Goal: Information Seeking & Learning: Learn about a topic

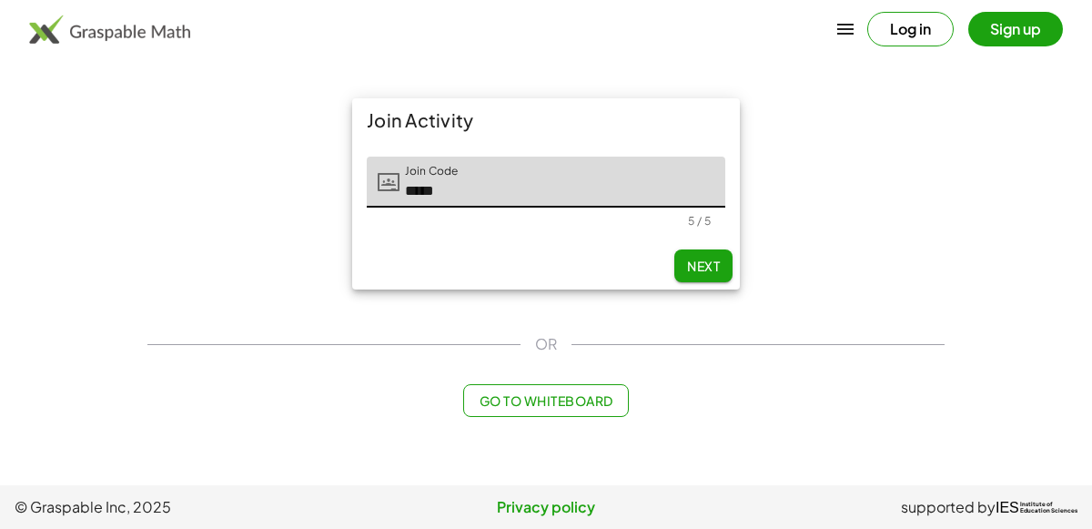
click at [690, 260] on span "Next" at bounding box center [703, 265] width 33 height 16
type input "*****"
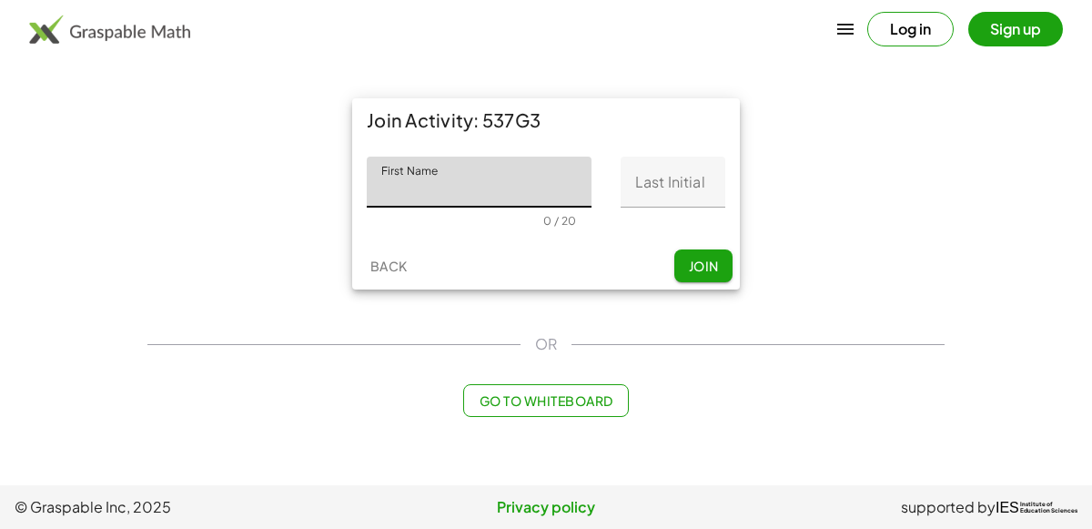
click at [664, 191] on input "Last Initial" at bounding box center [672, 181] width 105 height 51
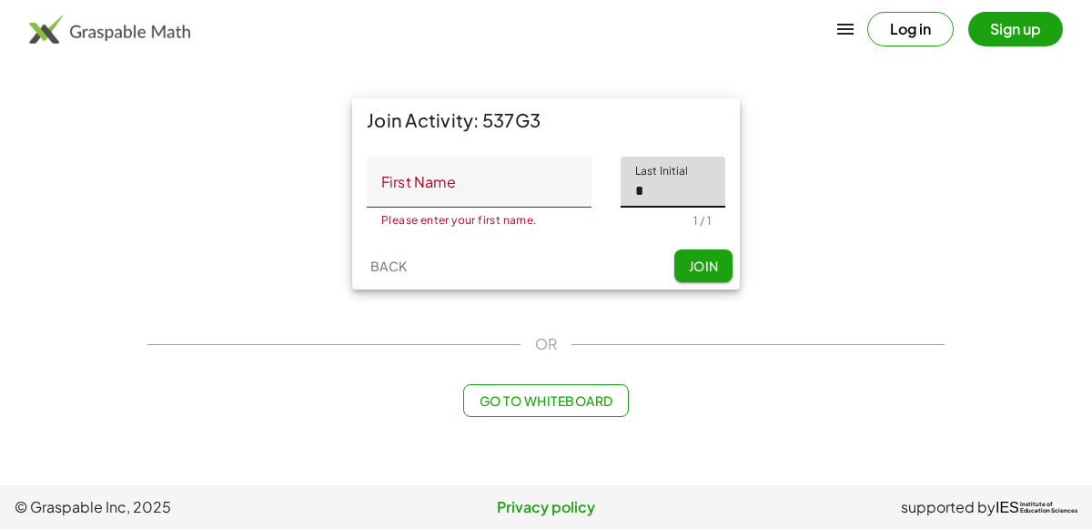
type input "*"
click at [458, 187] on input "First Name" at bounding box center [479, 181] width 225 height 51
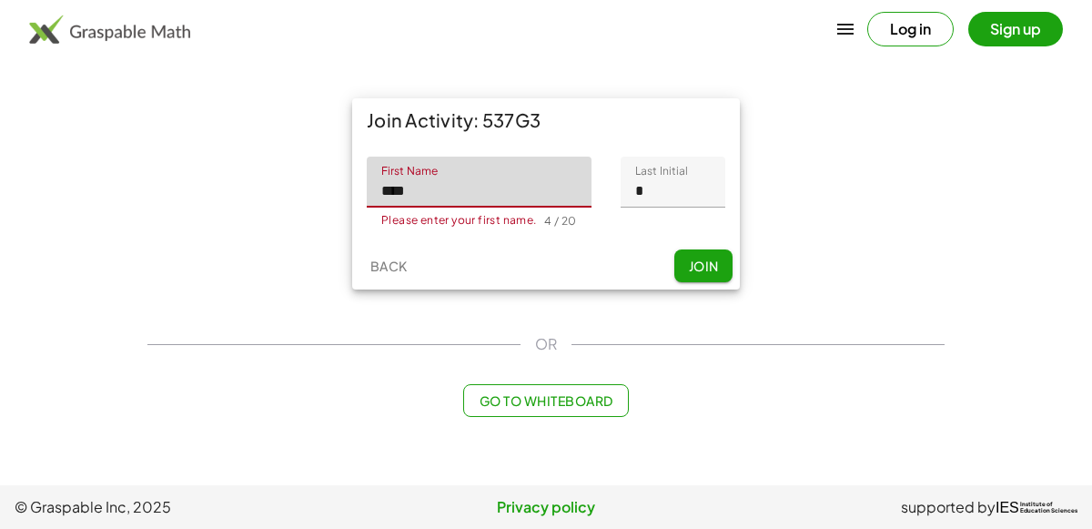
type input "****"
click at [701, 267] on span "Join" at bounding box center [703, 265] width 30 height 16
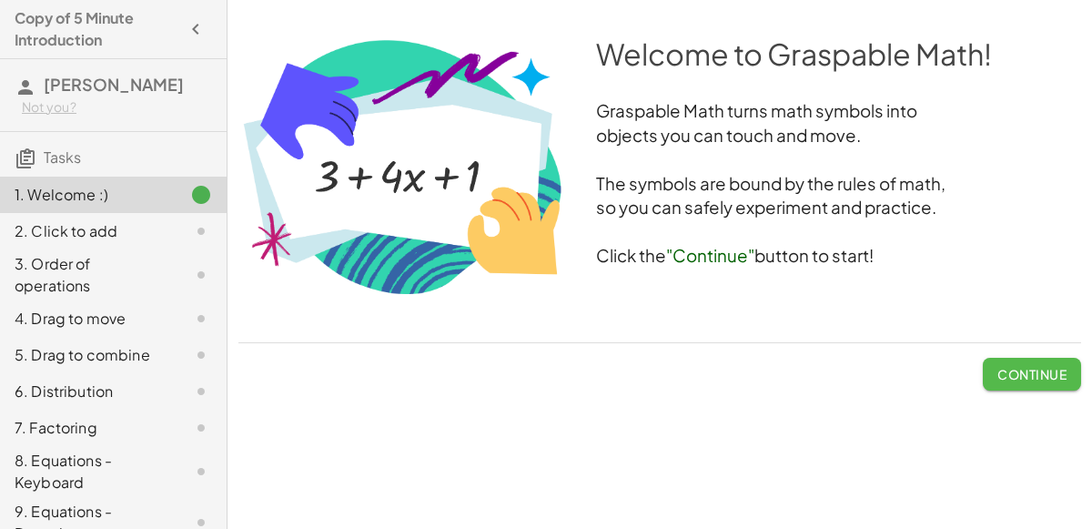
click at [1005, 366] on span "Continue" at bounding box center [1031, 374] width 69 height 16
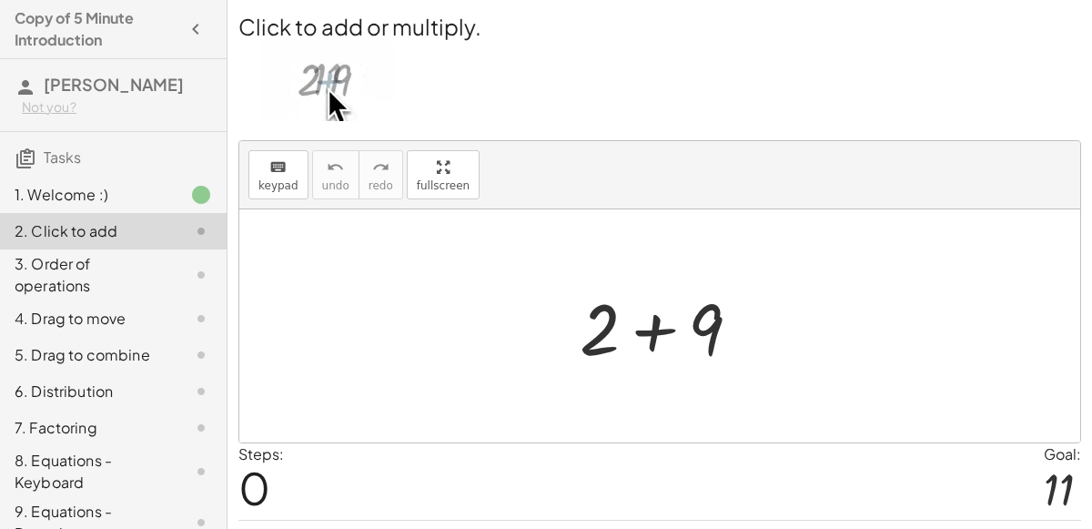
click at [654, 330] on div at bounding box center [667, 326] width 194 height 94
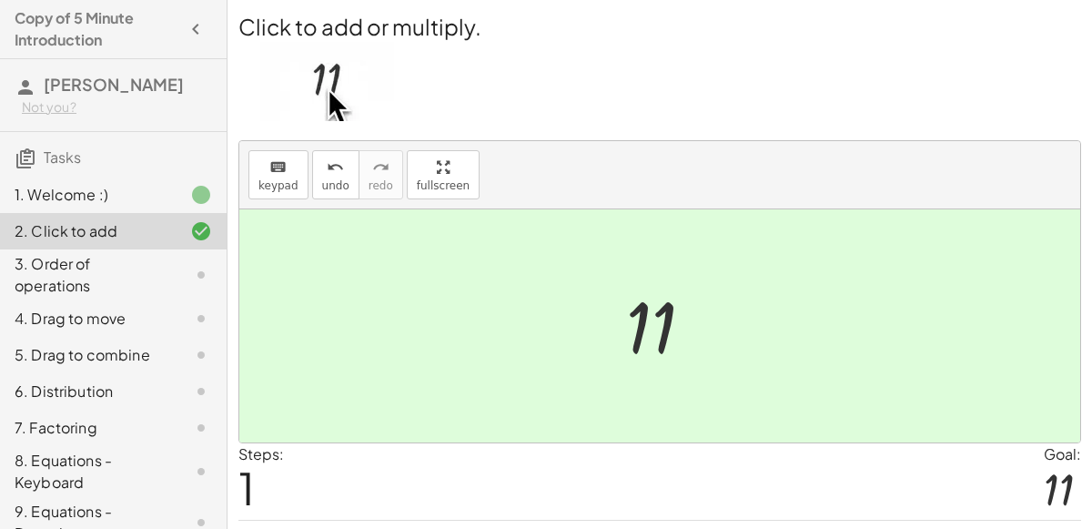
scroll to position [46, 0]
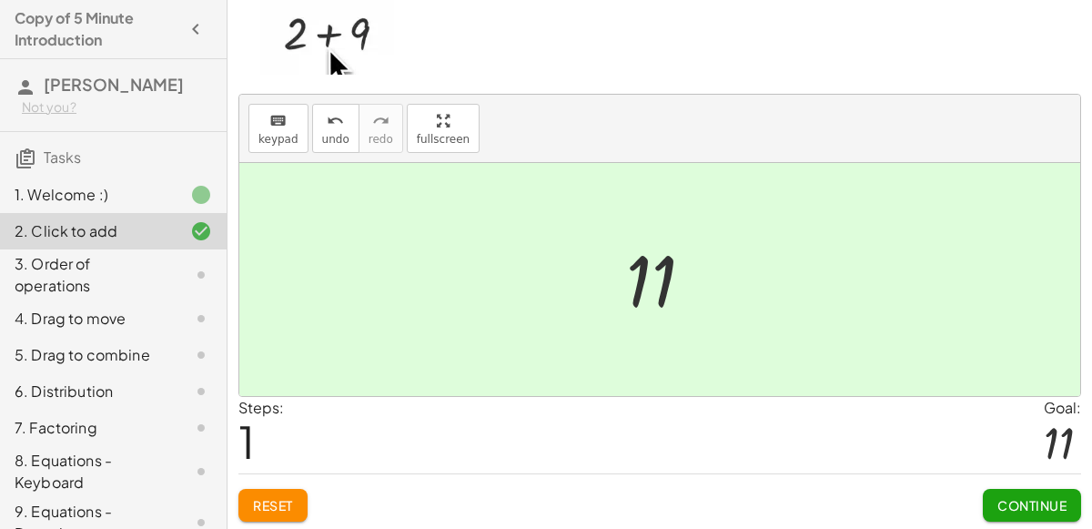
click at [1008, 505] on span "Continue" at bounding box center [1031, 505] width 69 height 16
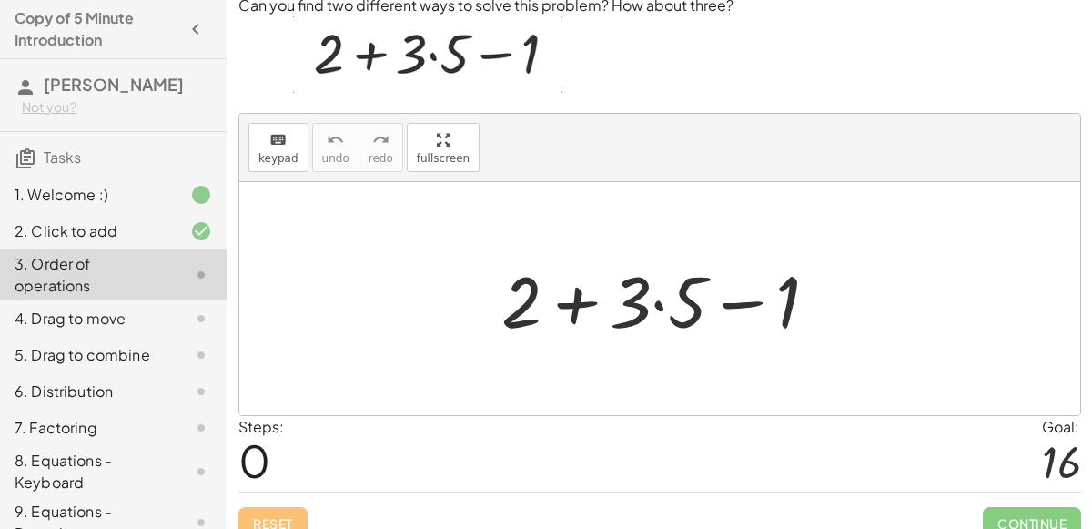
click at [654, 301] on div at bounding box center [666, 299] width 349 height 94
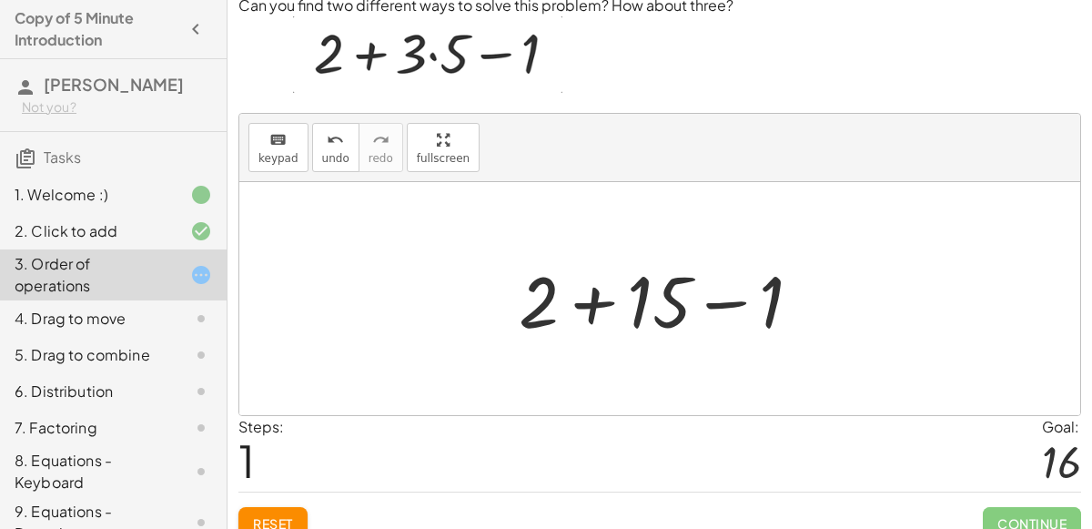
click at [584, 299] on div at bounding box center [667, 299] width 316 height 94
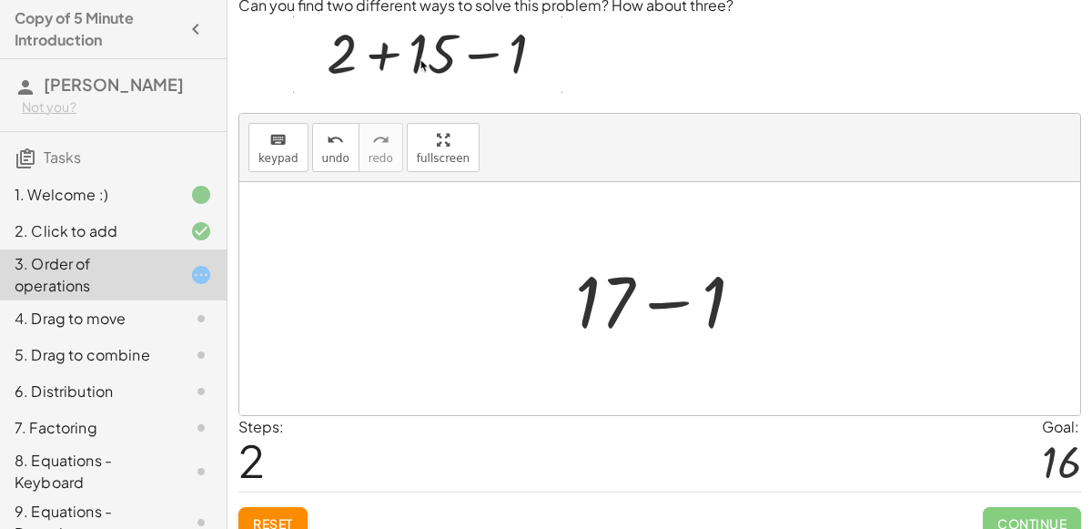
click at [672, 304] on div at bounding box center [667, 299] width 202 height 94
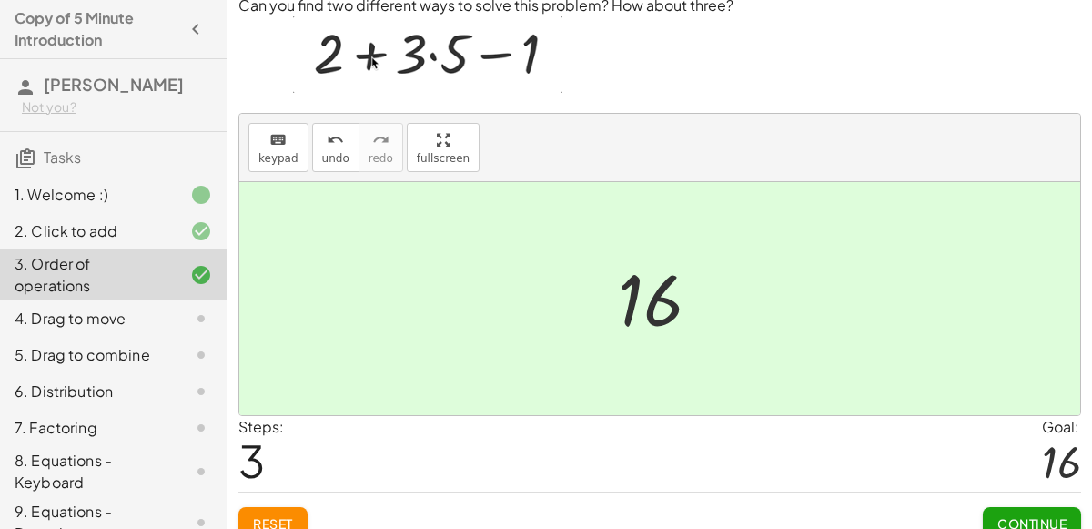
click at [1055, 520] on span "Continue" at bounding box center [1031, 523] width 69 height 16
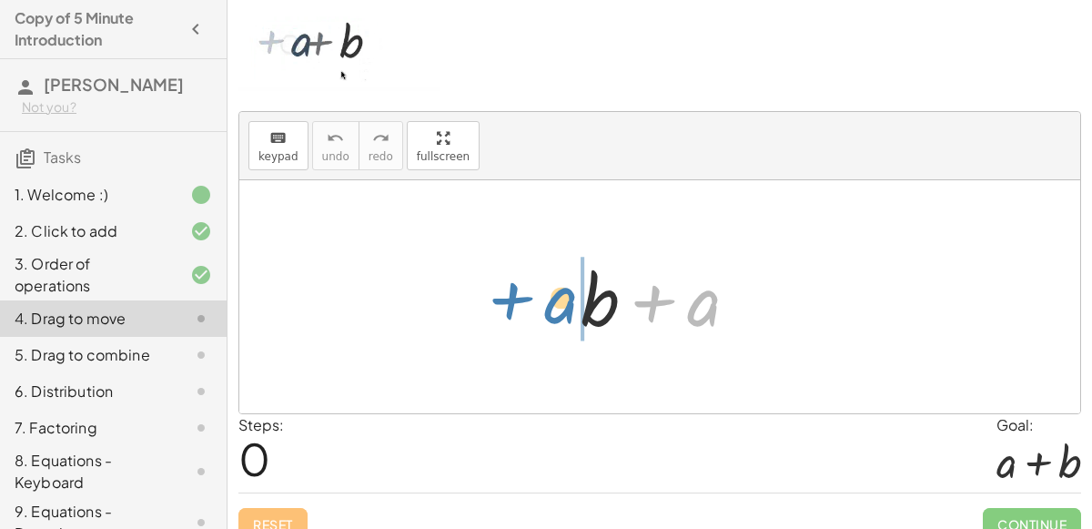
drag, startPoint x: 698, startPoint y: 308, endPoint x: 558, endPoint y: 303, distance: 140.2
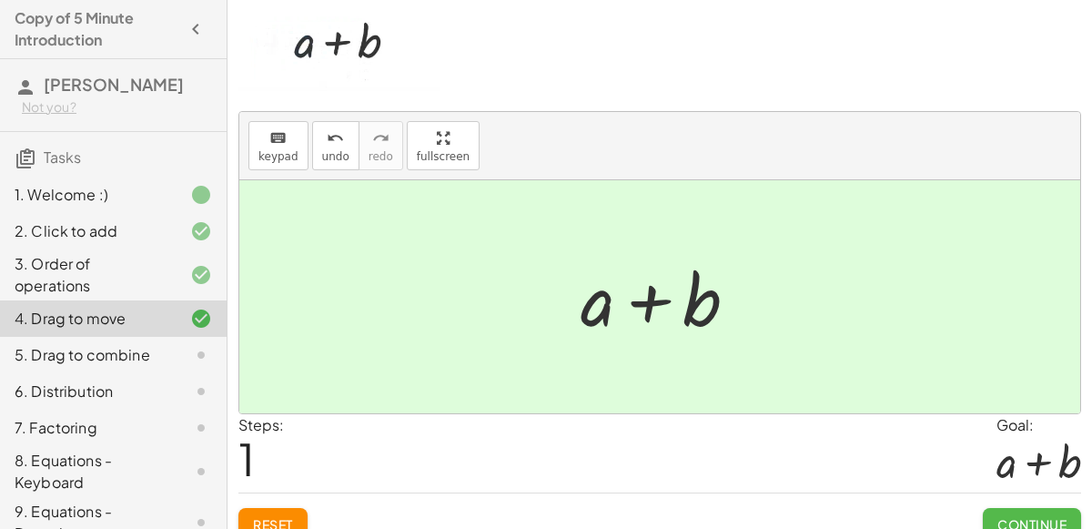
click at [1072, 515] on button "Continue" at bounding box center [1032, 524] width 98 height 33
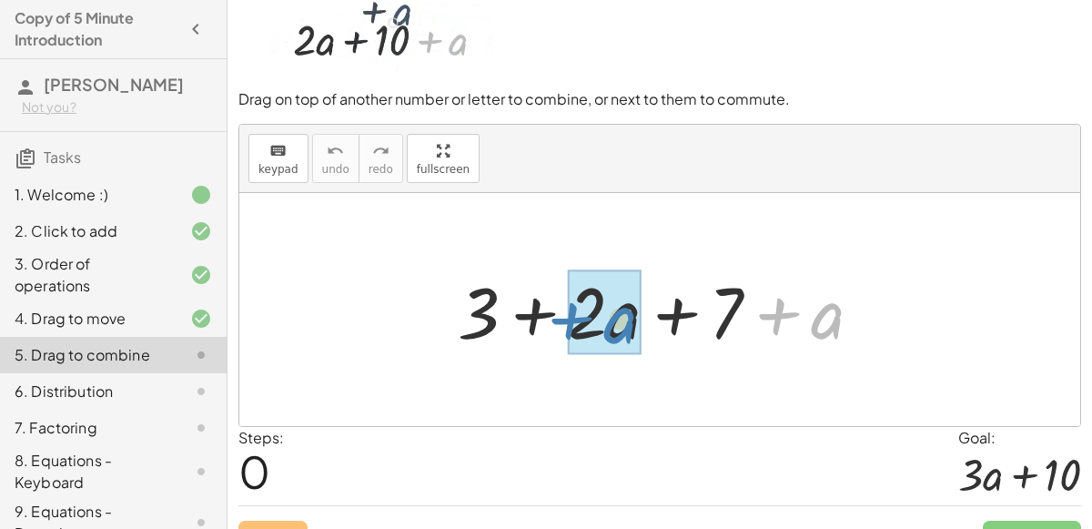
drag, startPoint x: 825, startPoint y: 314, endPoint x: 619, endPoint y: 318, distance: 206.6
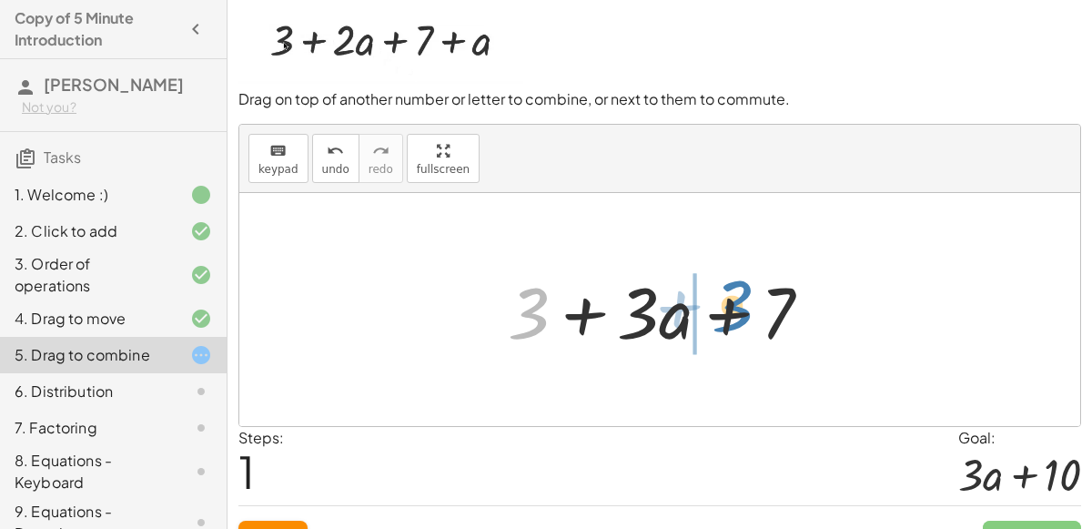
drag, startPoint x: 526, startPoint y: 317, endPoint x: 732, endPoint y: 311, distance: 206.6
click at [732, 311] on div at bounding box center [667, 310] width 337 height 94
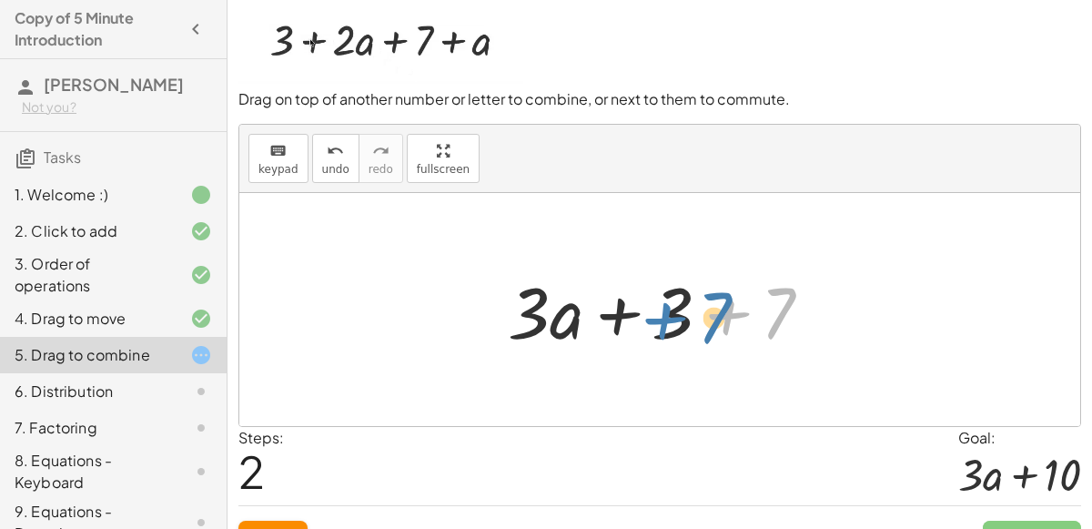
drag, startPoint x: 757, startPoint y: 326, endPoint x: 690, endPoint y: 329, distance: 67.4
click at [690, 329] on div at bounding box center [667, 310] width 337 height 94
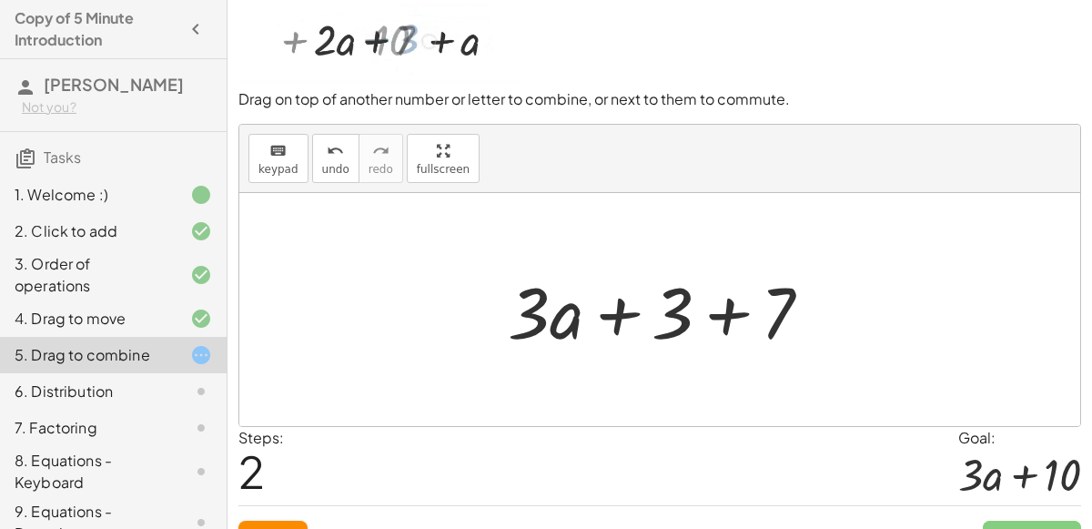
click at [730, 318] on div at bounding box center [667, 310] width 337 height 94
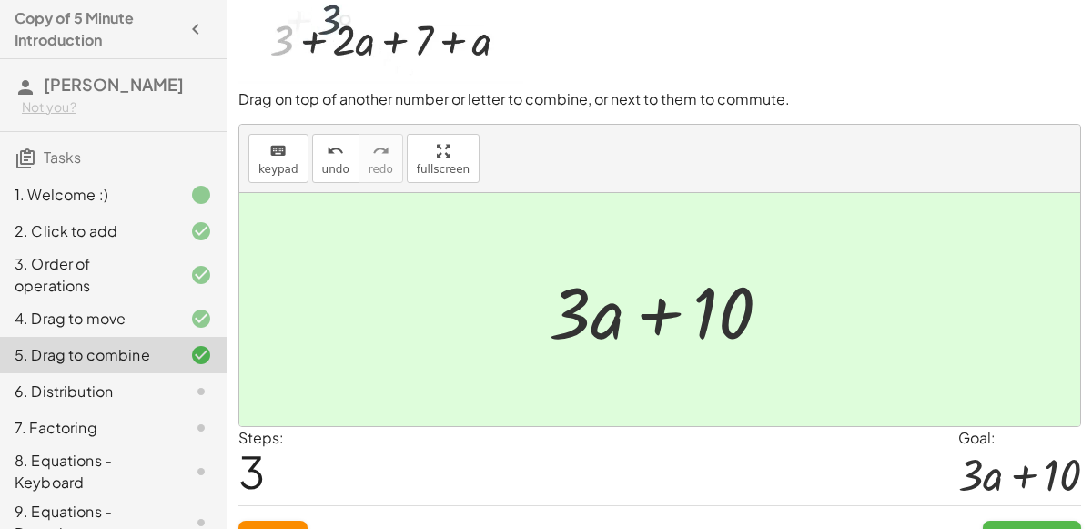
click at [1030, 520] on button "Continue" at bounding box center [1032, 536] width 98 height 33
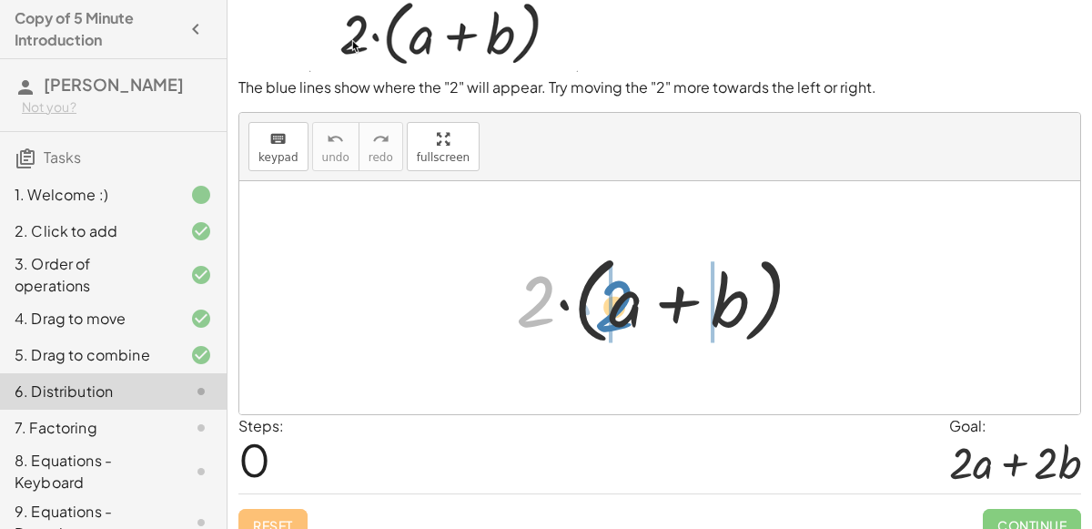
drag, startPoint x: 533, startPoint y: 310, endPoint x: 610, endPoint y: 315, distance: 77.5
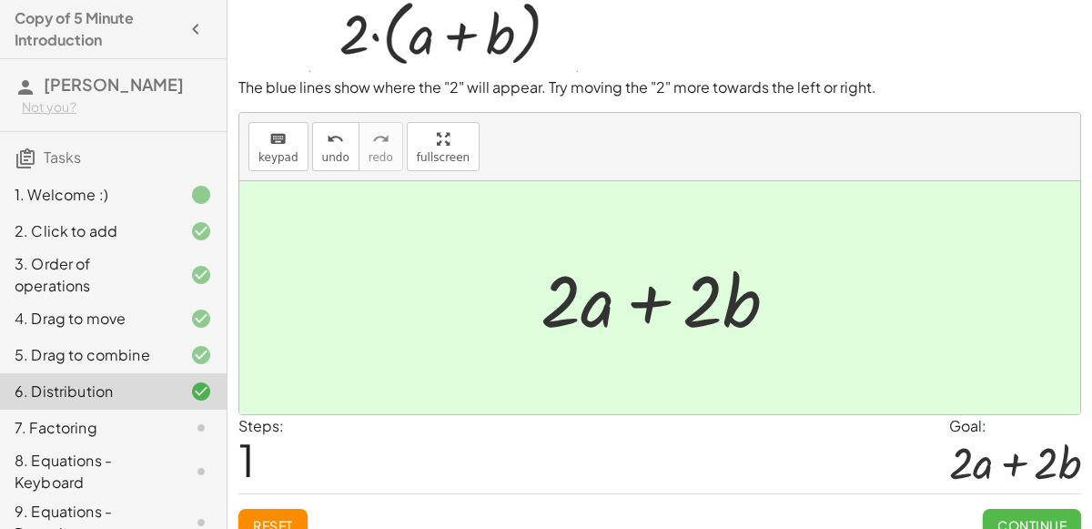
click at [1009, 518] on span "Continue" at bounding box center [1031, 525] width 69 height 16
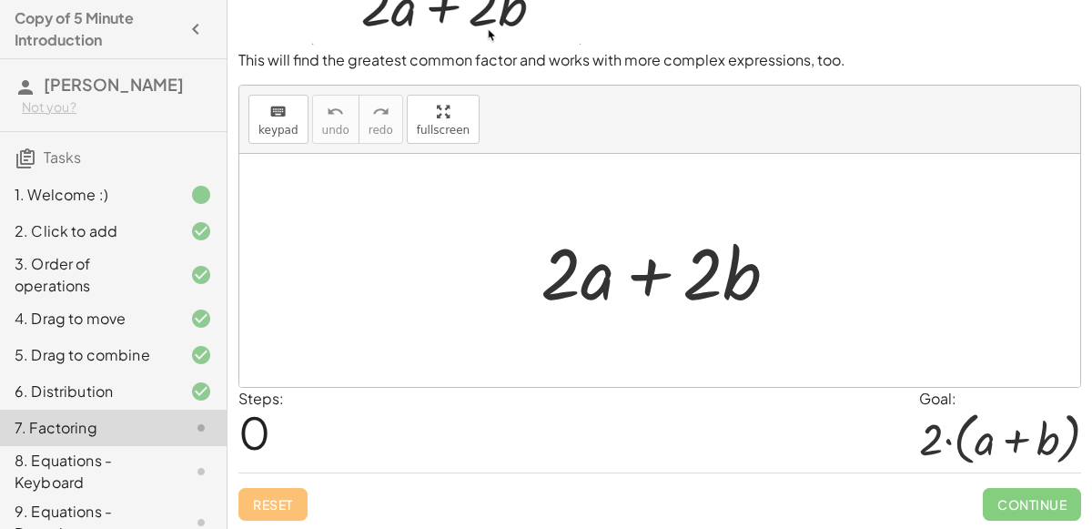
scroll to position [73, 0]
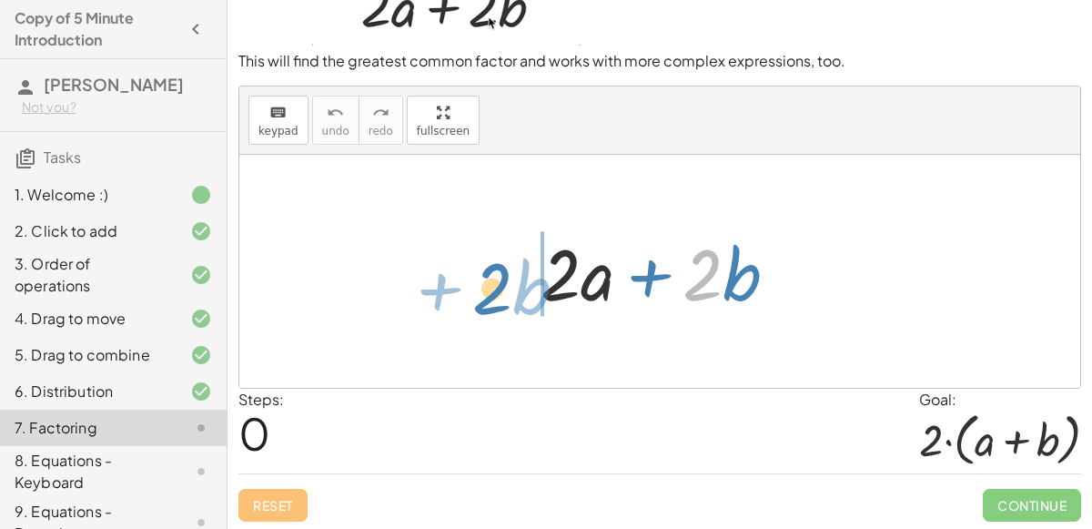
drag, startPoint x: 705, startPoint y: 279, endPoint x: 498, endPoint y: 284, distance: 207.5
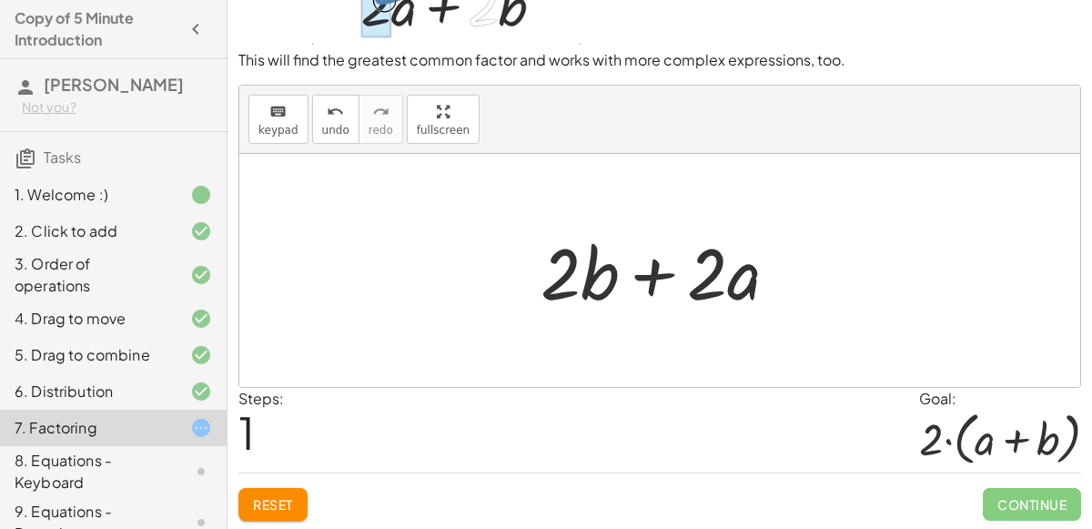
scroll to position [0, 0]
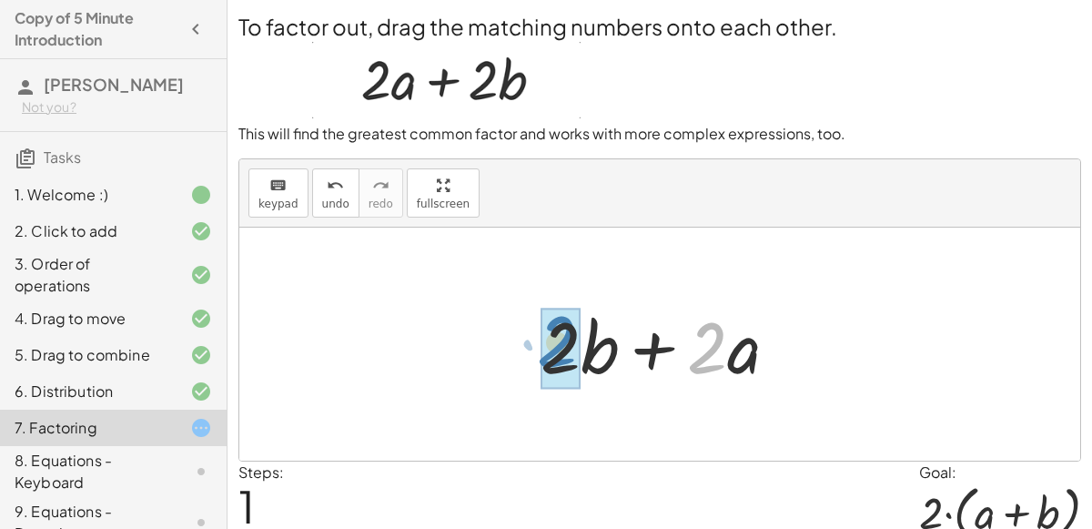
drag, startPoint x: 708, startPoint y: 340, endPoint x: 558, endPoint y: 336, distance: 150.2
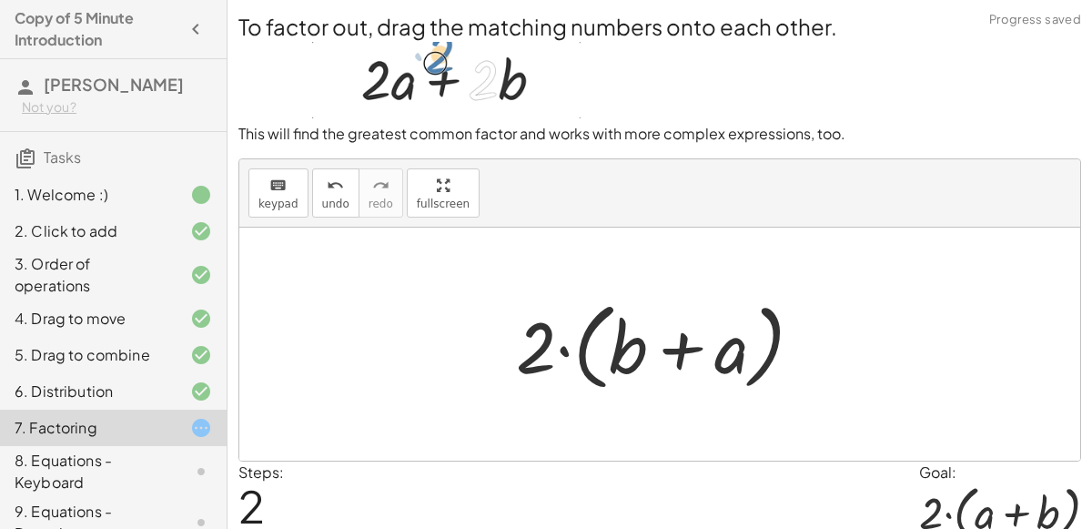
scroll to position [74, 0]
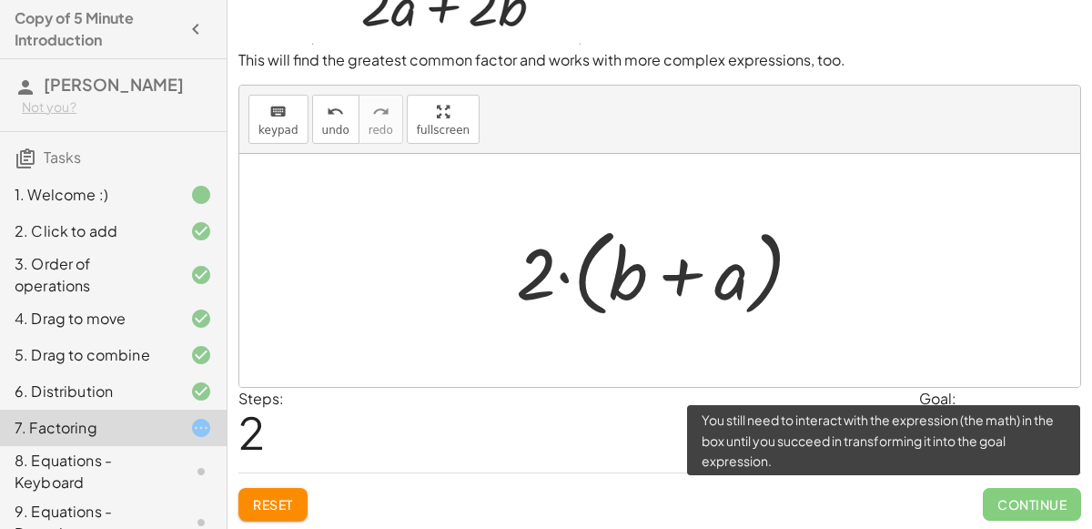
click at [1036, 505] on span "Continue" at bounding box center [1032, 504] width 98 height 33
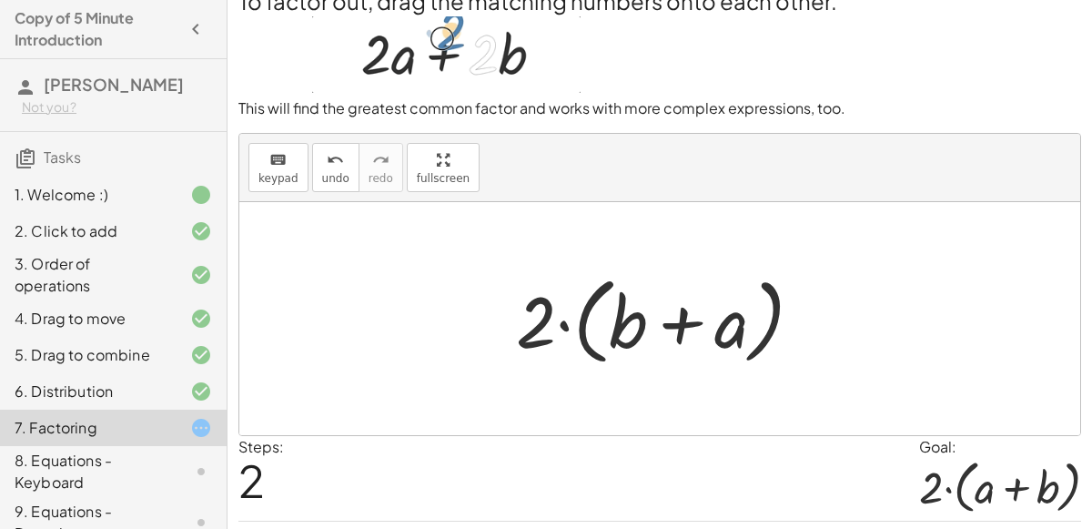
scroll to position [30, 0]
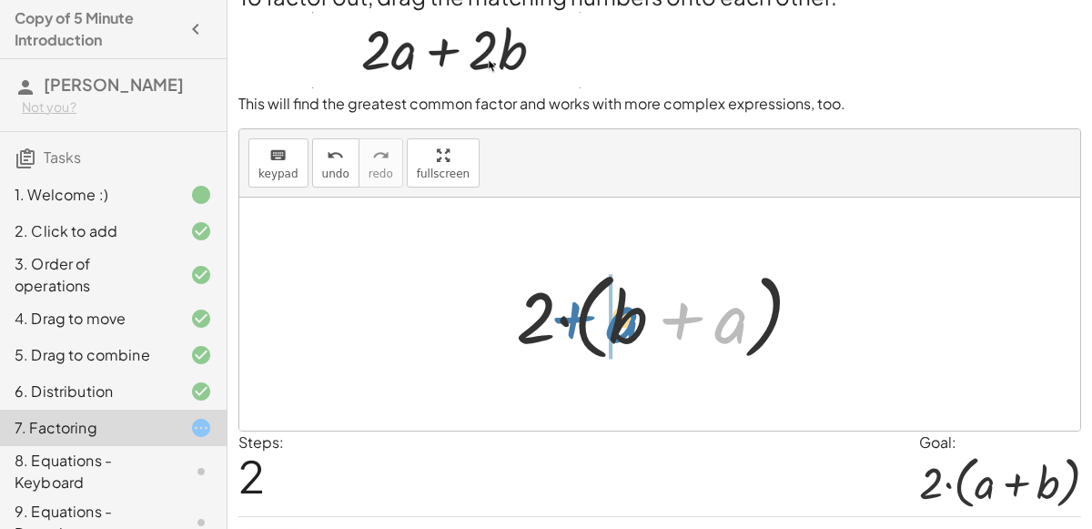
drag, startPoint x: 727, startPoint y: 318, endPoint x: 619, endPoint y: 314, distance: 108.4
click at [619, 314] on div at bounding box center [666, 314] width 319 height 105
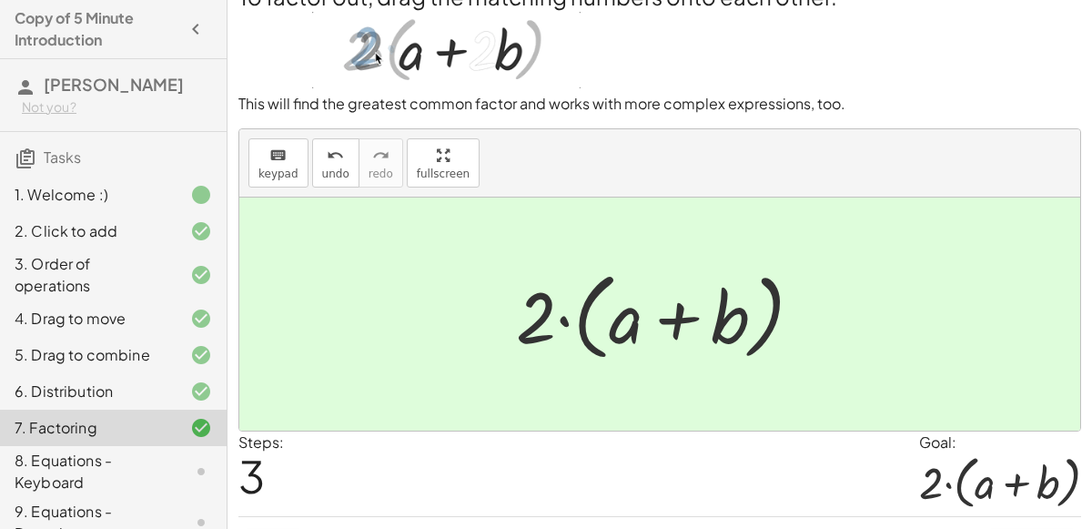
scroll to position [74, 0]
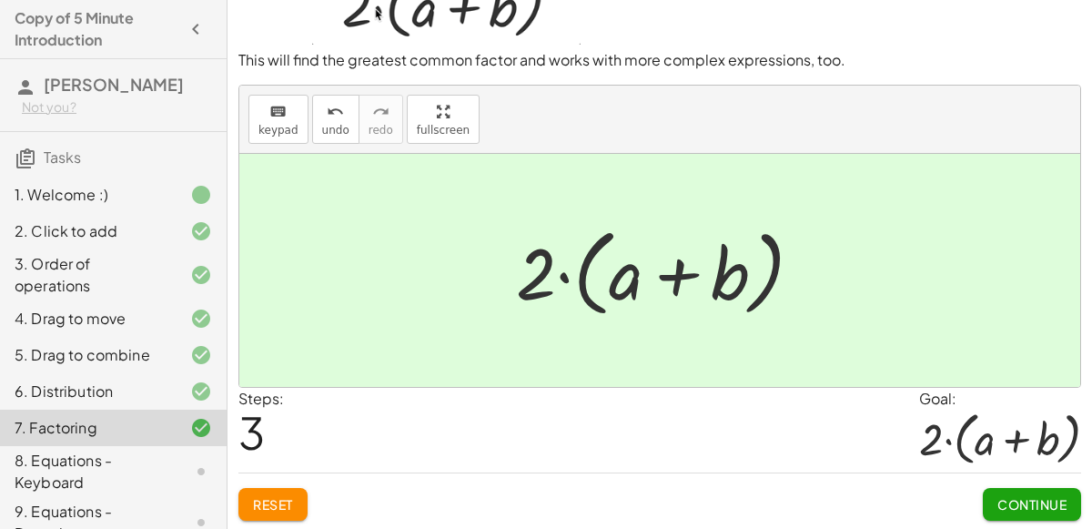
click at [1061, 502] on span "Continue" at bounding box center [1031, 504] width 69 height 16
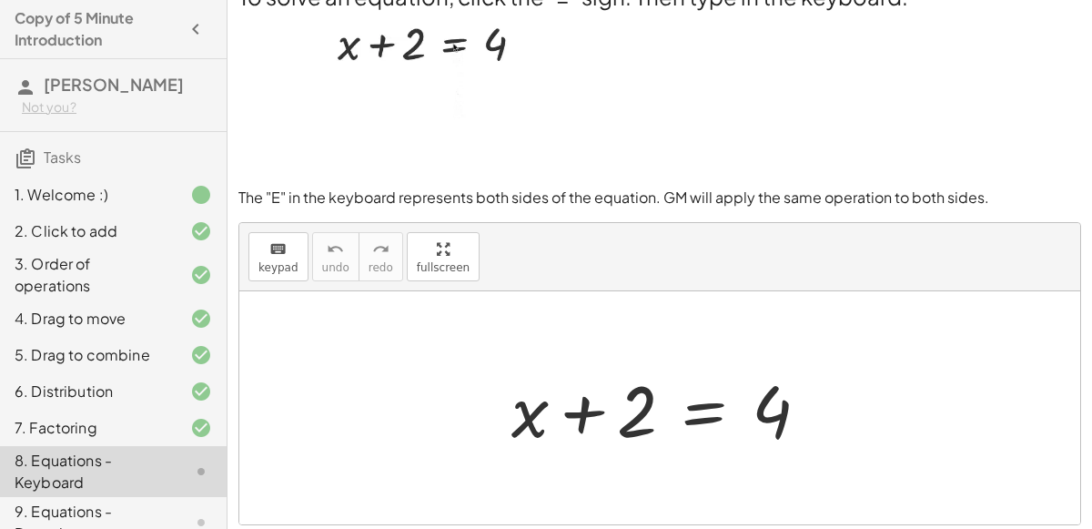
scroll to position [0, 0]
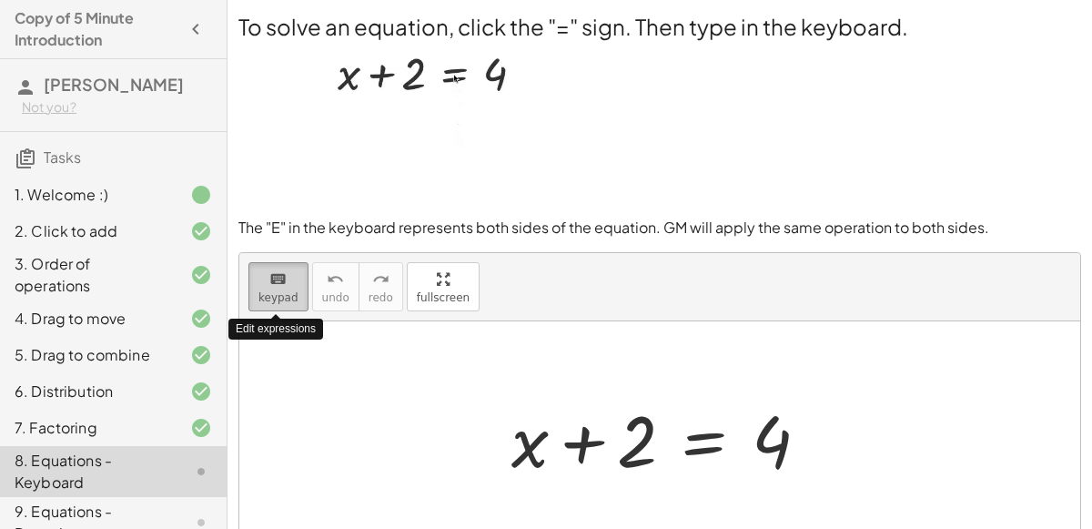
click at [269, 278] on icon "keyboard" at bounding box center [277, 279] width 17 height 22
click at [278, 285] on icon "keyboard" at bounding box center [277, 279] width 17 height 22
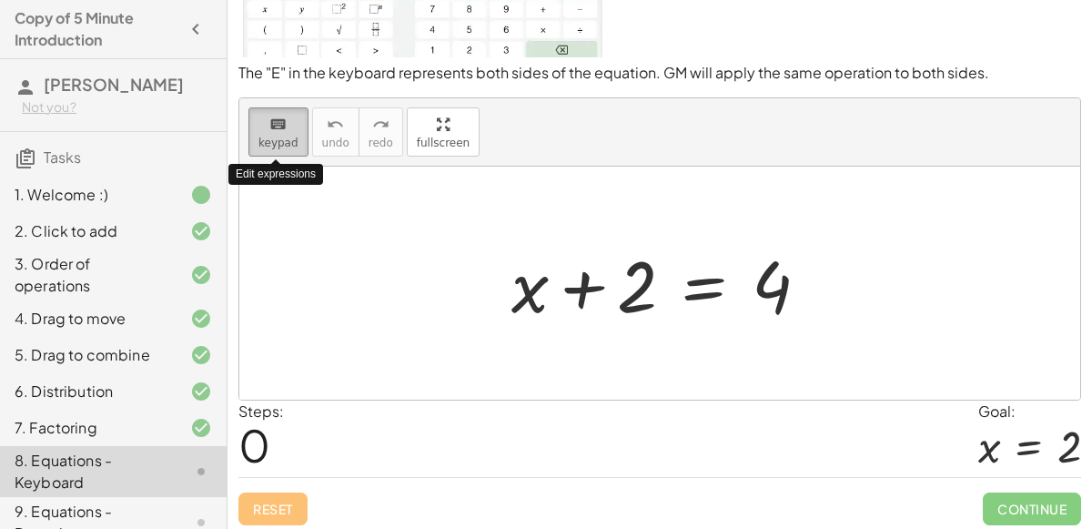
scroll to position [152, 0]
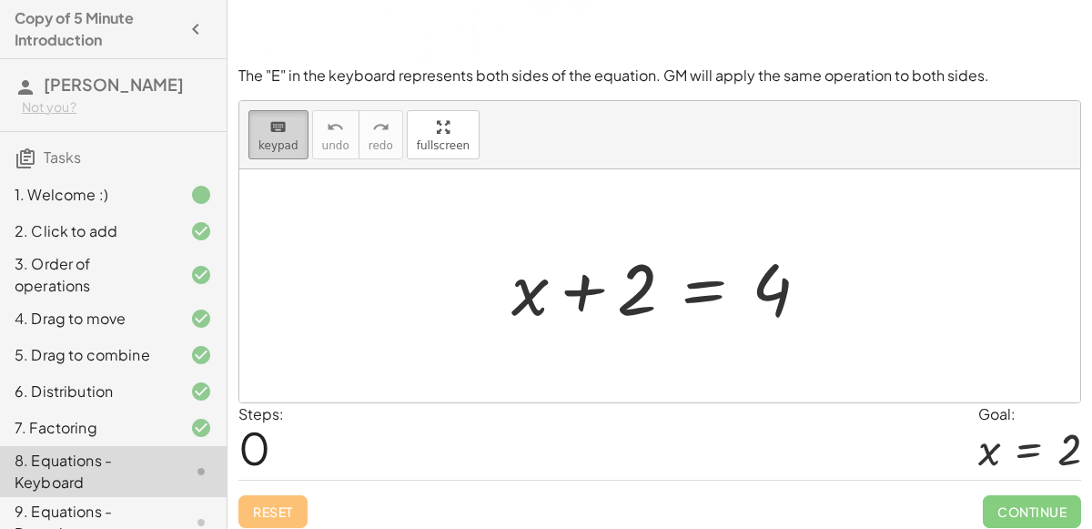
click at [284, 125] on div "keyboard" at bounding box center [278, 127] width 40 height 22
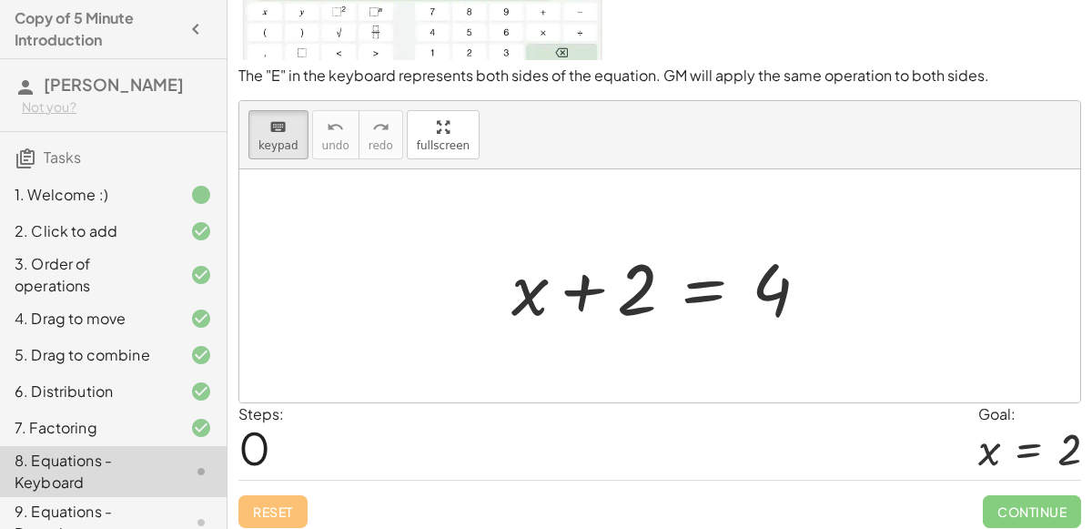
drag, startPoint x: 259, startPoint y: 121, endPoint x: 347, endPoint y: 193, distance: 113.1
click at [347, 193] on div "keyboard keypad undo undo redo redo fullscreen + x + 2 = 4 ×" at bounding box center [659, 251] width 841 height 301
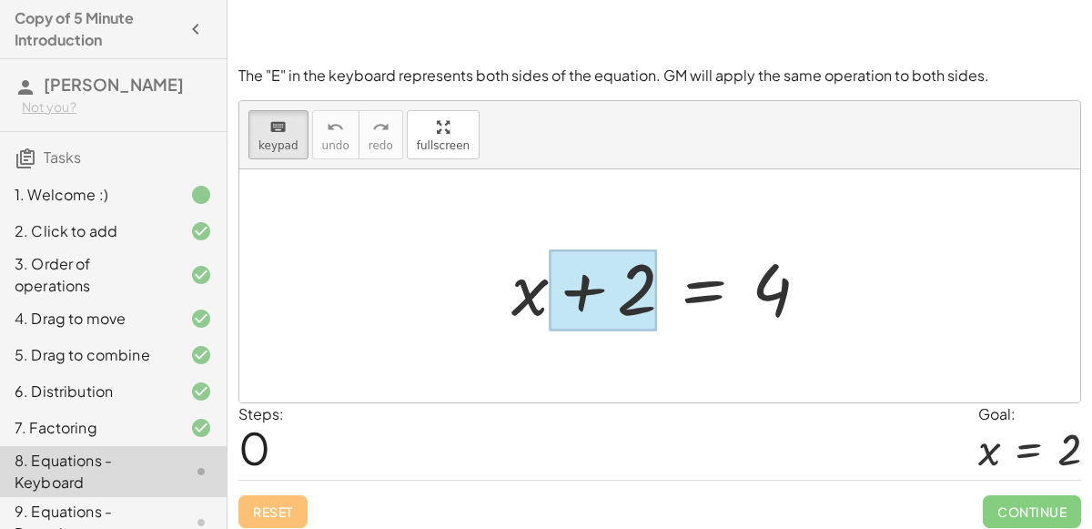
click at [589, 296] on div at bounding box center [603, 289] width 108 height 81
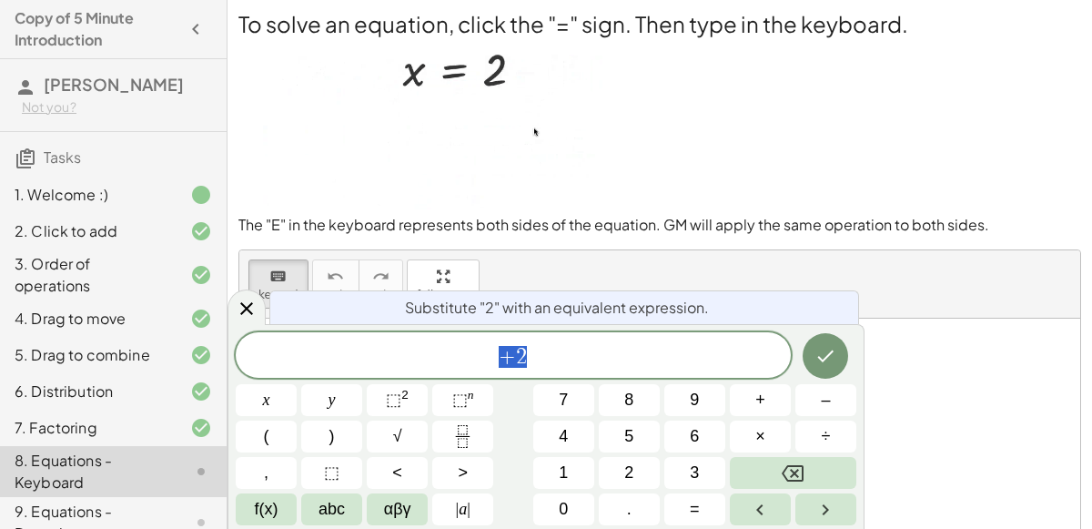
scroll to position [0, 0]
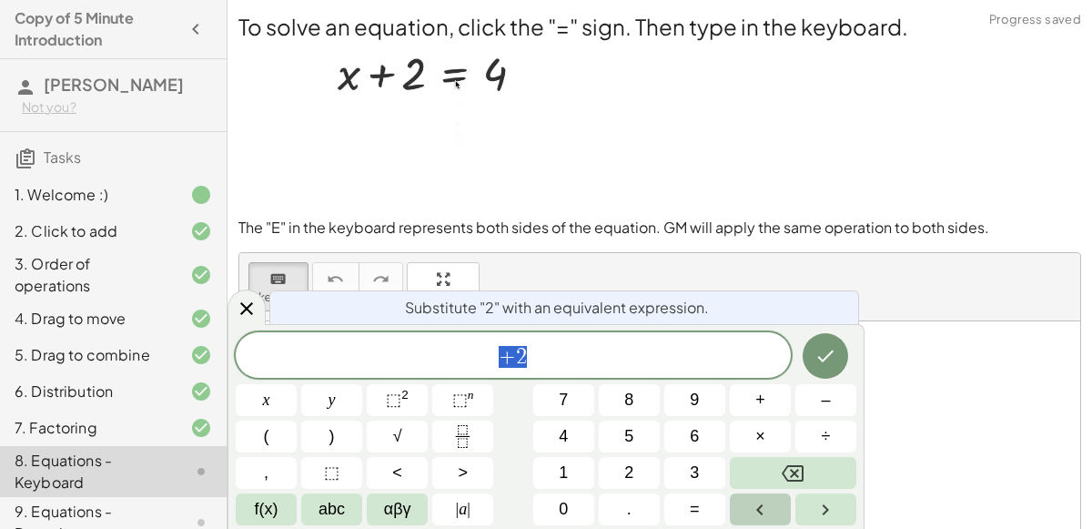
click at [766, 510] on icon "Left arrow" at bounding box center [760, 510] width 22 height 22
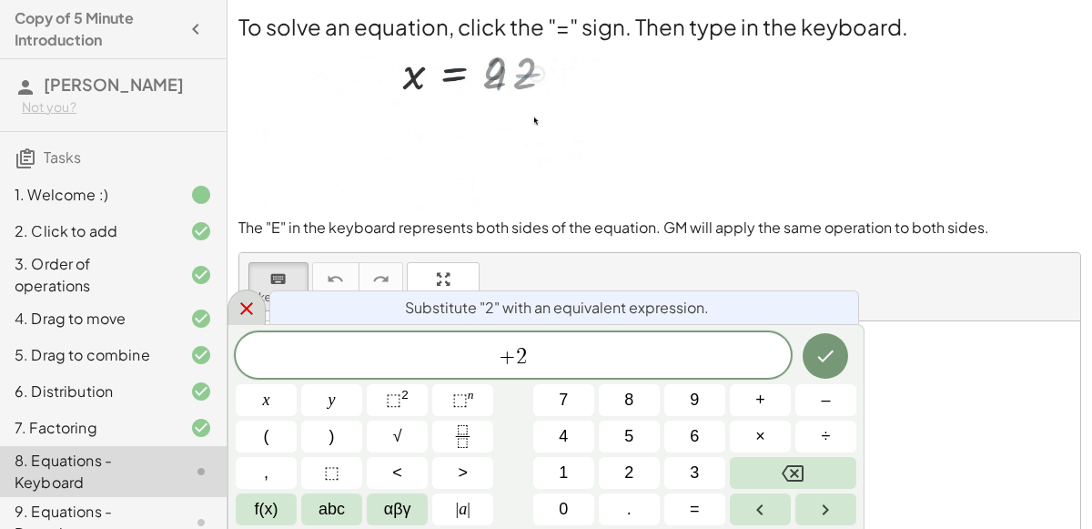
click at [247, 302] on icon at bounding box center [247, 308] width 22 height 22
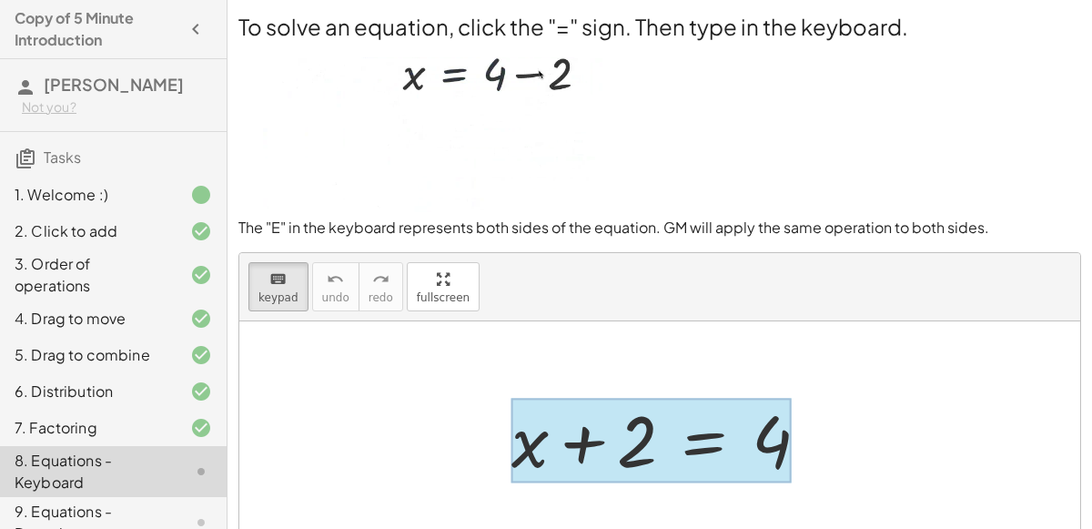
click at [705, 440] on div at bounding box center [651, 440] width 280 height 85
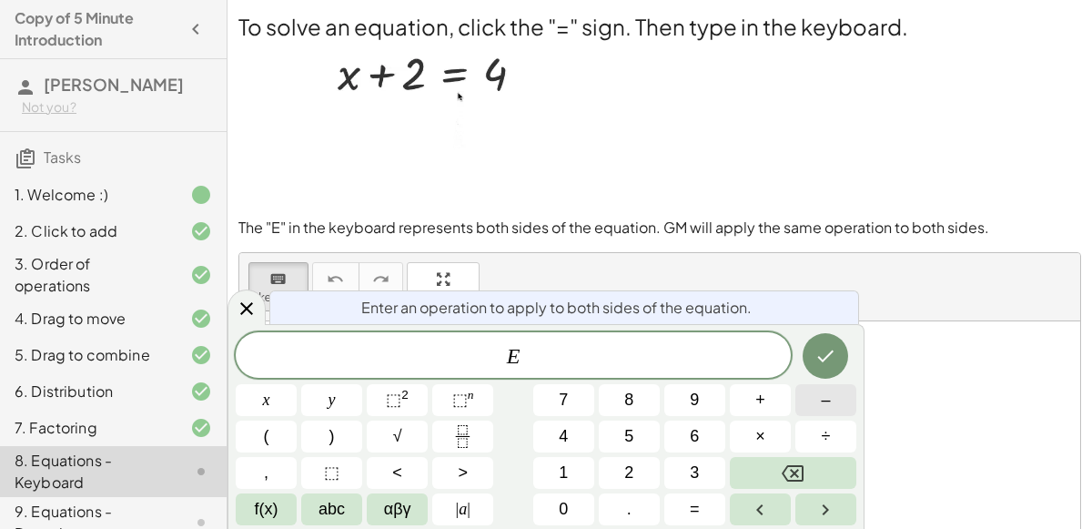
click at [825, 398] on span "–" at bounding box center [825, 400] width 9 height 25
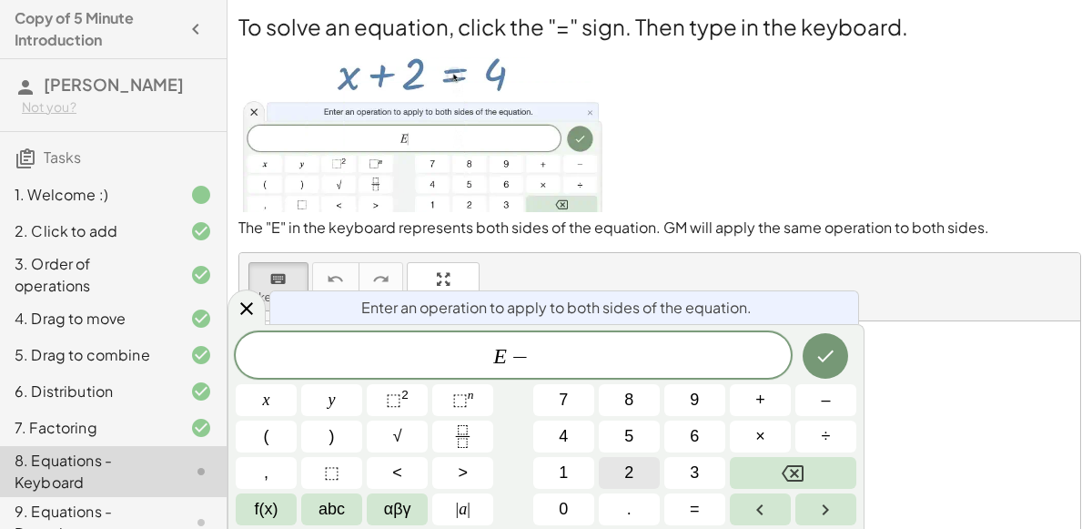
click at [627, 471] on span "2" at bounding box center [628, 472] width 9 height 25
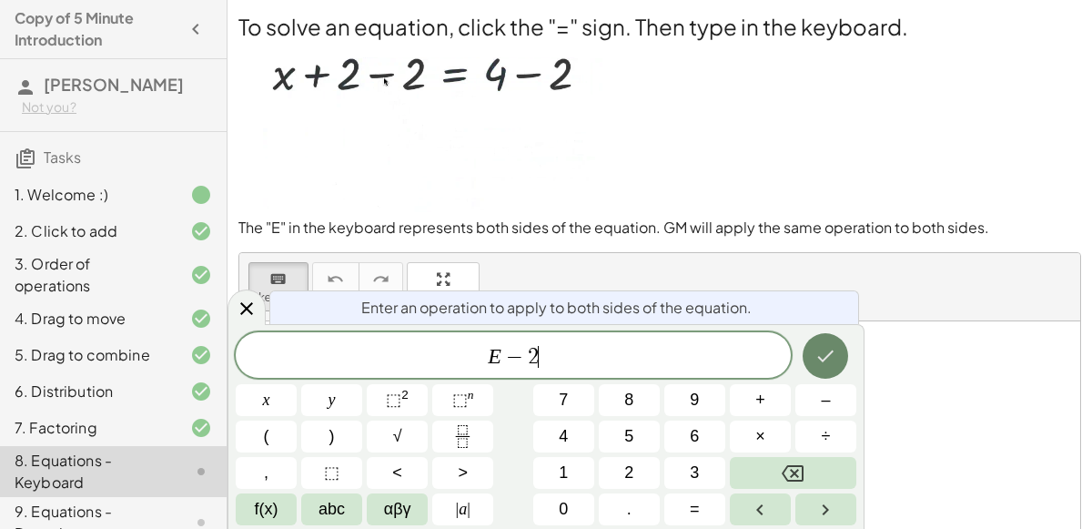
click at [833, 349] on icon "Done" at bounding box center [825, 356] width 22 height 22
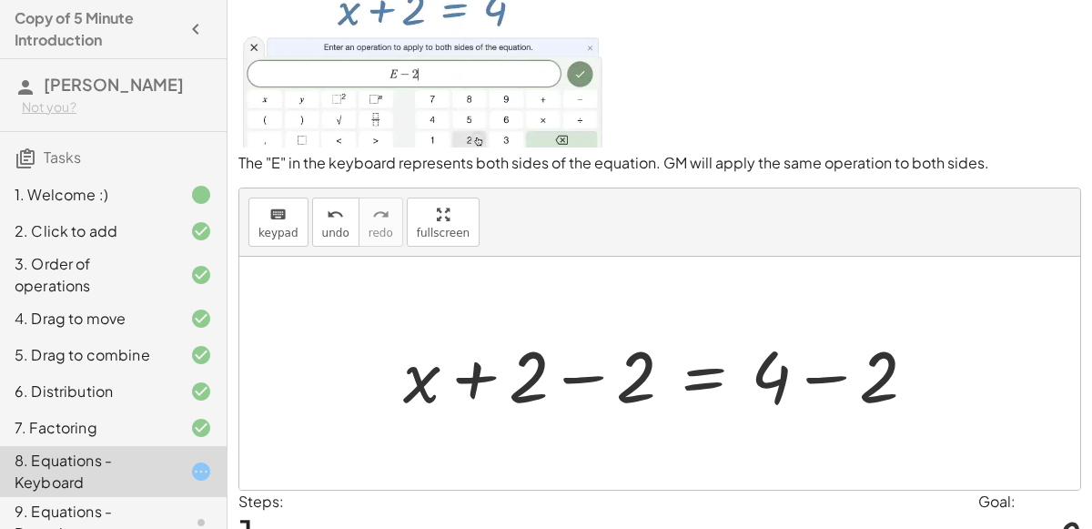
scroll to position [62, 0]
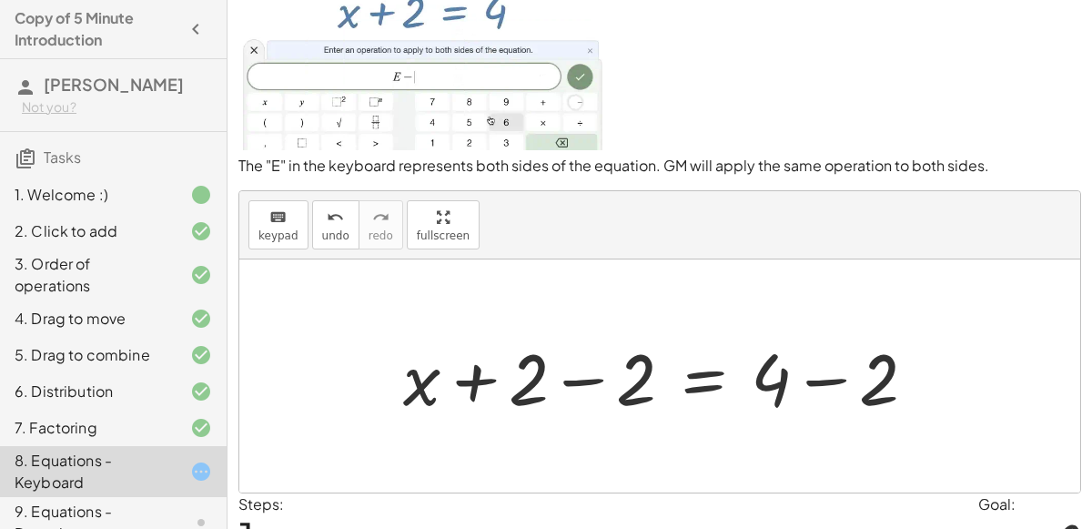
click at [475, 375] on div at bounding box center [667, 376] width 546 height 94
click at [580, 378] on div at bounding box center [667, 376] width 546 height 94
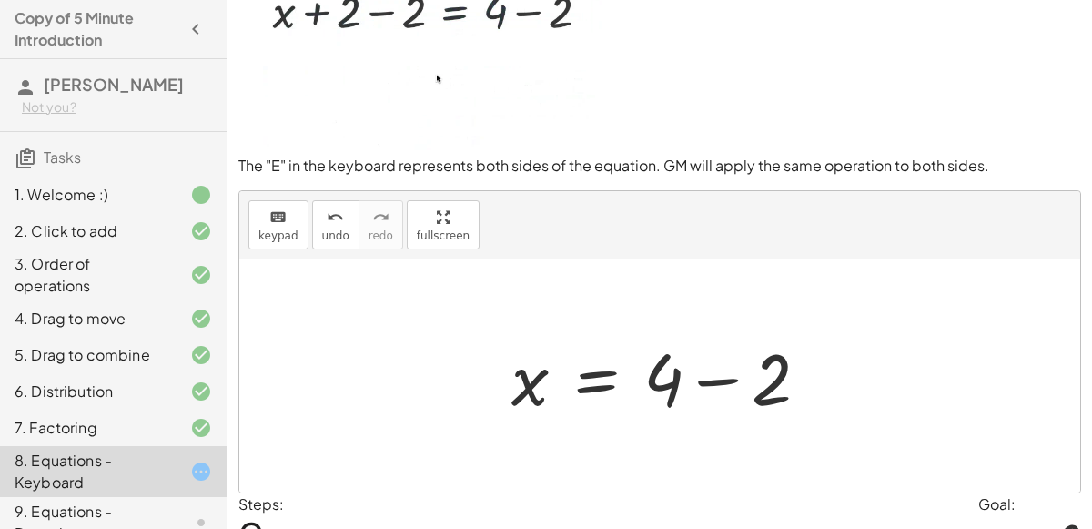
click at [711, 379] on div at bounding box center [667, 376] width 330 height 94
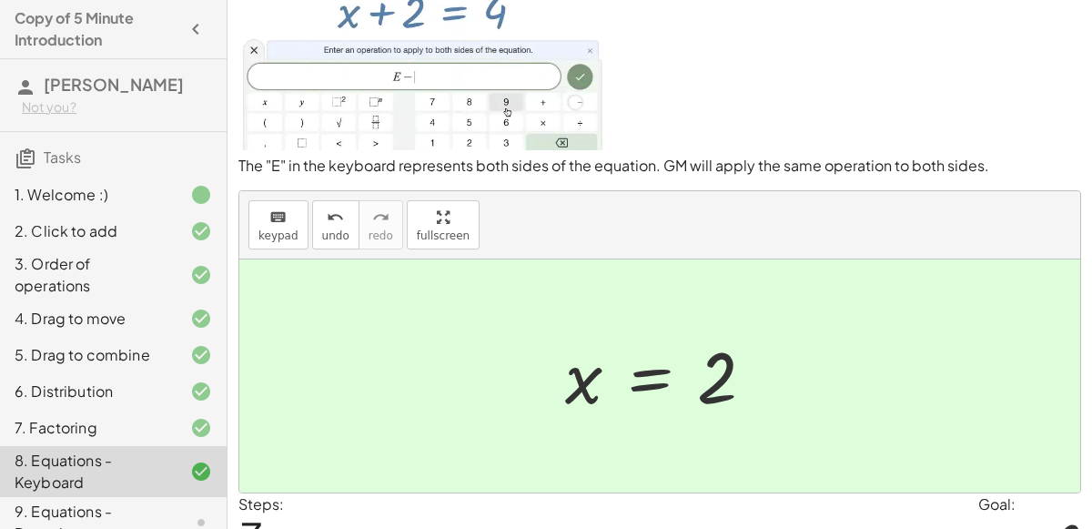
scroll to position [158, 0]
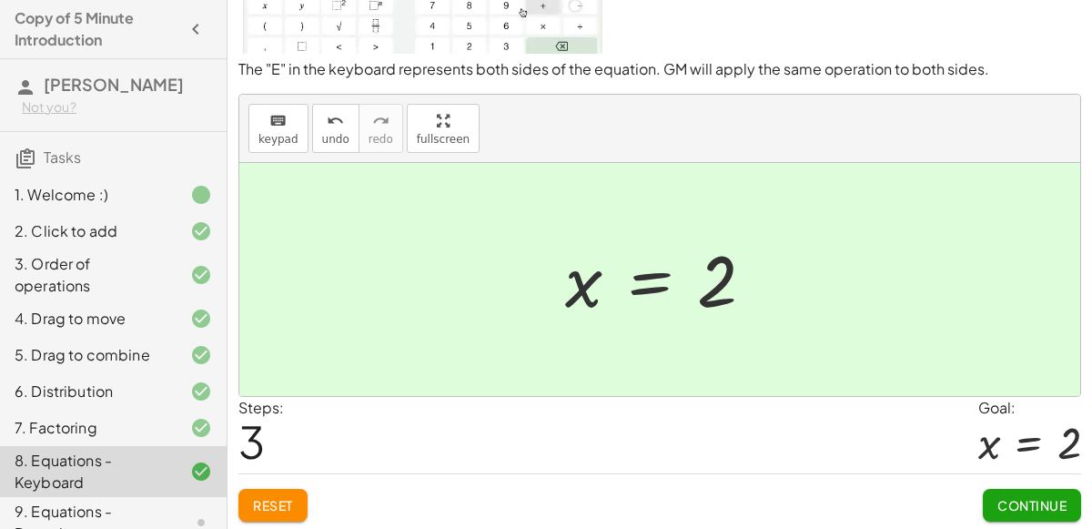
click at [1028, 492] on button "Continue" at bounding box center [1032, 505] width 98 height 33
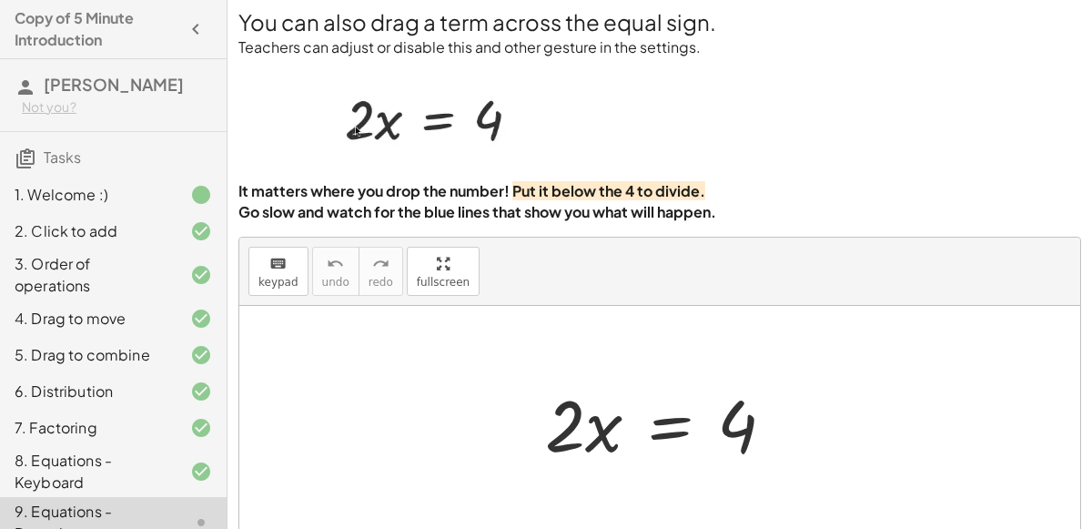
scroll to position [5, 0]
drag, startPoint x: 560, startPoint y: 434, endPoint x: 737, endPoint y: 459, distance: 178.3
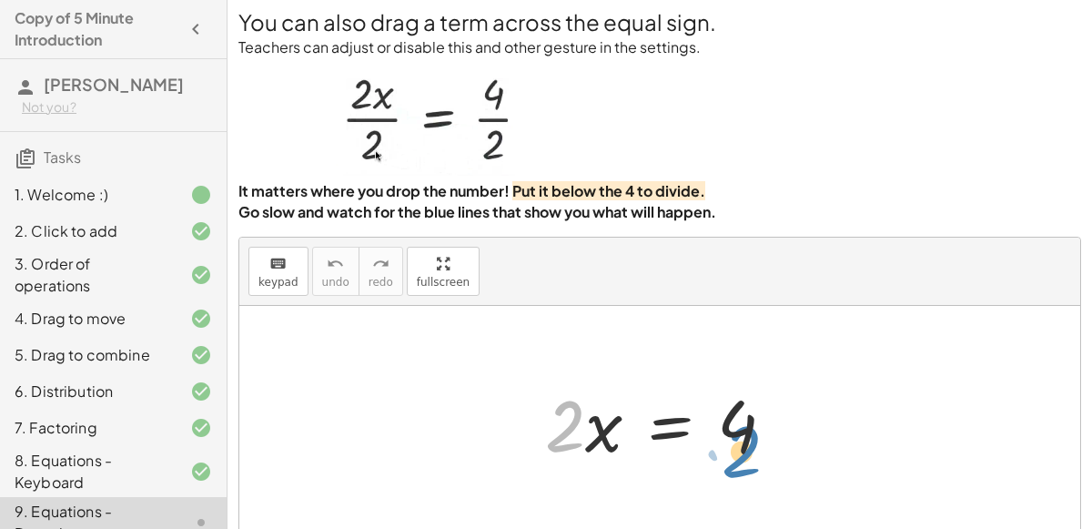
click at [737, 459] on div at bounding box center [667, 423] width 262 height 94
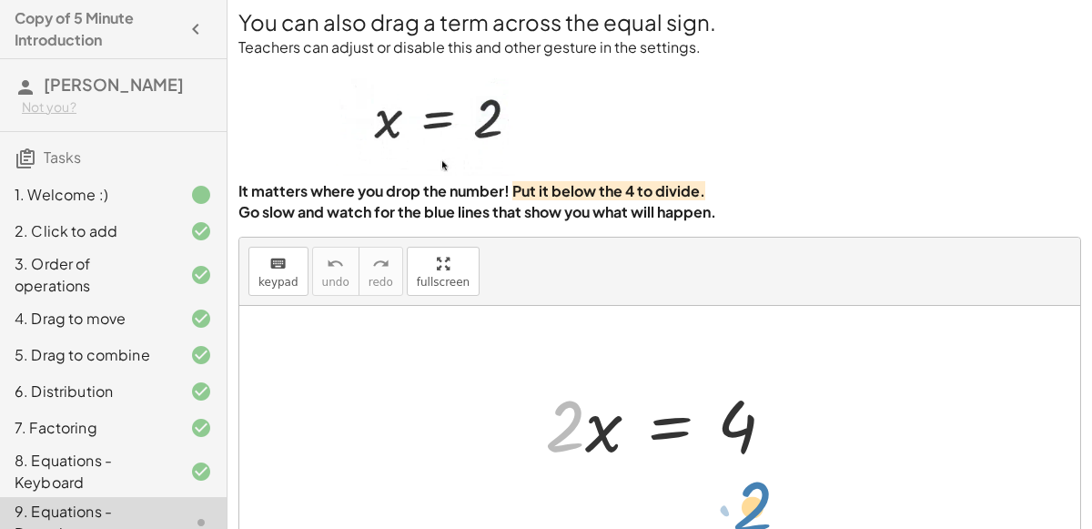
drag, startPoint x: 560, startPoint y: 429, endPoint x: 744, endPoint y: 509, distance: 200.5
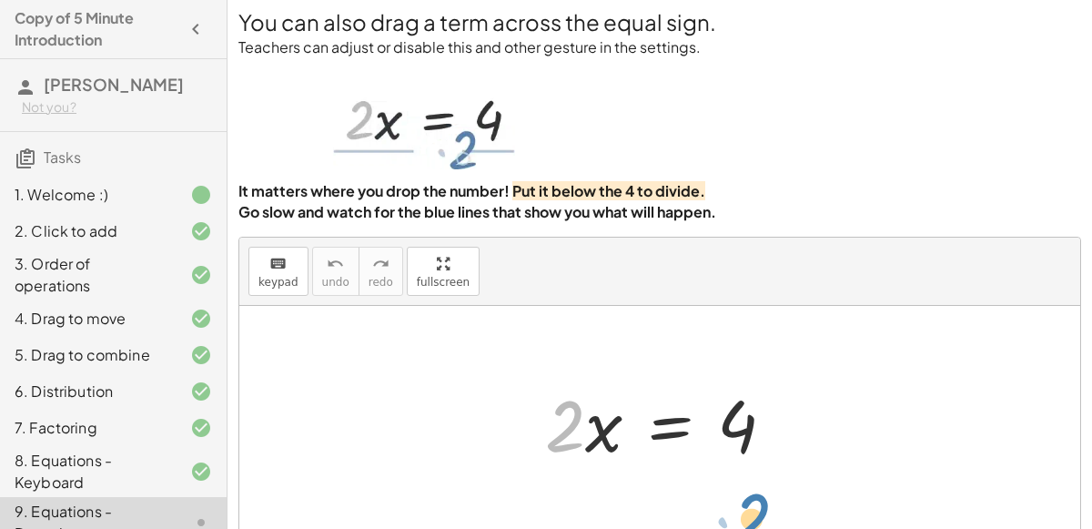
drag, startPoint x: 563, startPoint y: 420, endPoint x: 749, endPoint y: 509, distance: 205.5
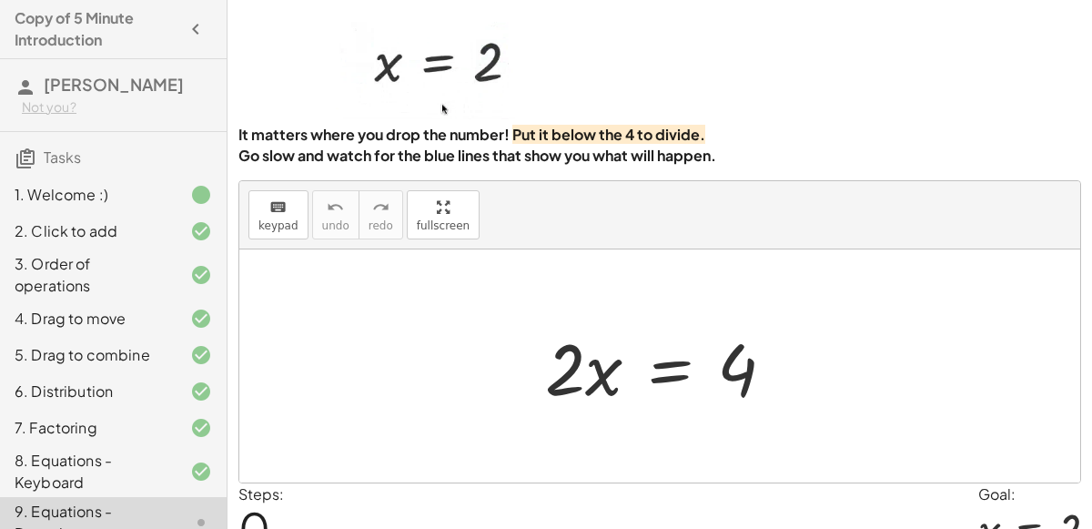
scroll to position [87, 0]
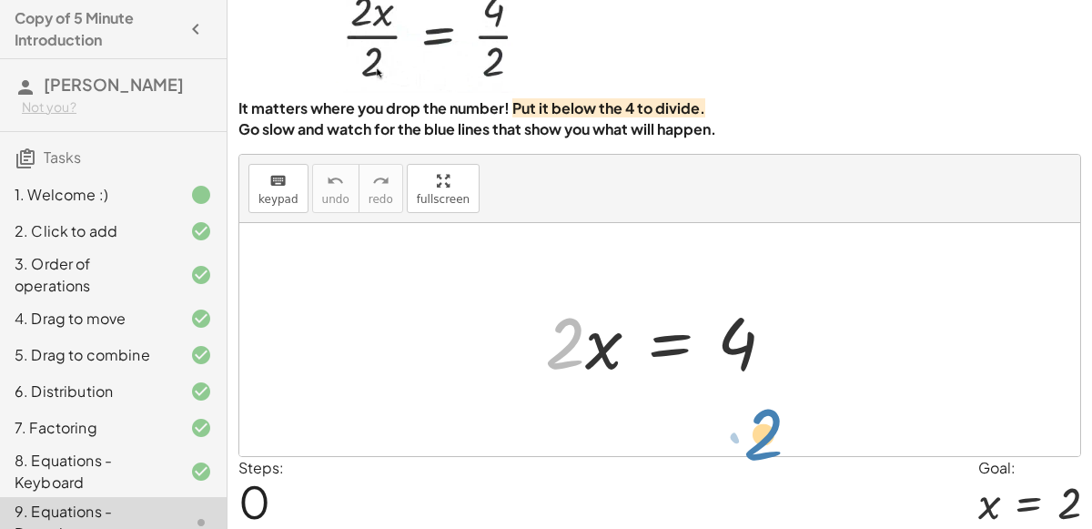
drag, startPoint x: 561, startPoint y: 360, endPoint x: 760, endPoint y: 451, distance: 218.2
click at [760, 451] on div "· 2 · 2 · x = 4" at bounding box center [659, 339] width 841 height 233
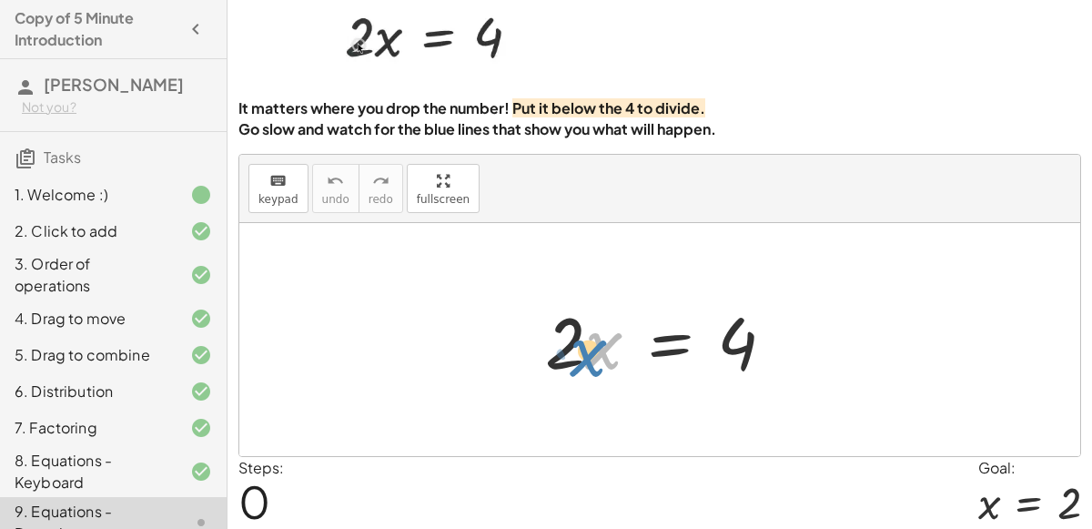
drag, startPoint x: 600, startPoint y: 350, endPoint x: 586, endPoint y: 349, distance: 14.6
click at [586, 349] on div at bounding box center [667, 340] width 262 height 94
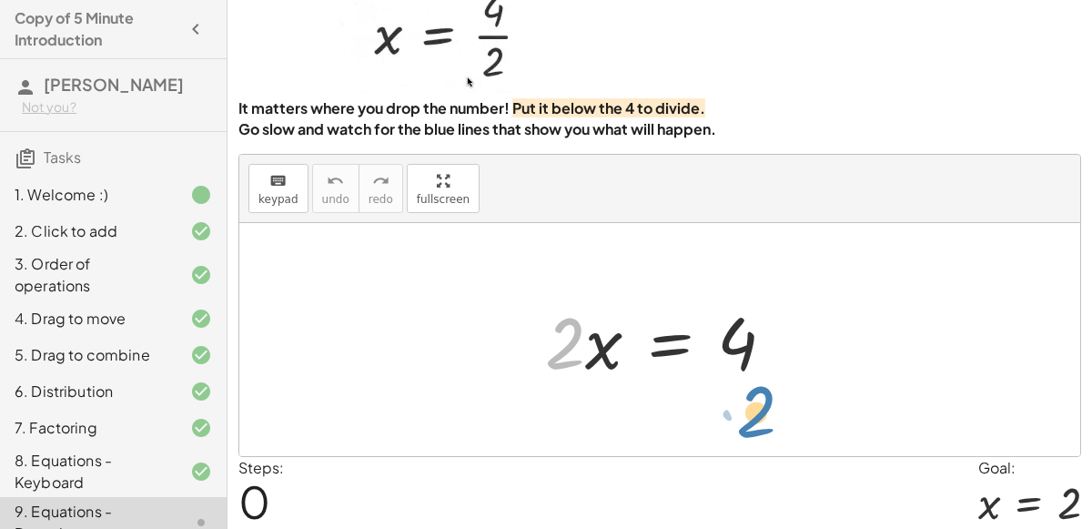
drag, startPoint x: 562, startPoint y: 344, endPoint x: 753, endPoint y: 415, distance: 203.8
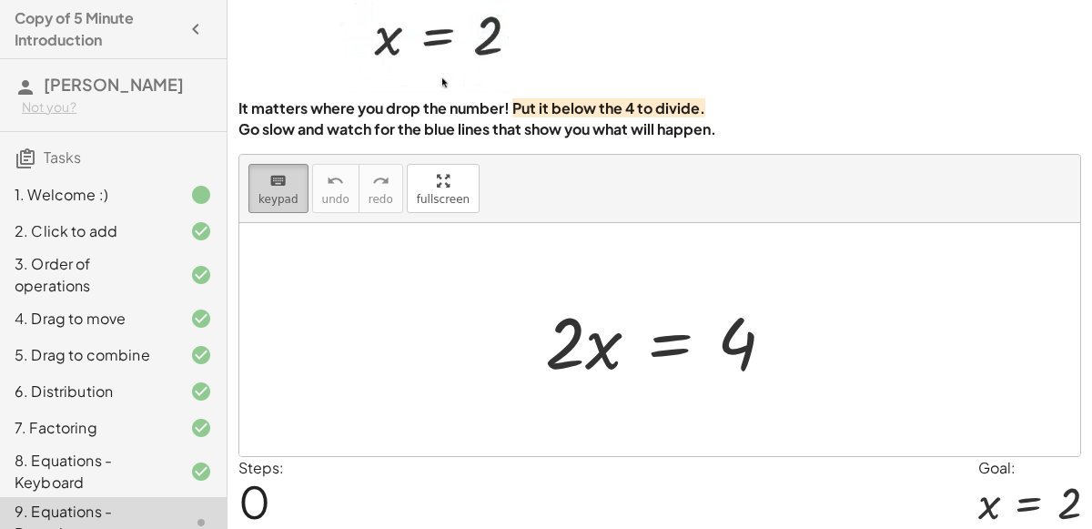
click at [277, 194] on span "keypad" at bounding box center [278, 199] width 40 height 13
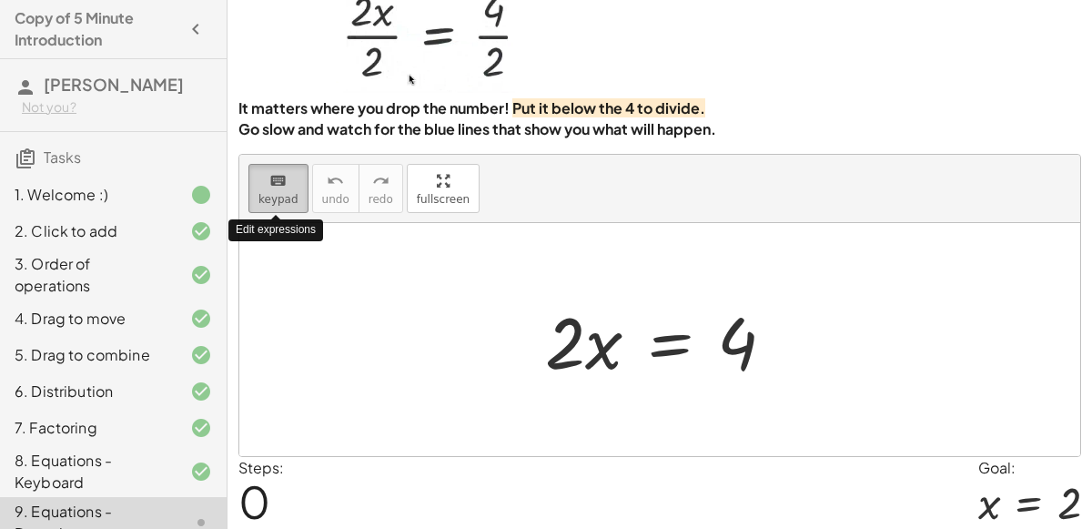
scroll to position [0, 0]
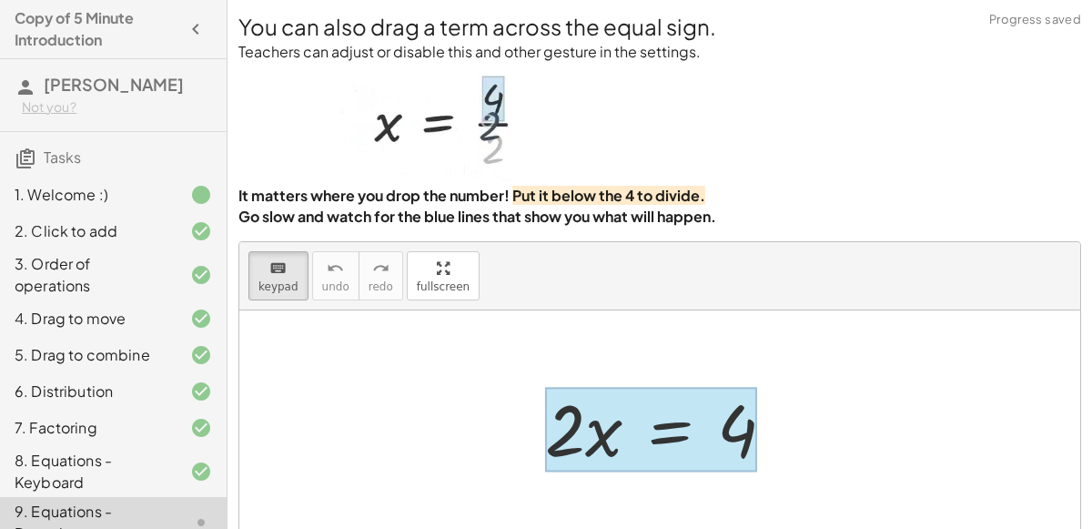
drag, startPoint x: 552, startPoint y: 447, endPoint x: 631, endPoint y: 463, distance: 80.8
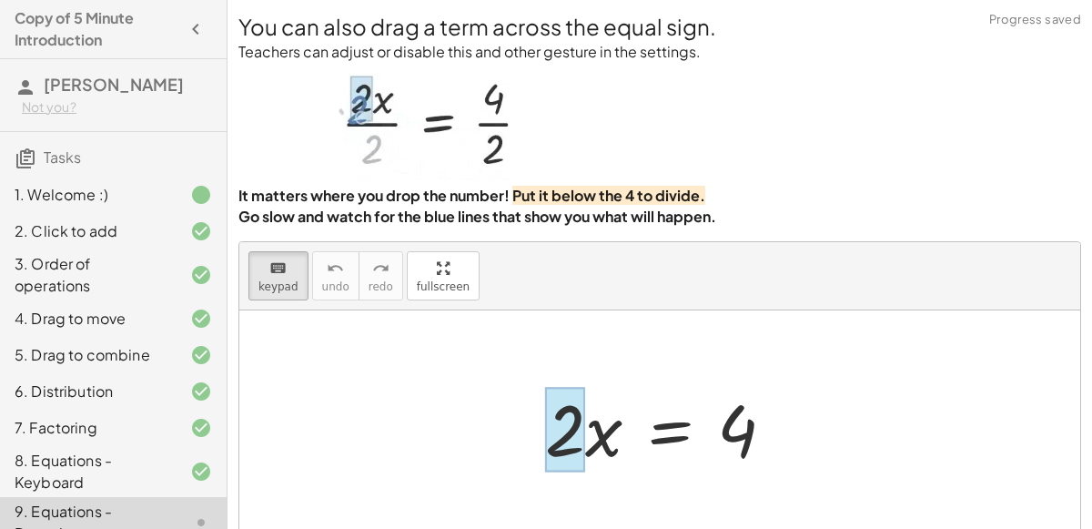
click at [559, 439] on div at bounding box center [565, 429] width 40 height 85
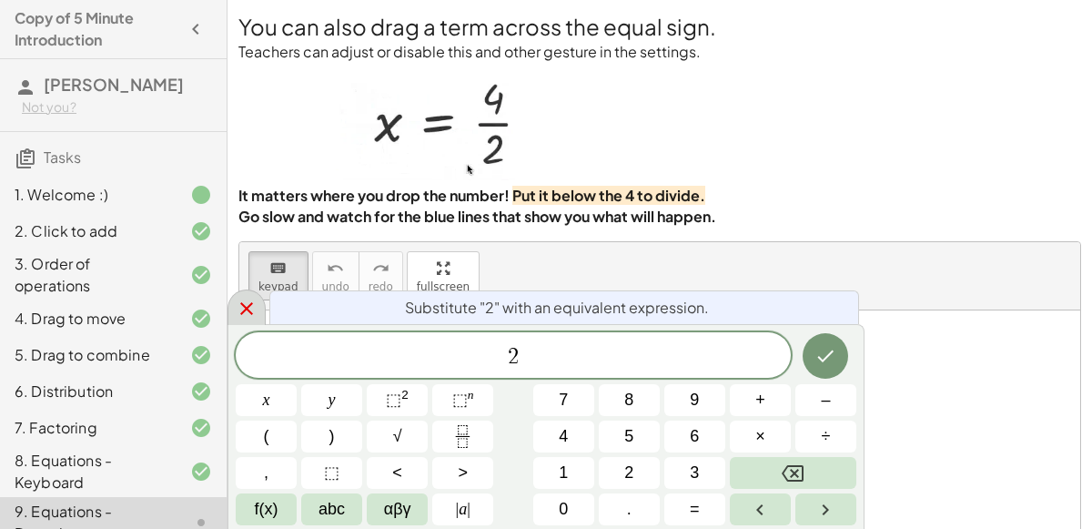
click at [238, 303] on icon at bounding box center [247, 308] width 22 height 22
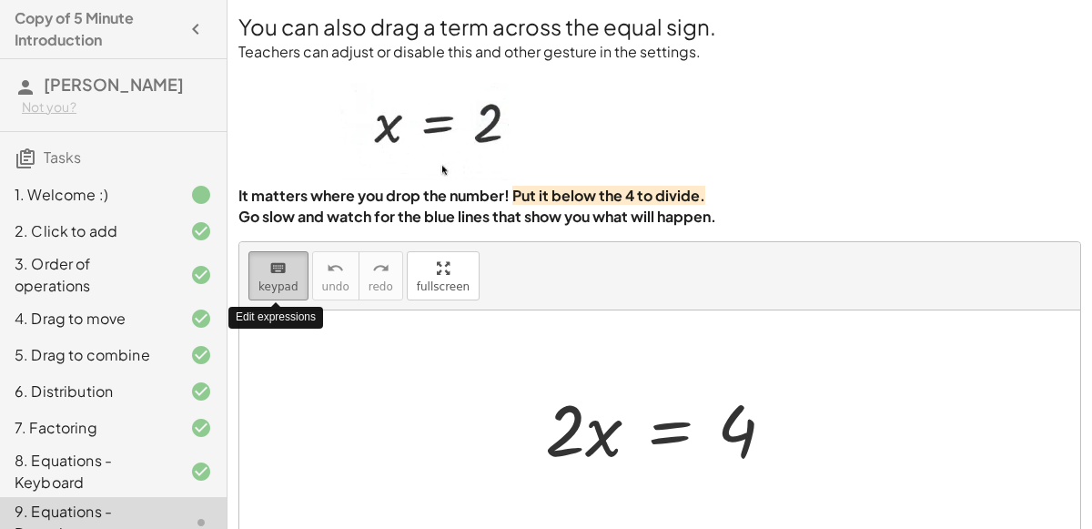
click at [287, 283] on span "keypad" at bounding box center [278, 286] width 40 height 13
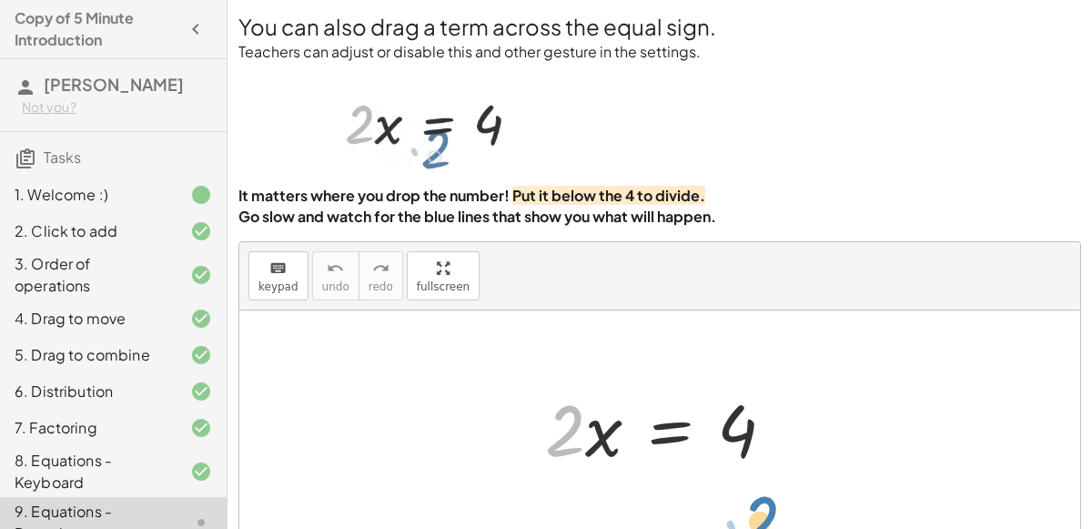
drag, startPoint x: 557, startPoint y: 438, endPoint x: 751, endPoint y: 529, distance: 214.9
click at [751, 528] on html "Copy of 5 Minute Introduction [PERSON_NAME] Not you? Tasks 1. Welcome :) 2. Cli…" at bounding box center [546, 340] width 1092 height 680
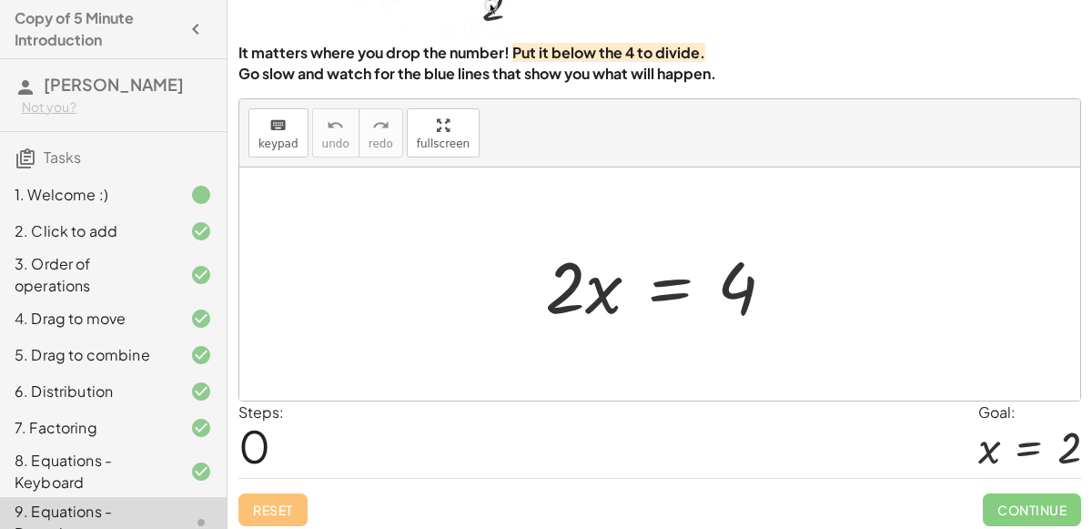
scroll to position [147, 0]
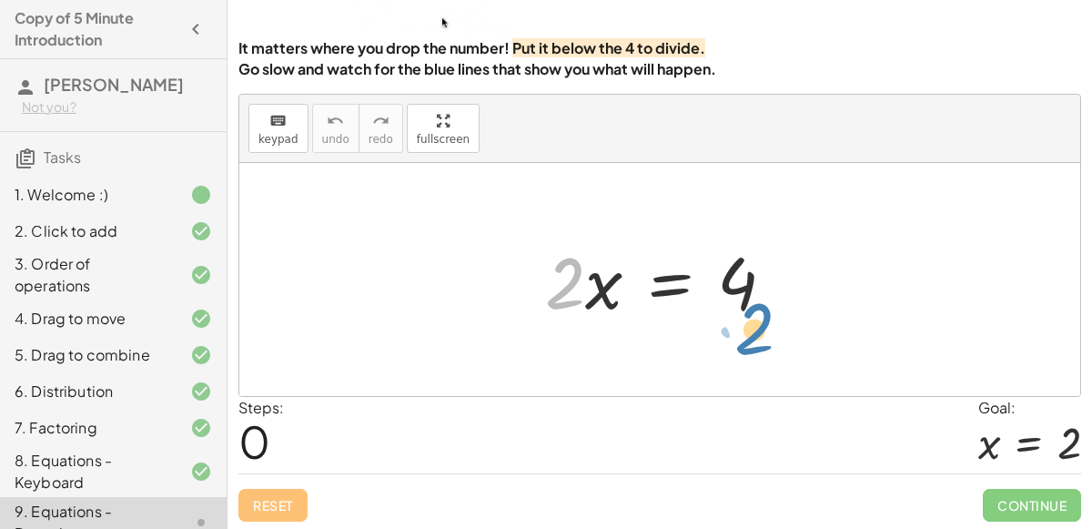
drag, startPoint x: 565, startPoint y: 296, endPoint x: 751, endPoint y: 339, distance: 190.7
click at [751, 339] on div "· 2 · 2 · x = 4" at bounding box center [659, 279] width 841 height 233
drag, startPoint x: 558, startPoint y: 292, endPoint x: 740, endPoint y: 371, distance: 198.4
click at [740, 371] on div "· 2 · 2 · x = 4" at bounding box center [659, 279] width 841 height 233
drag, startPoint x: 555, startPoint y: 296, endPoint x: 745, endPoint y: 380, distance: 208.1
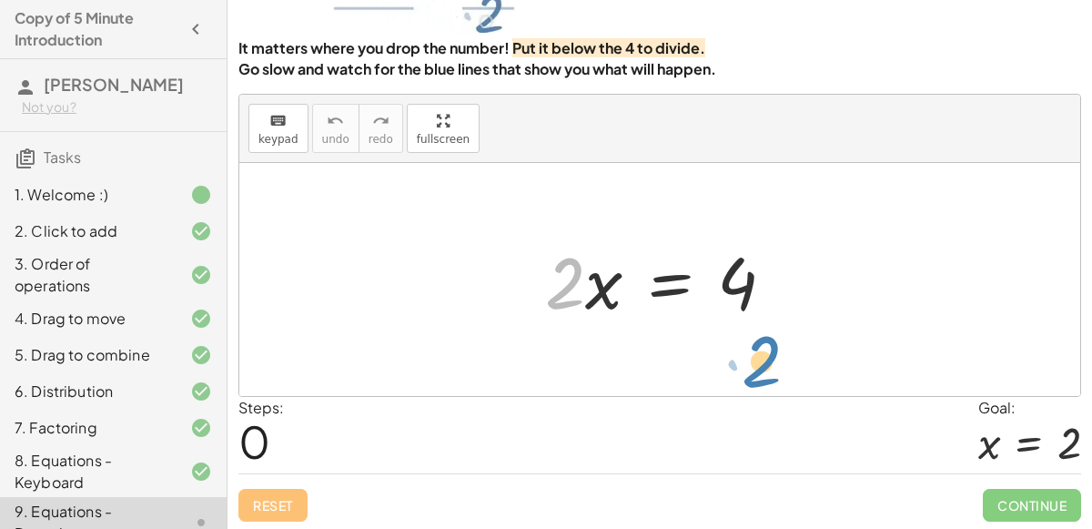
click at [745, 380] on div "· 2 · 2 · x = 4" at bounding box center [659, 279] width 841 height 233
drag, startPoint x: 559, startPoint y: 291, endPoint x: 736, endPoint y: 323, distance: 180.2
click at [736, 323] on div at bounding box center [667, 280] width 262 height 94
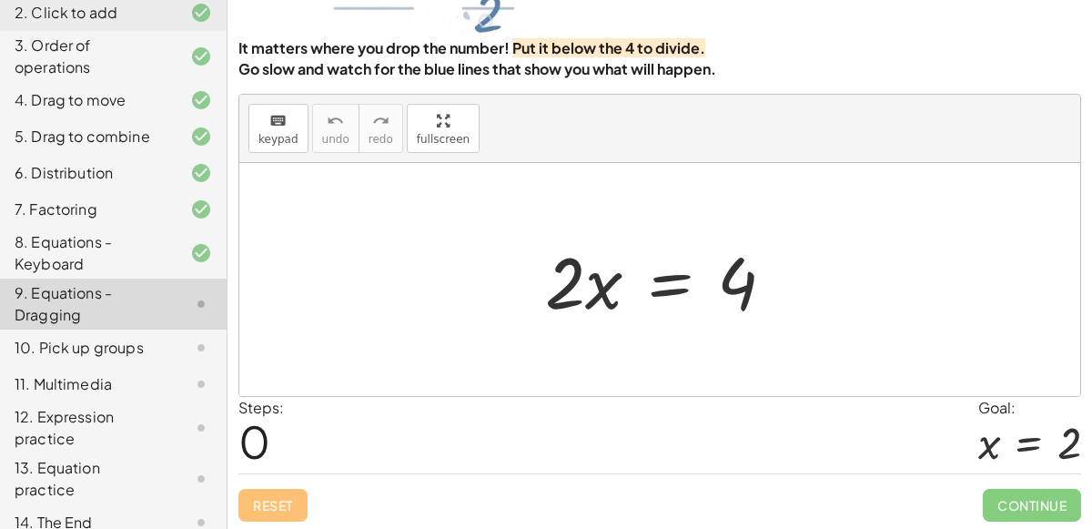
scroll to position [221, 0]
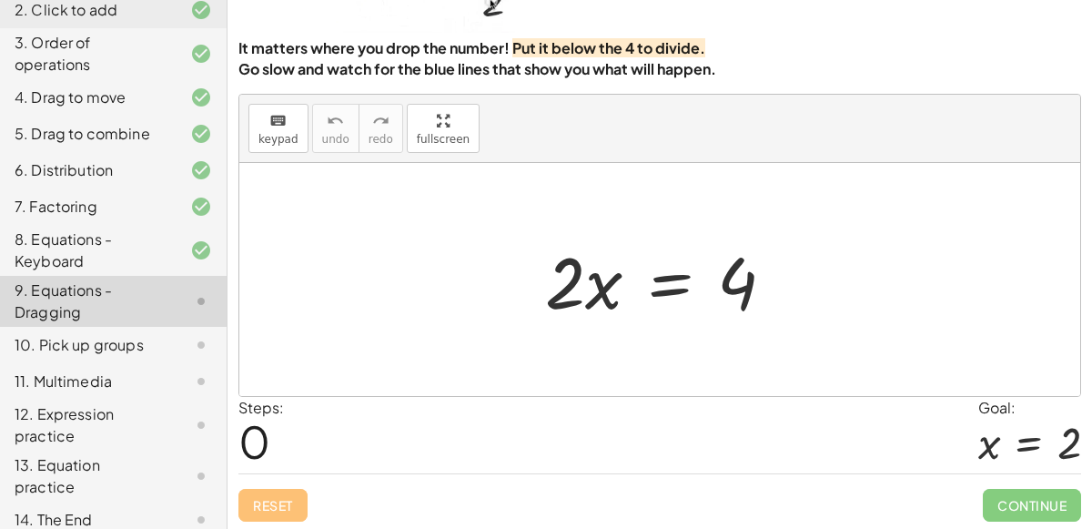
click at [94, 344] on div "10. Pick up groups" at bounding box center [88, 345] width 146 height 22
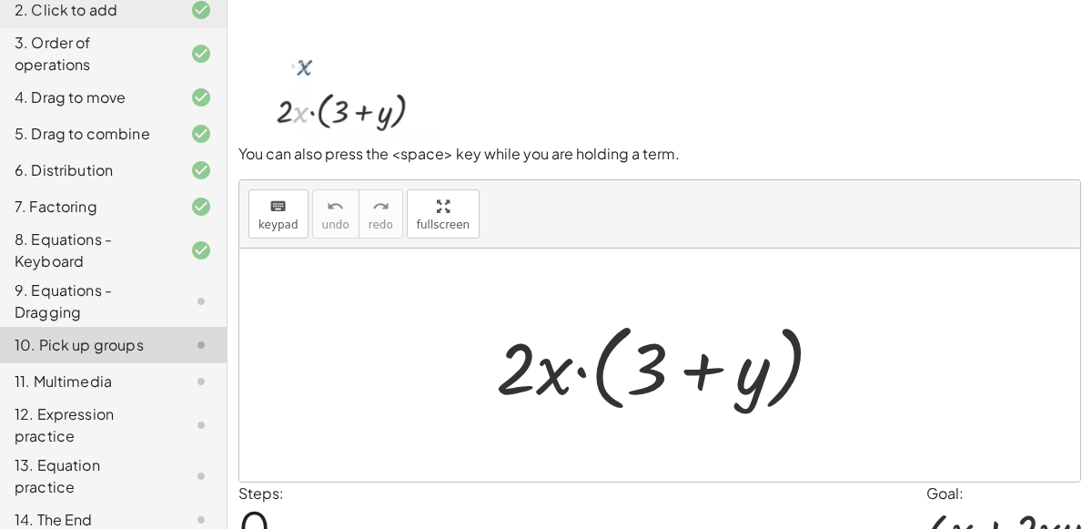
scroll to position [62, 0]
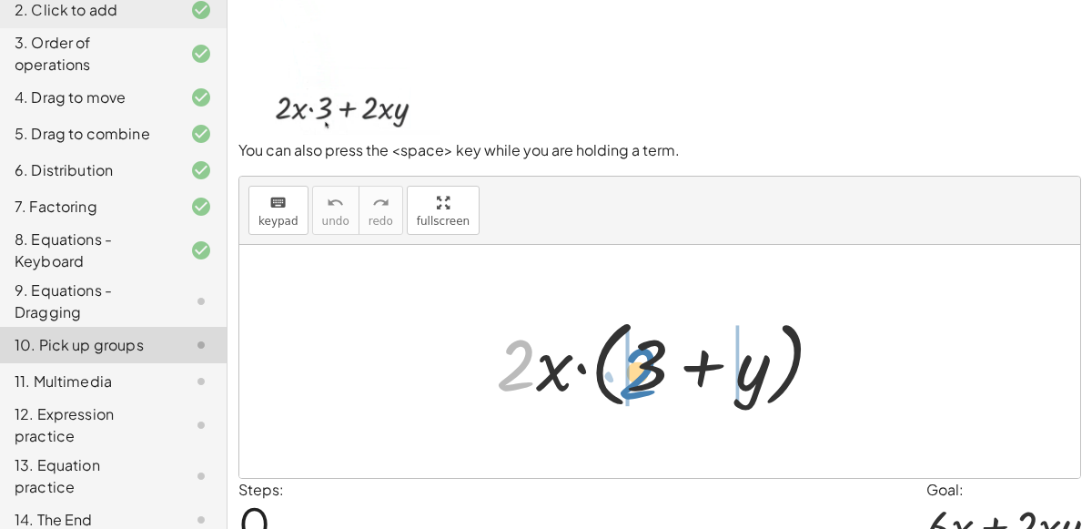
drag, startPoint x: 522, startPoint y: 354, endPoint x: 637, endPoint y: 361, distance: 114.9
click at [637, 361] on div at bounding box center [667, 361] width 360 height 105
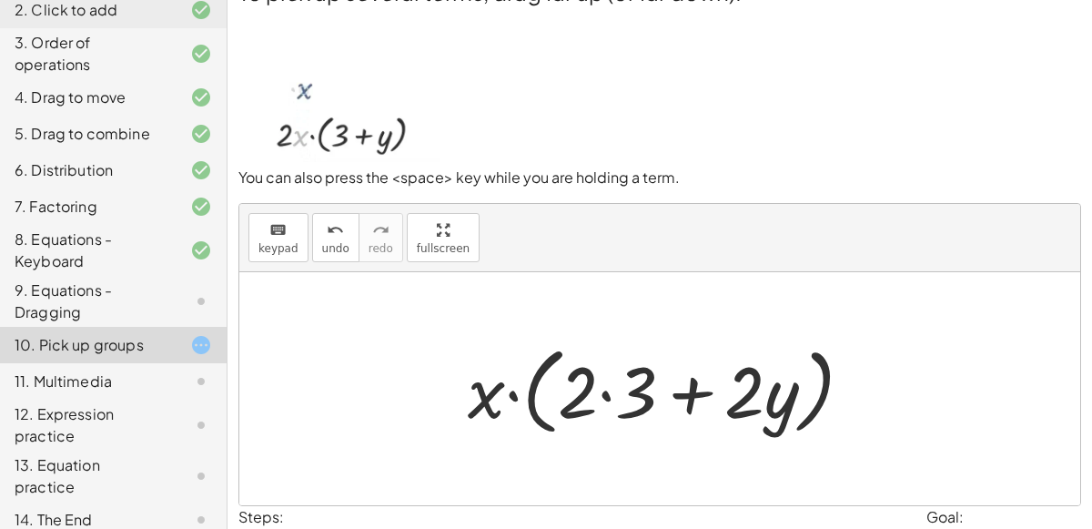
scroll to position [36, 0]
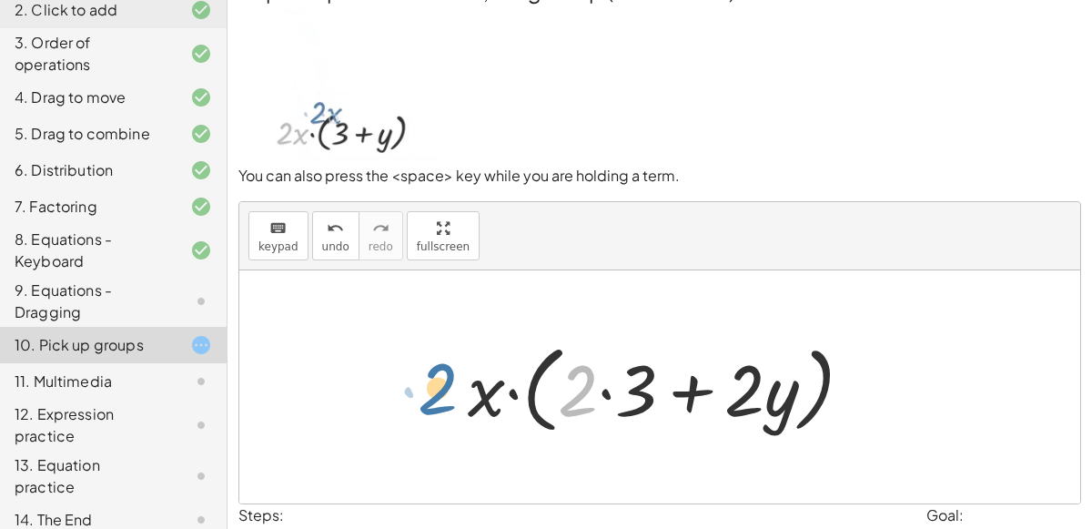
drag, startPoint x: 580, startPoint y: 398, endPoint x: 452, endPoint y: 396, distance: 127.4
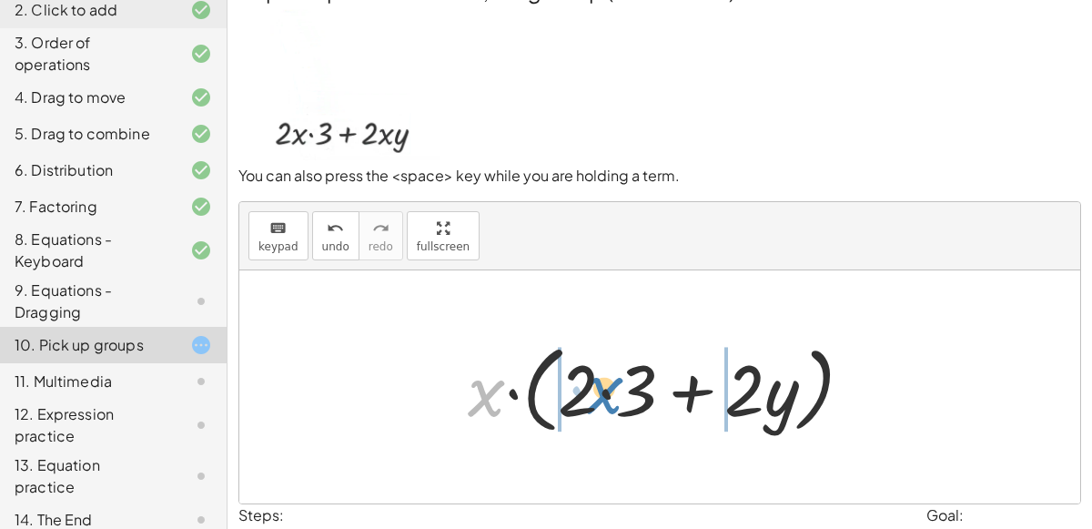
drag, startPoint x: 479, startPoint y: 401, endPoint x: 596, endPoint y: 400, distance: 117.4
click at [596, 400] on div at bounding box center [668, 387] width 418 height 105
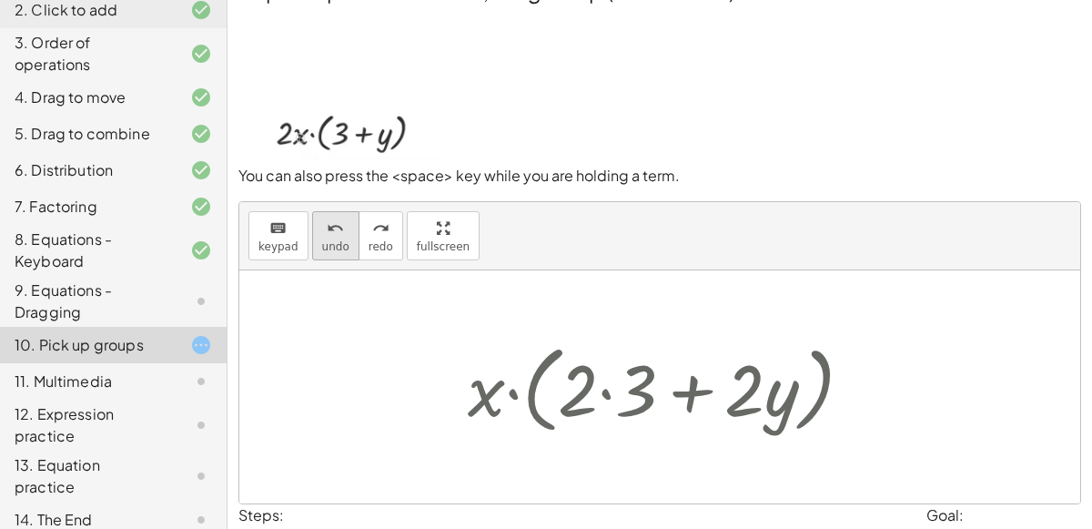
click at [327, 227] on icon "undo" at bounding box center [335, 228] width 17 height 22
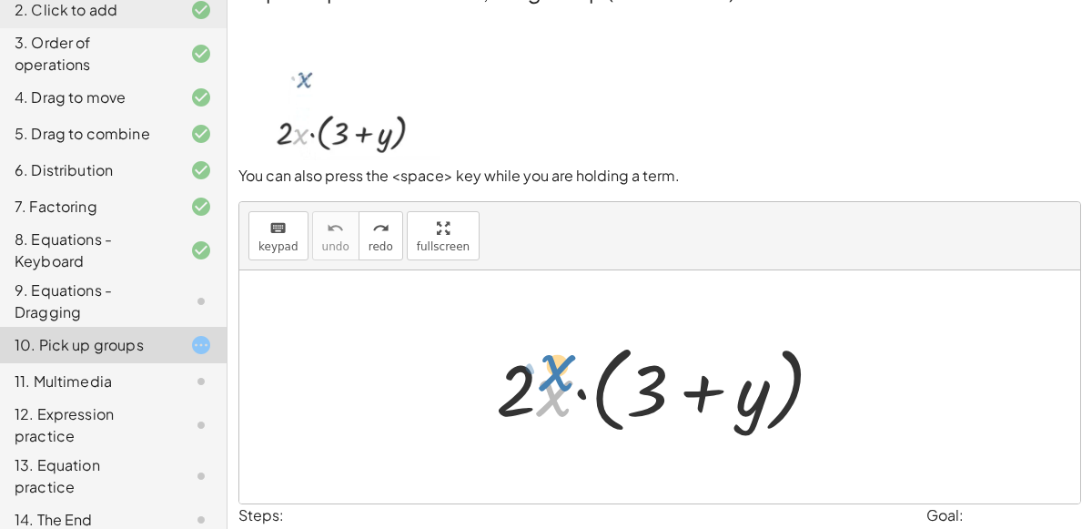
drag, startPoint x: 549, startPoint y: 397, endPoint x: 551, endPoint y: 371, distance: 25.6
click at [551, 371] on div at bounding box center [667, 387] width 360 height 105
drag, startPoint x: 517, startPoint y: 392, endPoint x: 536, endPoint y: 395, distance: 19.3
click at [536, 395] on div at bounding box center [667, 387] width 360 height 105
drag, startPoint x: 535, startPoint y: 398, endPoint x: 540, endPoint y: 412, distance: 14.7
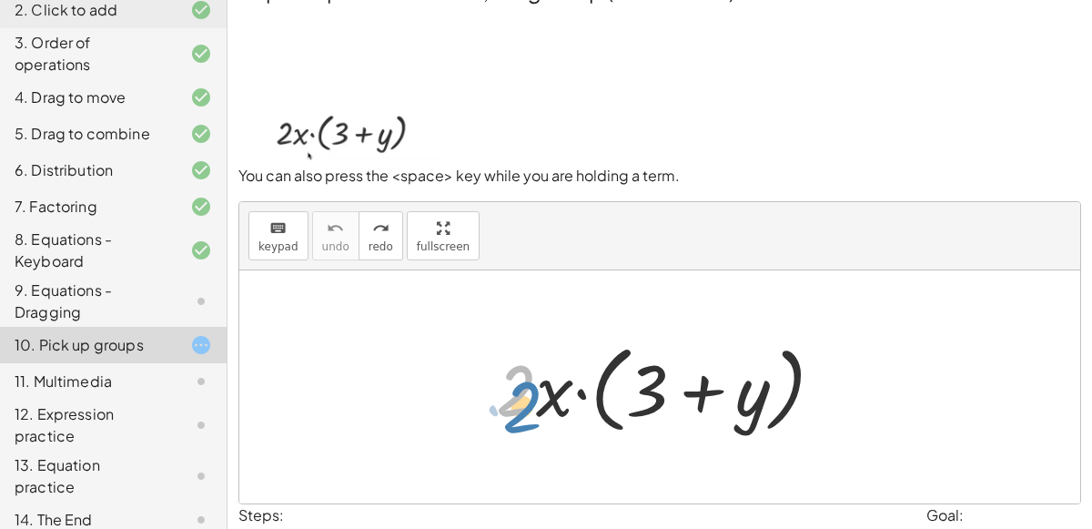
click at [540, 412] on div at bounding box center [667, 387] width 360 height 105
click at [539, 408] on div at bounding box center [667, 387] width 360 height 105
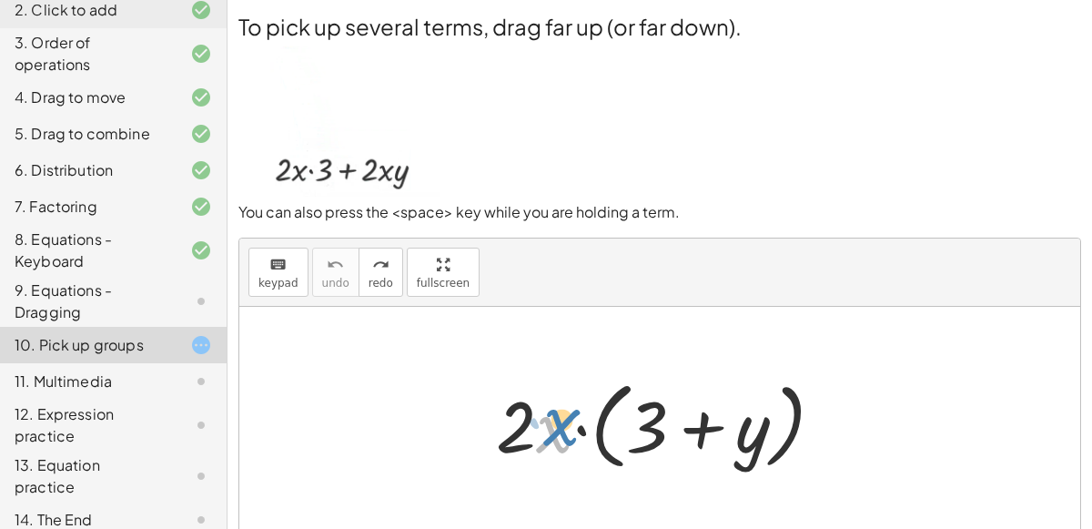
drag, startPoint x: 552, startPoint y: 439, endPoint x: 560, endPoint y: 432, distance: 9.7
click at [560, 432] on div at bounding box center [667, 423] width 360 height 105
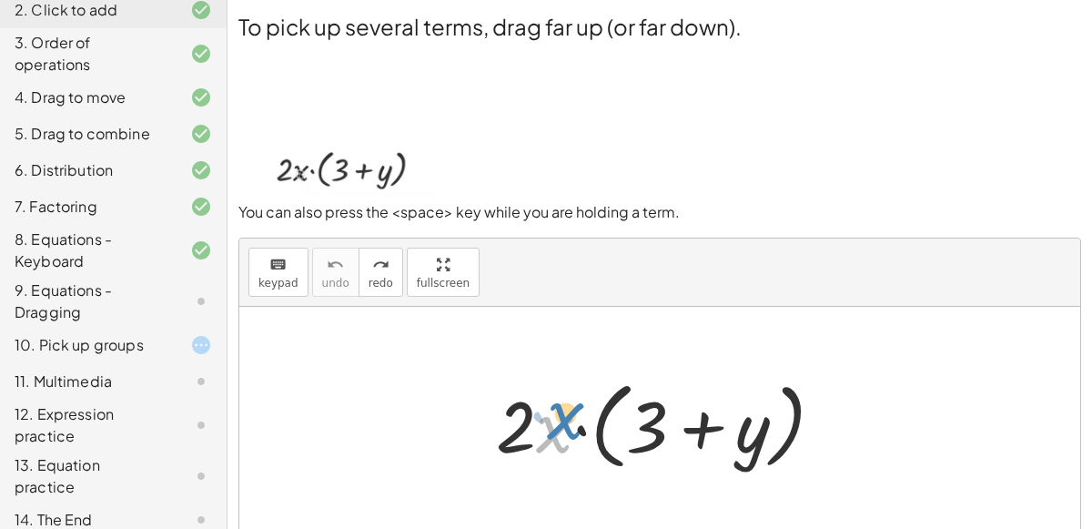
drag, startPoint x: 548, startPoint y: 428, endPoint x: 557, endPoint y: 419, distance: 12.9
click at [557, 419] on div at bounding box center [667, 423] width 360 height 105
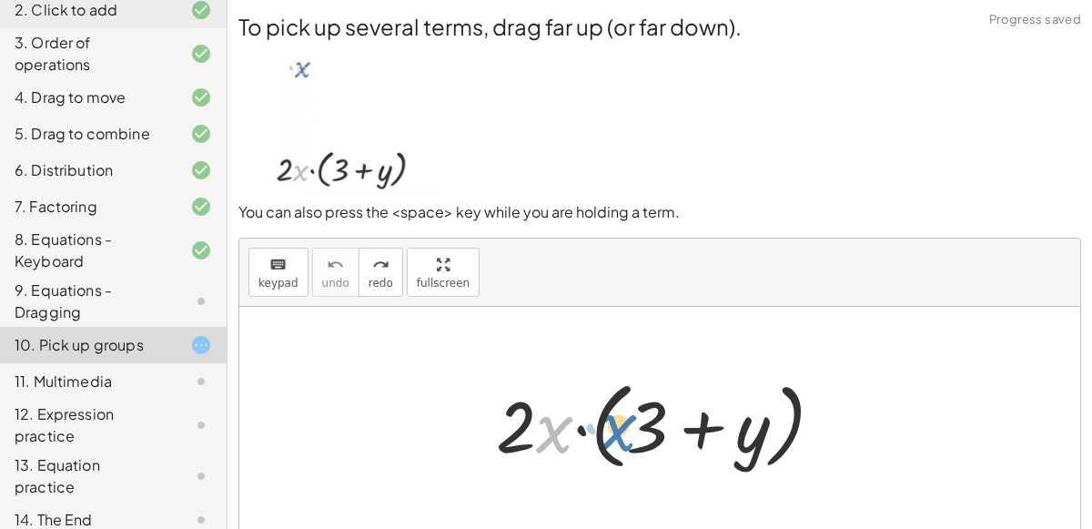
drag, startPoint x: 538, startPoint y: 428, endPoint x: 600, endPoint y: 425, distance: 62.8
click at [600, 425] on div at bounding box center [667, 423] width 360 height 105
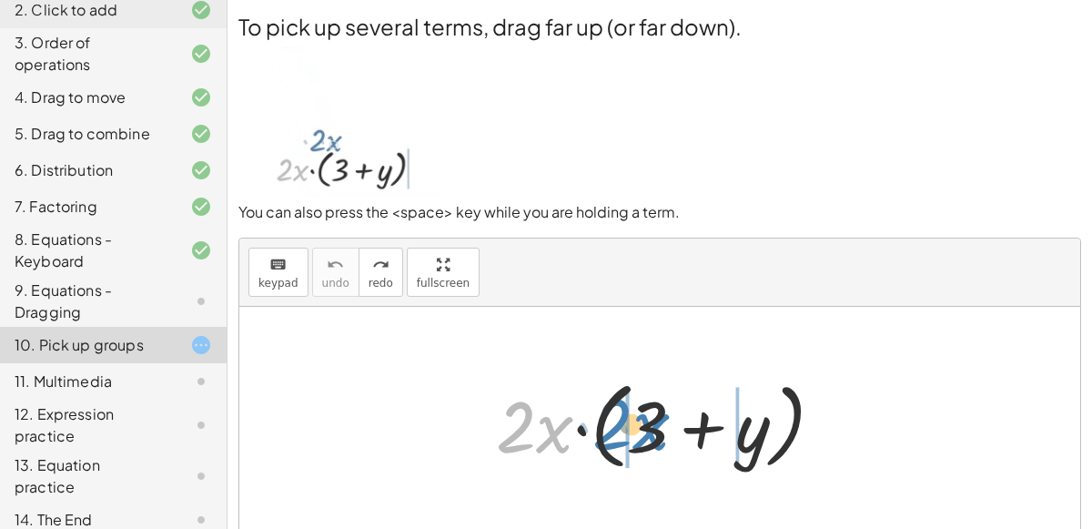
drag, startPoint x: 560, startPoint y: 437, endPoint x: 657, endPoint y: 432, distance: 97.5
click at [657, 432] on div at bounding box center [667, 423] width 360 height 105
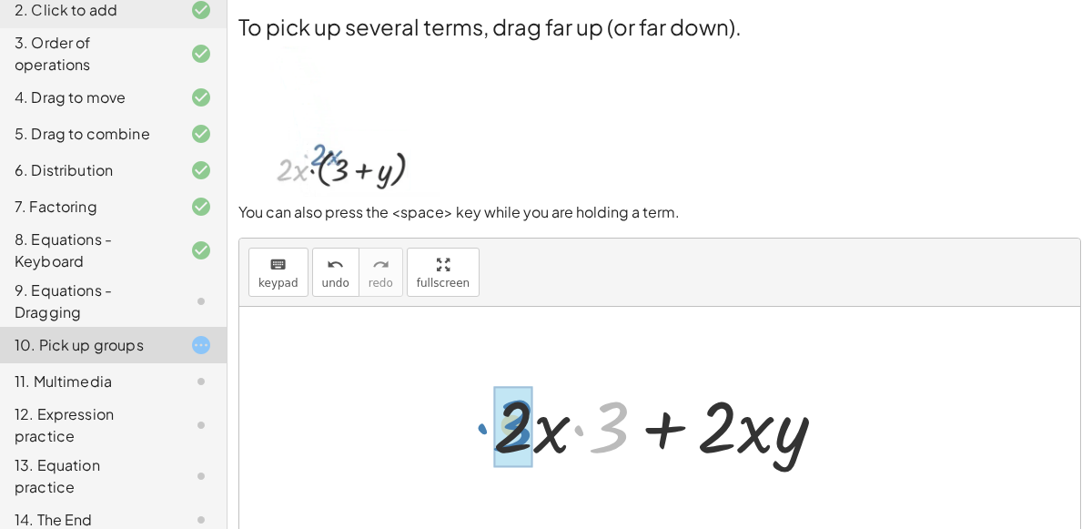
drag, startPoint x: 604, startPoint y: 432, endPoint x: 506, endPoint y: 431, distance: 98.3
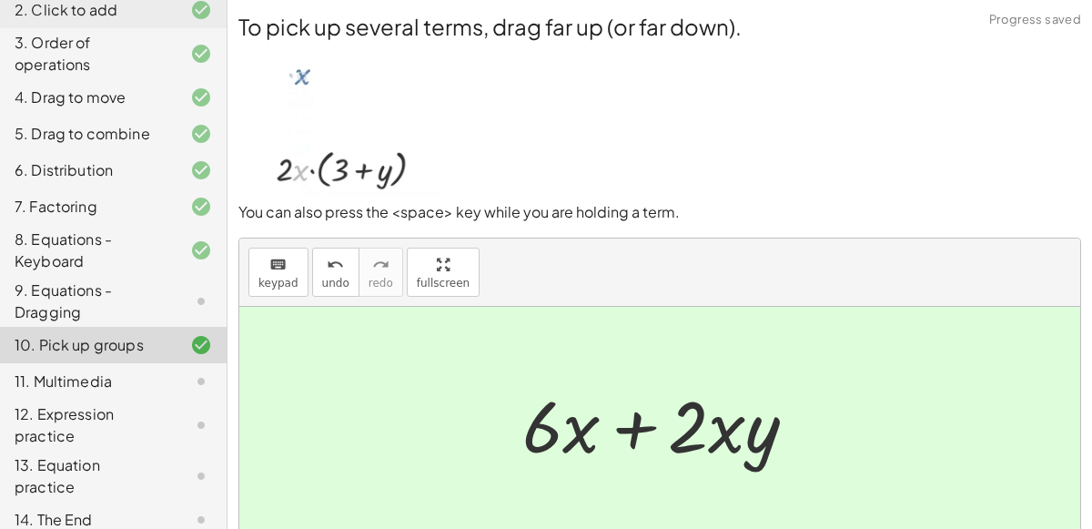
scroll to position [146, 0]
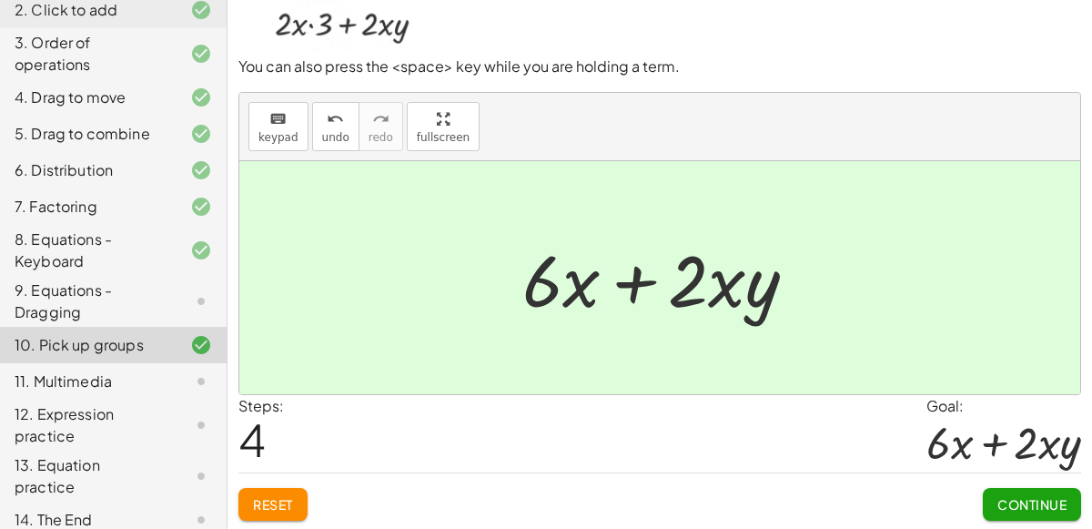
click at [999, 506] on span "Continue" at bounding box center [1031, 504] width 69 height 16
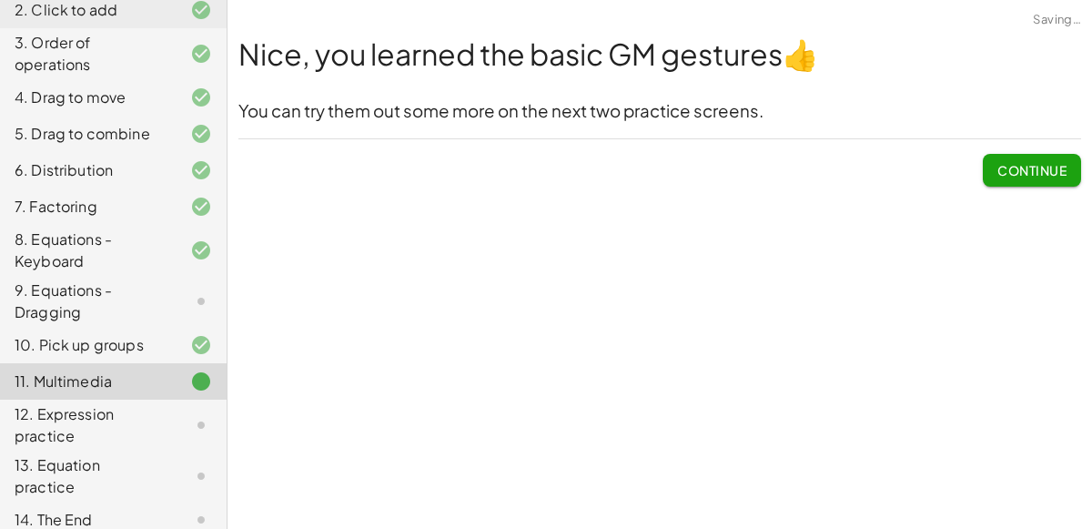
scroll to position [0, 0]
click at [1026, 174] on span "Continue" at bounding box center [1031, 170] width 69 height 16
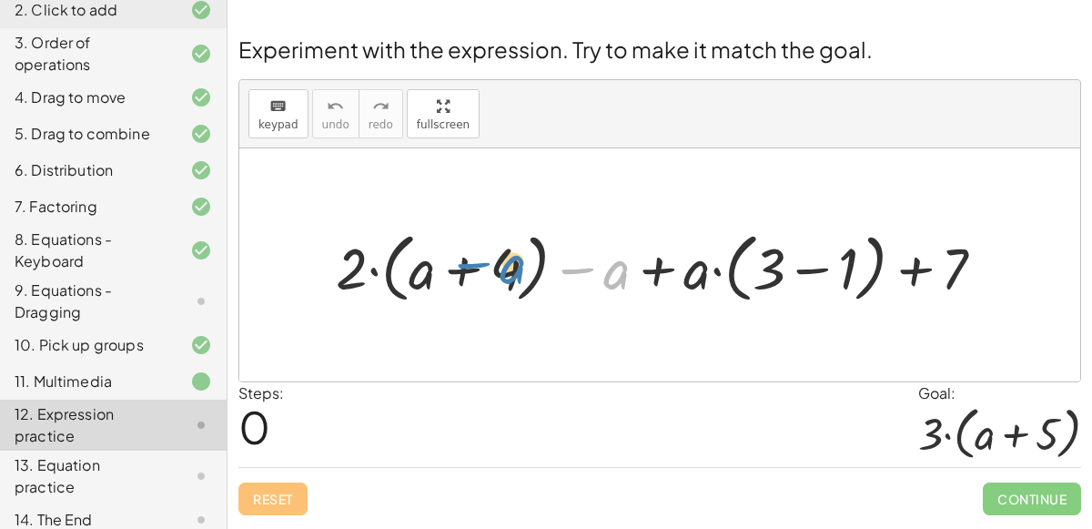
drag, startPoint x: 613, startPoint y: 269, endPoint x: 507, endPoint y: 263, distance: 106.6
click at [507, 263] on div at bounding box center [667, 265] width 681 height 85
drag, startPoint x: 413, startPoint y: 266, endPoint x: 510, endPoint y: 264, distance: 97.4
click at [510, 264] on div at bounding box center [667, 265] width 681 height 85
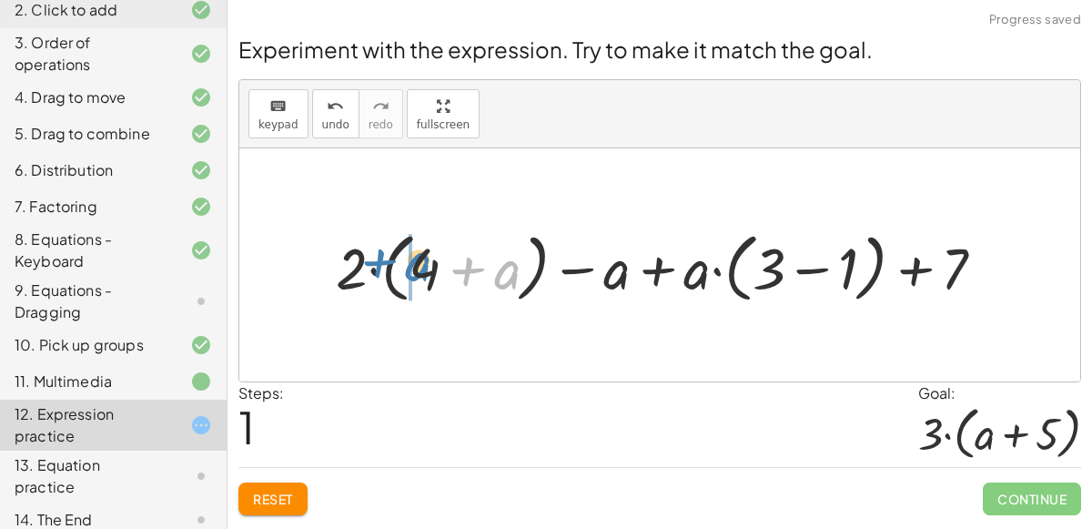
drag, startPoint x: 512, startPoint y: 267, endPoint x: 418, endPoint y: 257, distance: 95.1
click at [418, 257] on div at bounding box center [667, 265] width 681 height 85
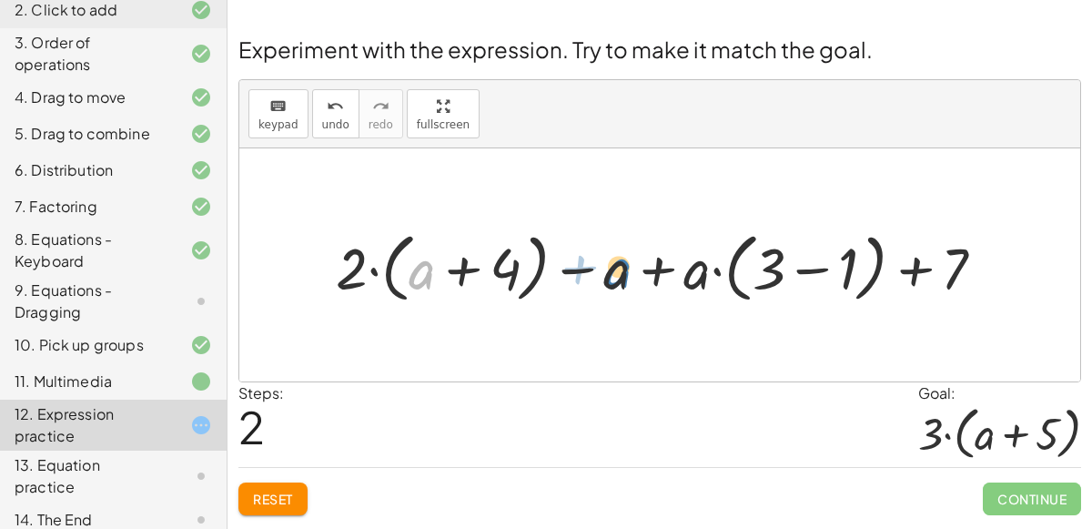
drag, startPoint x: 411, startPoint y: 270, endPoint x: 608, endPoint y: 268, distance: 196.5
click at [608, 268] on div at bounding box center [667, 265] width 681 height 85
drag, startPoint x: 418, startPoint y: 270, endPoint x: 694, endPoint y: 273, distance: 276.6
click at [694, 273] on div at bounding box center [667, 265] width 681 height 85
click at [656, 269] on div at bounding box center [667, 265] width 681 height 85
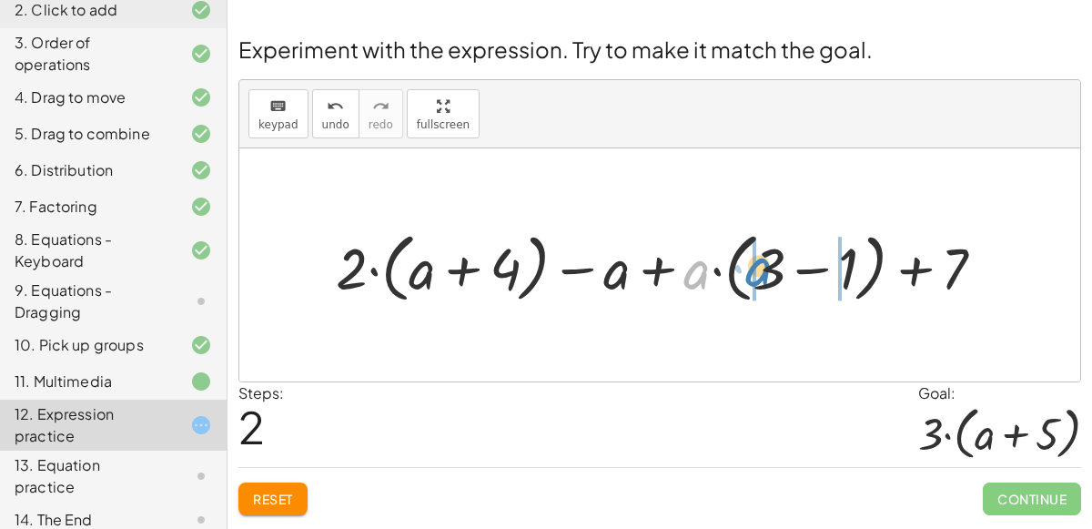
drag, startPoint x: 695, startPoint y: 273, endPoint x: 754, endPoint y: 270, distance: 59.2
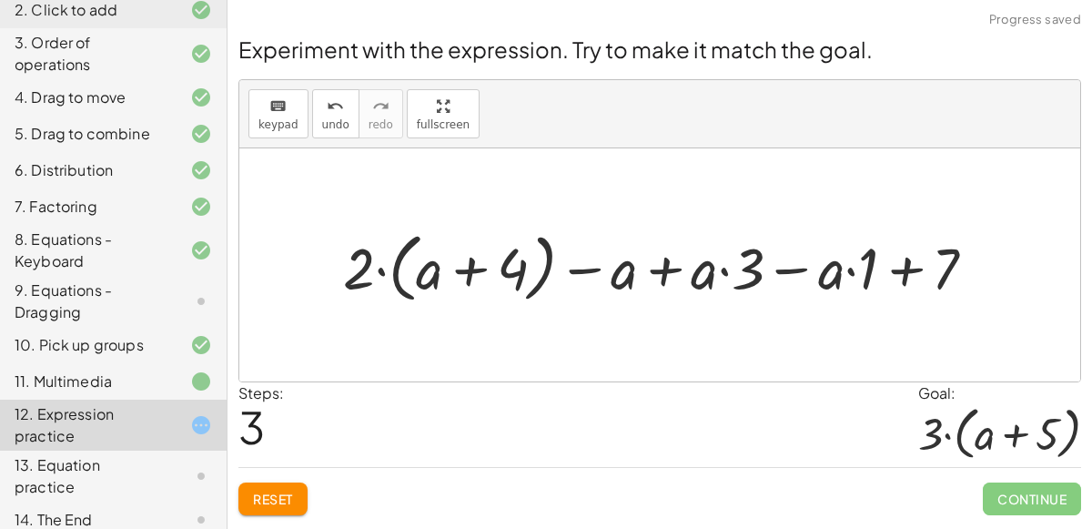
click at [721, 268] on div at bounding box center [666, 265] width 665 height 85
drag, startPoint x: 702, startPoint y: 272, endPoint x: 625, endPoint y: 271, distance: 77.3
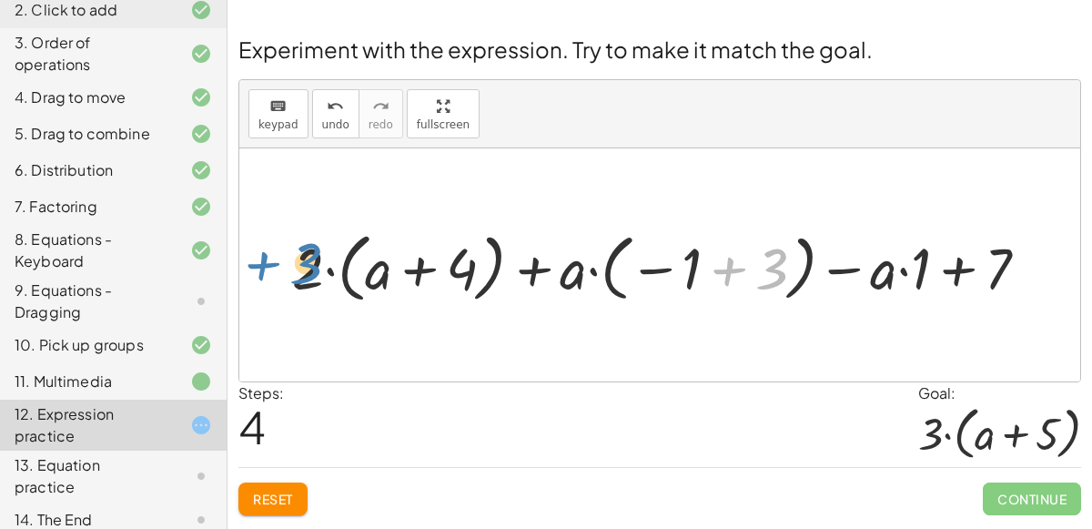
drag, startPoint x: 770, startPoint y: 262, endPoint x: 304, endPoint y: 257, distance: 465.8
click at [304, 257] on div at bounding box center [667, 265] width 769 height 85
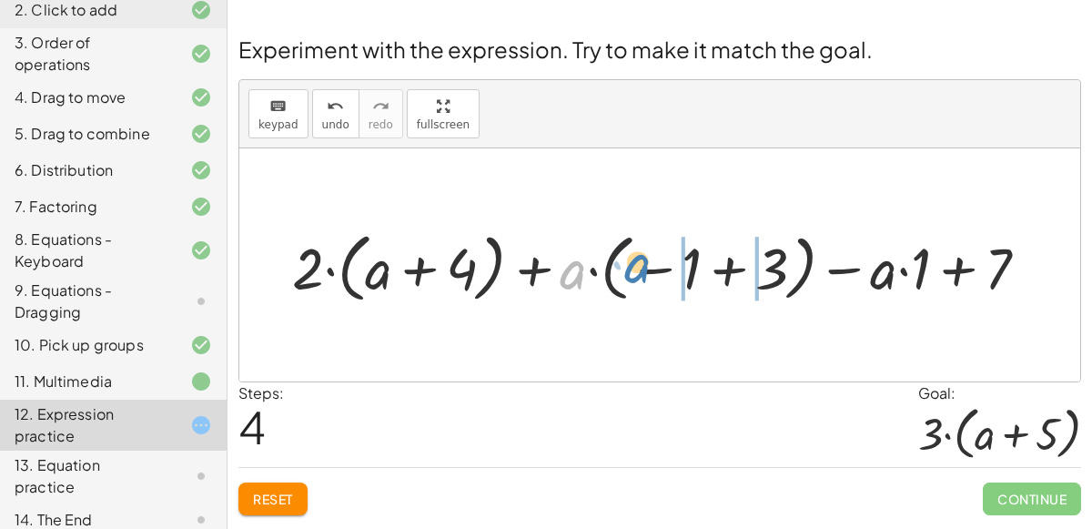
drag, startPoint x: 572, startPoint y: 274, endPoint x: 639, endPoint y: 268, distance: 66.6
click at [639, 268] on div at bounding box center [667, 265] width 769 height 85
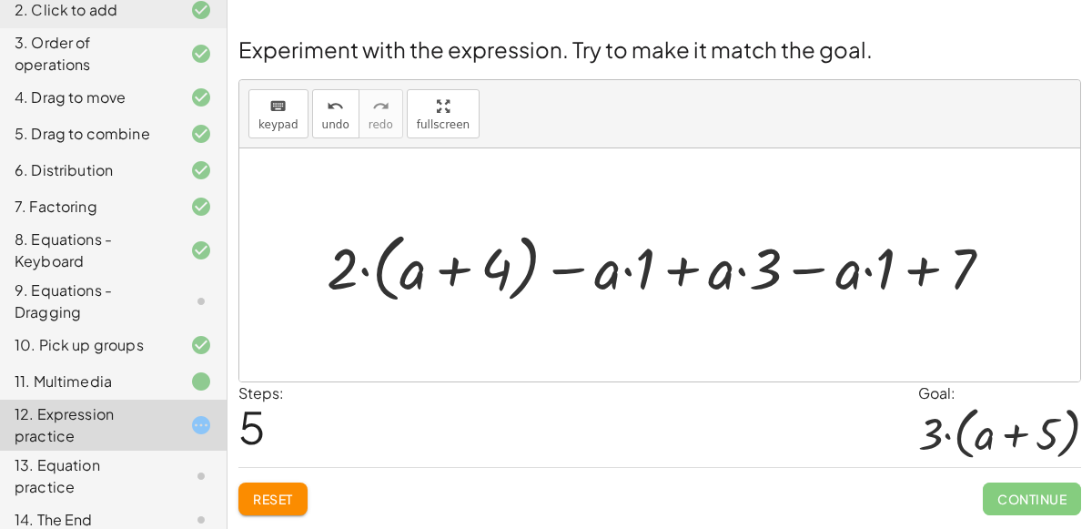
click at [872, 271] on div at bounding box center [667, 265] width 699 height 85
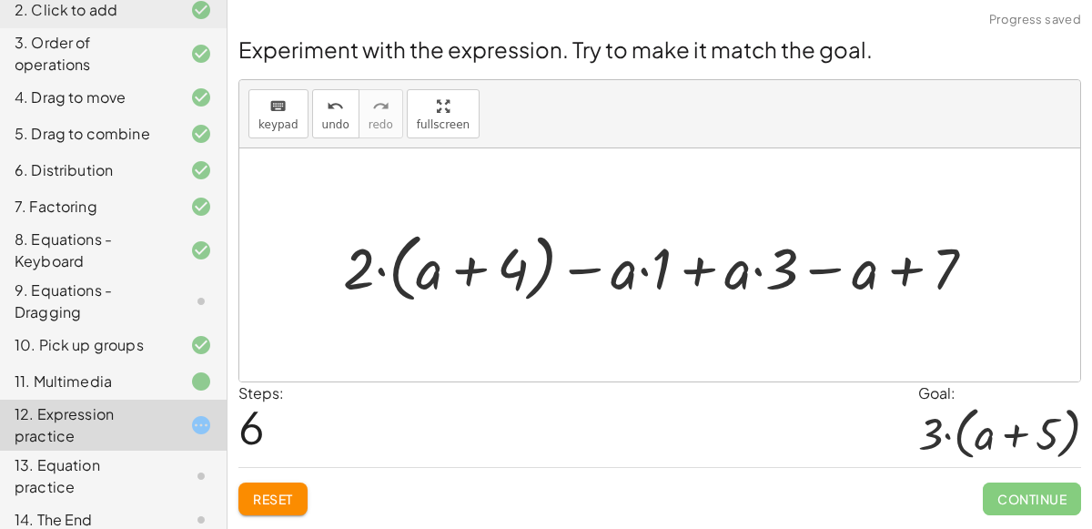
click at [760, 268] on div at bounding box center [666, 265] width 665 height 85
click at [642, 269] on div at bounding box center [666, 265] width 665 height 85
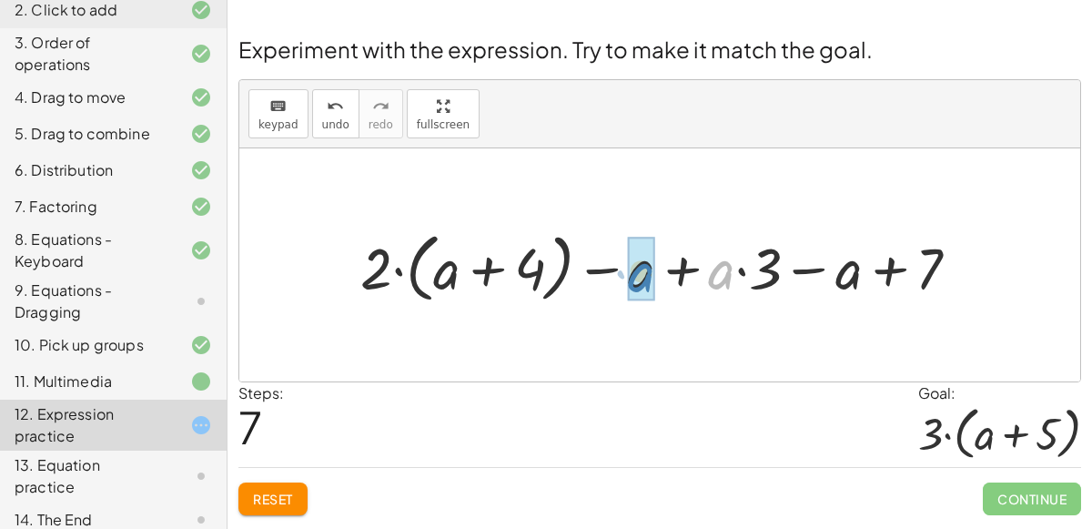
drag, startPoint x: 721, startPoint y: 276, endPoint x: 640, endPoint y: 278, distance: 81.0
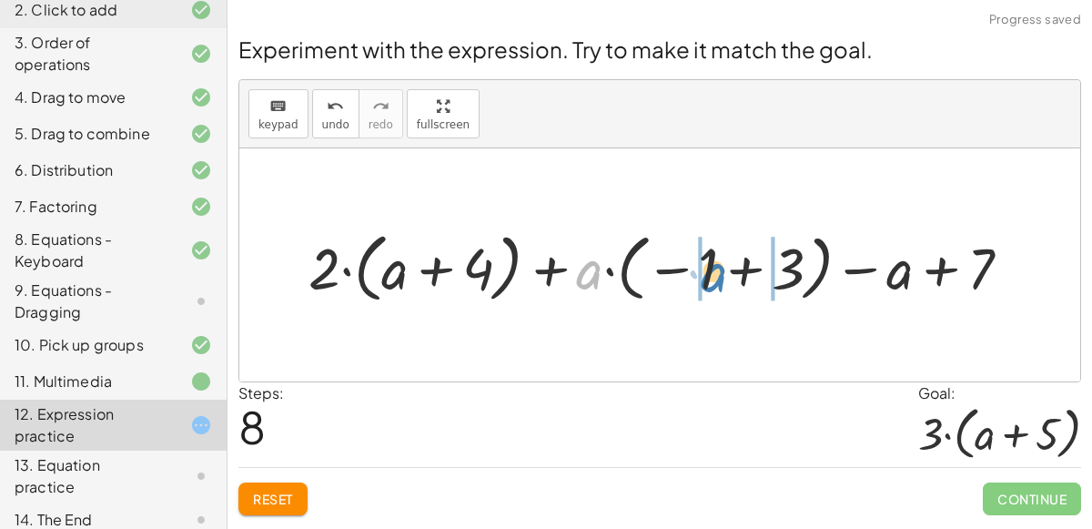
drag, startPoint x: 585, startPoint y: 271, endPoint x: 707, endPoint y: 272, distance: 121.9
click at [707, 272] on div at bounding box center [666, 265] width 735 height 85
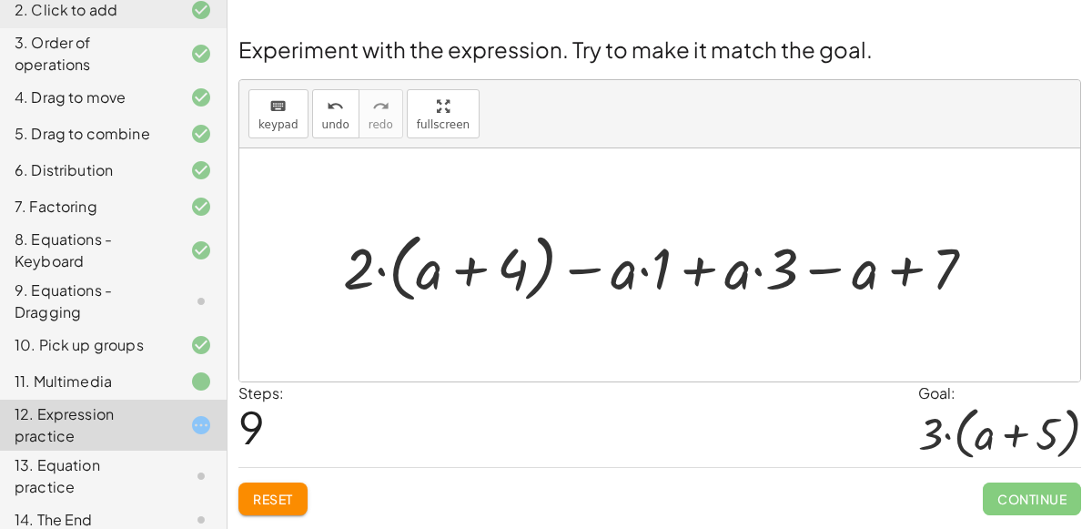
click at [634, 269] on div at bounding box center [666, 265] width 665 height 85
click at [647, 268] on div at bounding box center [666, 265] width 665 height 85
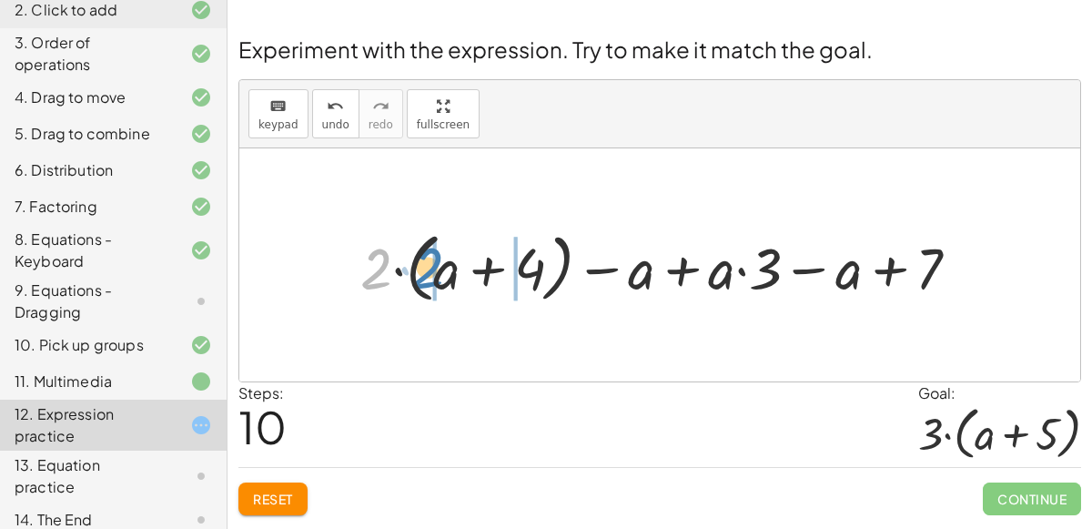
drag, startPoint x: 368, startPoint y: 276, endPoint x: 423, endPoint y: 277, distance: 54.6
click at [423, 277] on div at bounding box center [666, 265] width 631 height 85
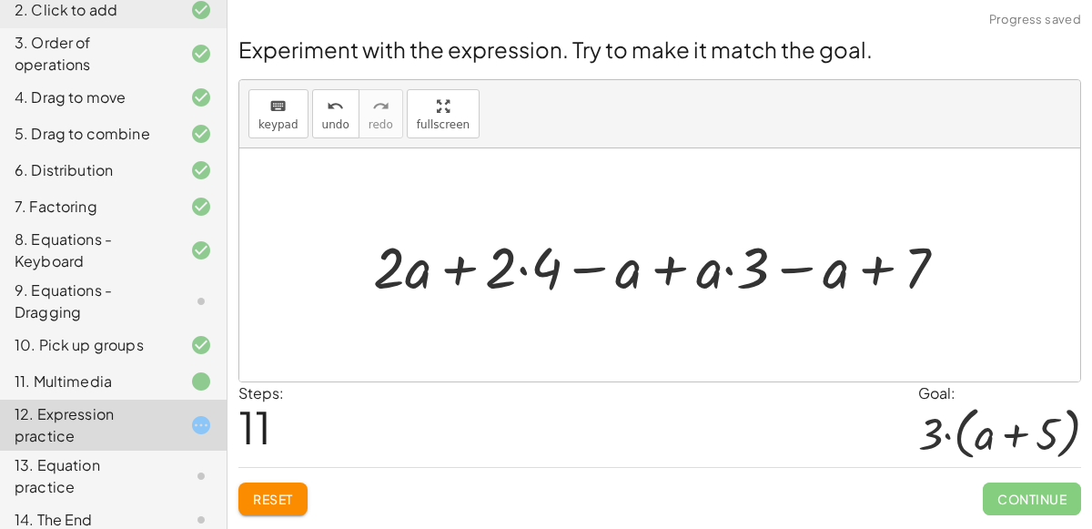
click at [408, 279] on div at bounding box center [667, 265] width 607 height 76
click at [520, 270] on div at bounding box center [667, 265] width 607 height 76
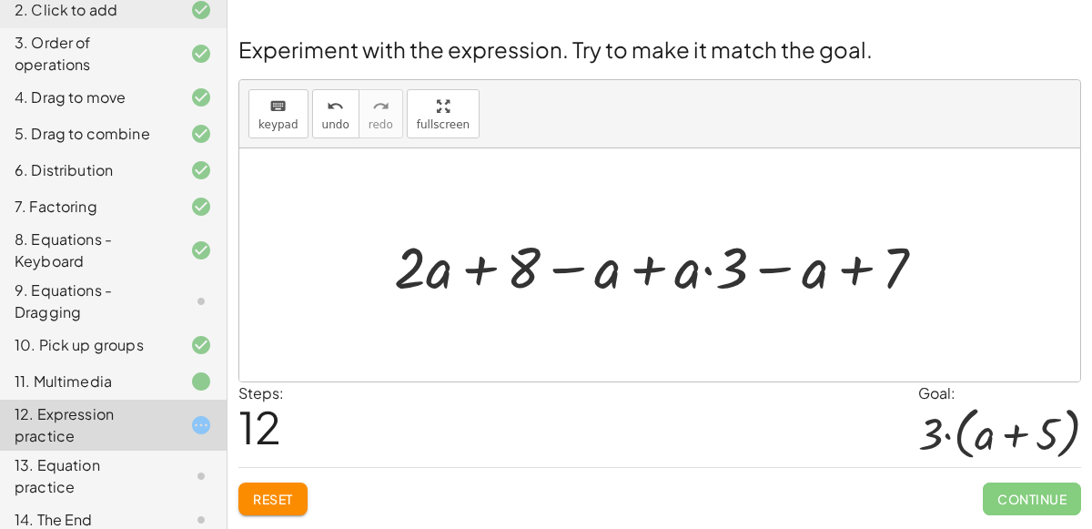
click at [710, 262] on div at bounding box center [667, 265] width 564 height 76
click at [813, 275] on div at bounding box center [667, 265] width 564 height 76
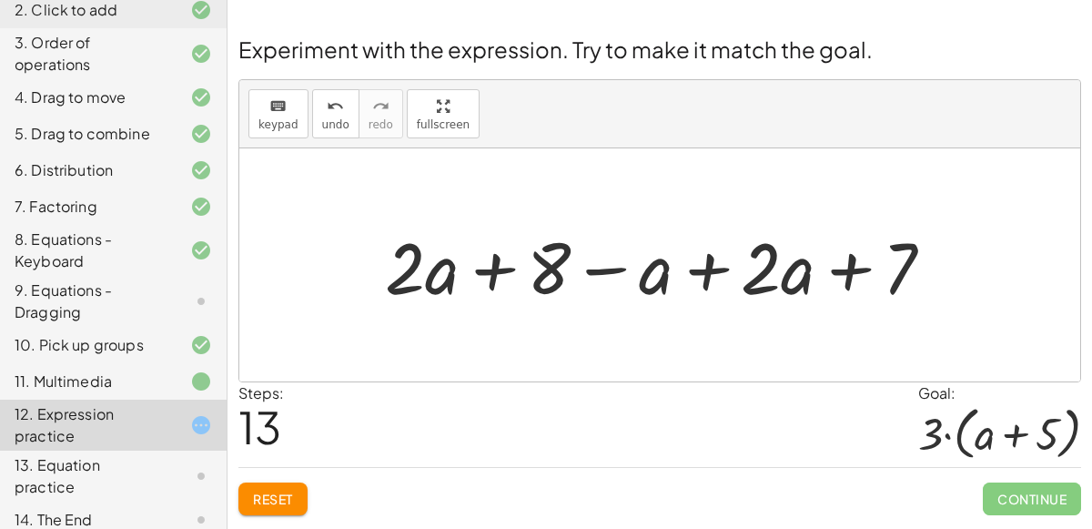
click at [708, 275] on div at bounding box center [666, 265] width 581 height 94
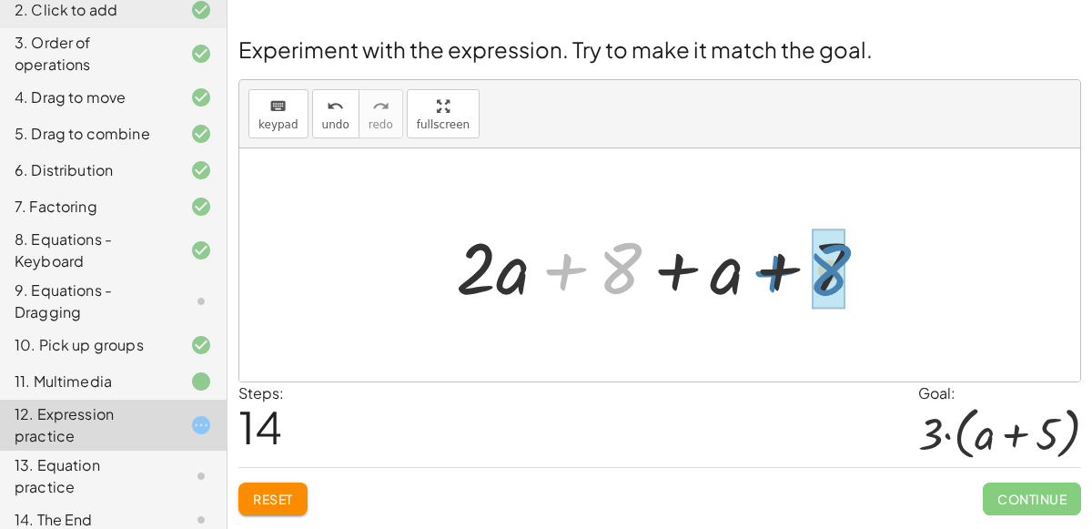
drag, startPoint x: 621, startPoint y: 266, endPoint x: 835, endPoint y: 267, distance: 213.8
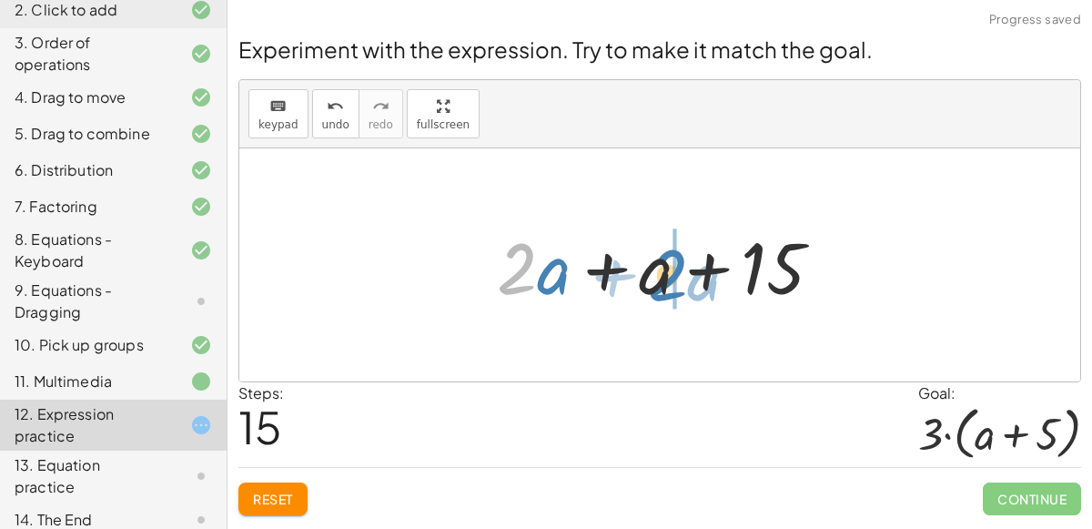
drag, startPoint x: 531, startPoint y: 267, endPoint x: 689, endPoint y: 273, distance: 157.5
click at [689, 273] on div at bounding box center [667, 265] width 358 height 94
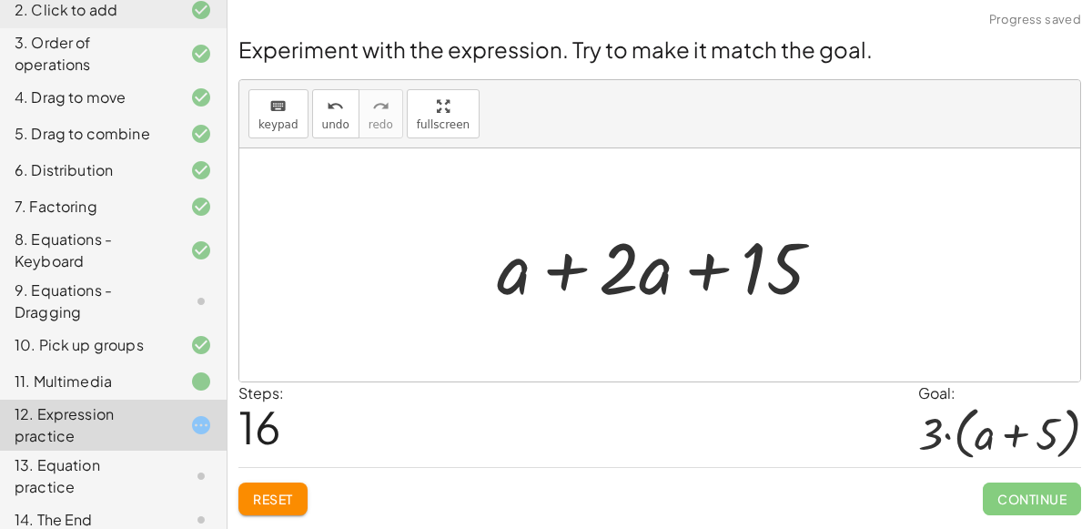
click at [568, 269] on div at bounding box center [667, 265] width 358 height 94
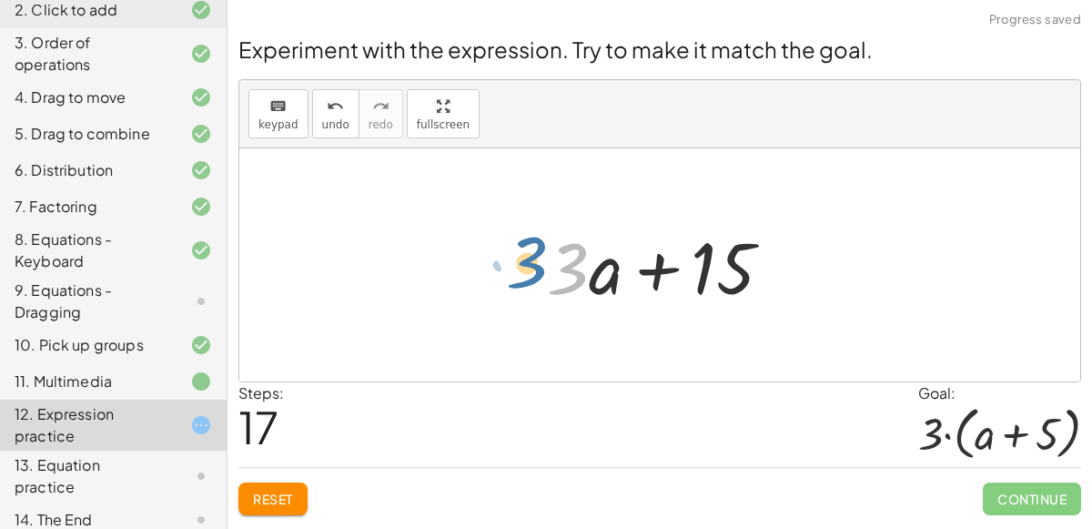
drag, startPoint x: 570, startPoint y: 274, endPoint x: 529, endPoint y: 273, distance: 40.0
click at [659, 267] on div at bounding box center [667, 265] width 258 height 94
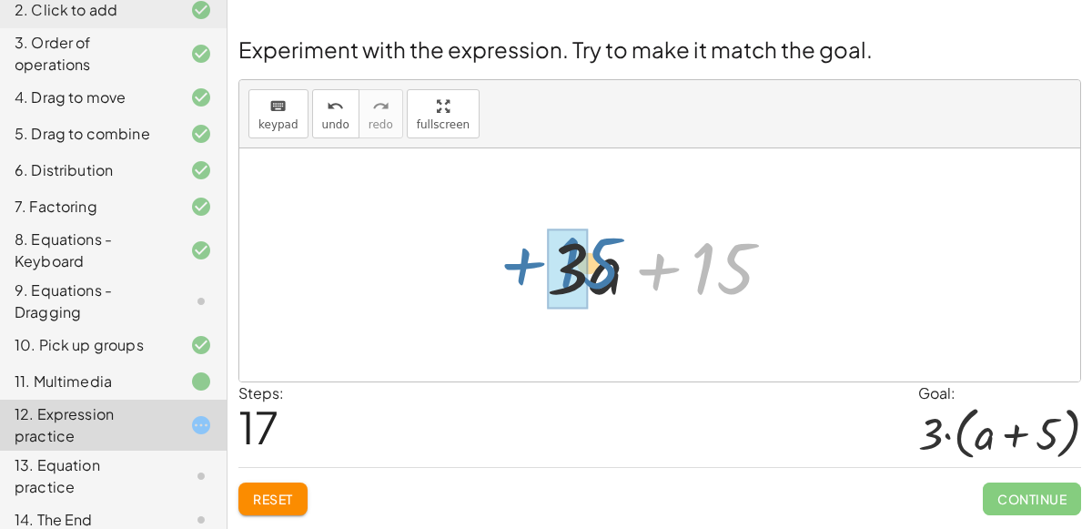
drag, startPoint x: 731, startPoint y: 276, endPoint x: 599, endPoint y: 271, distance: 132.0
click at [599, 271] on div at bounding box center [667, 265] width 258 height 94
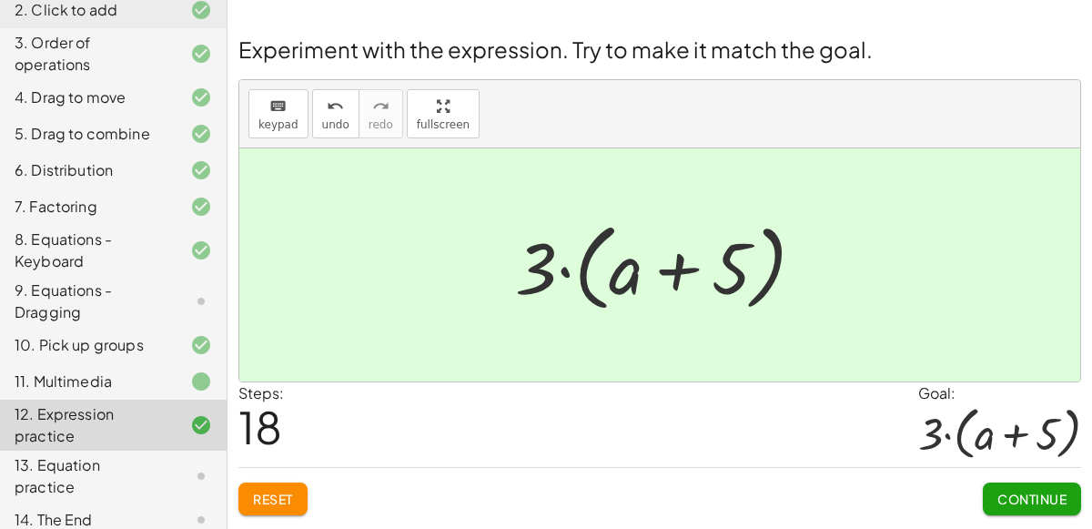
click at [1000, 502] on span "Continue" at bounding box center [1031, 498] width 69 height 16
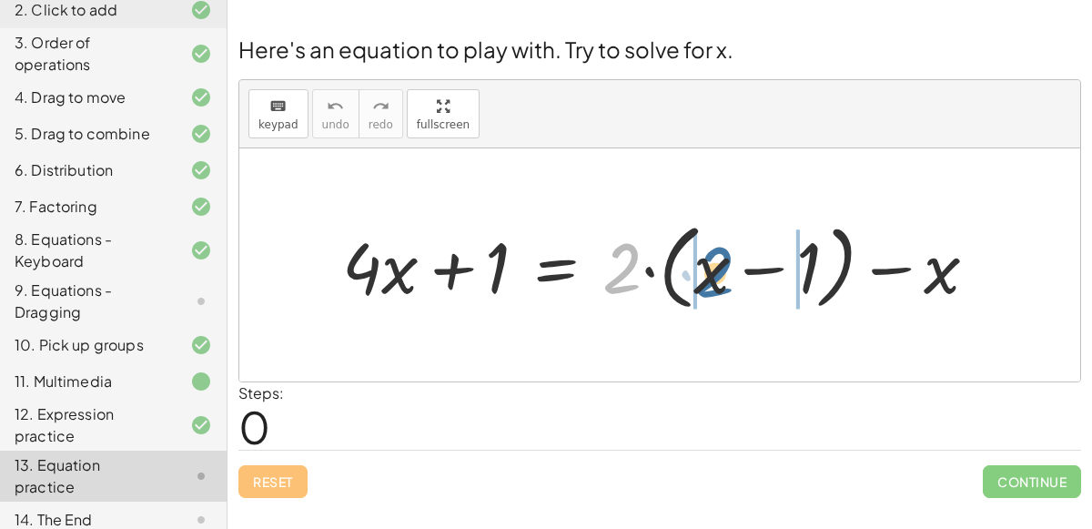
drag, startPoint x: 618, startPoint y: 274, endPoint x: 713, endPoint y: 277, distance: 95.6
click at [713, 277] on div at bounding box center [667, 265] width 668 height 103
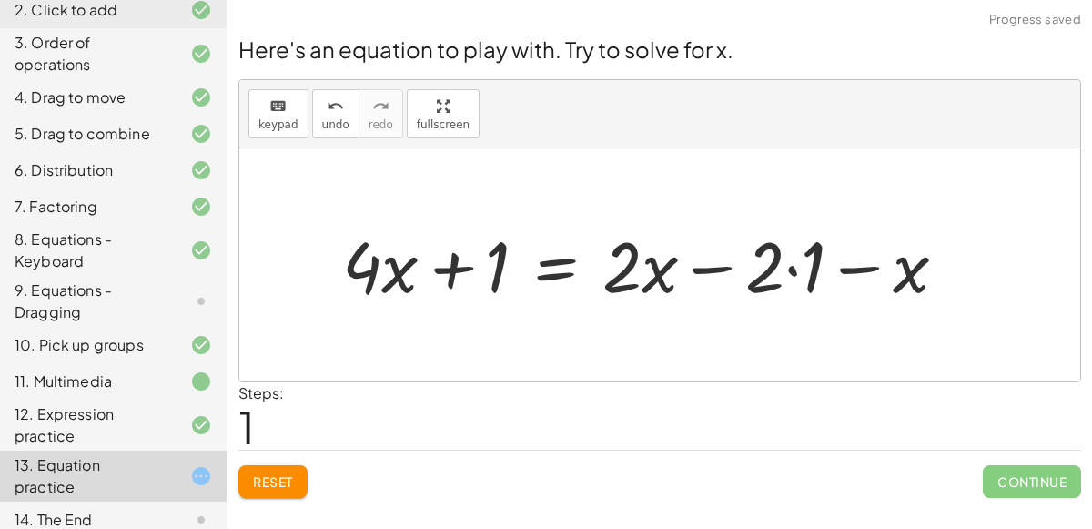
click at [798, 267] on div at bounding box center [651, 264] width 637 height 92
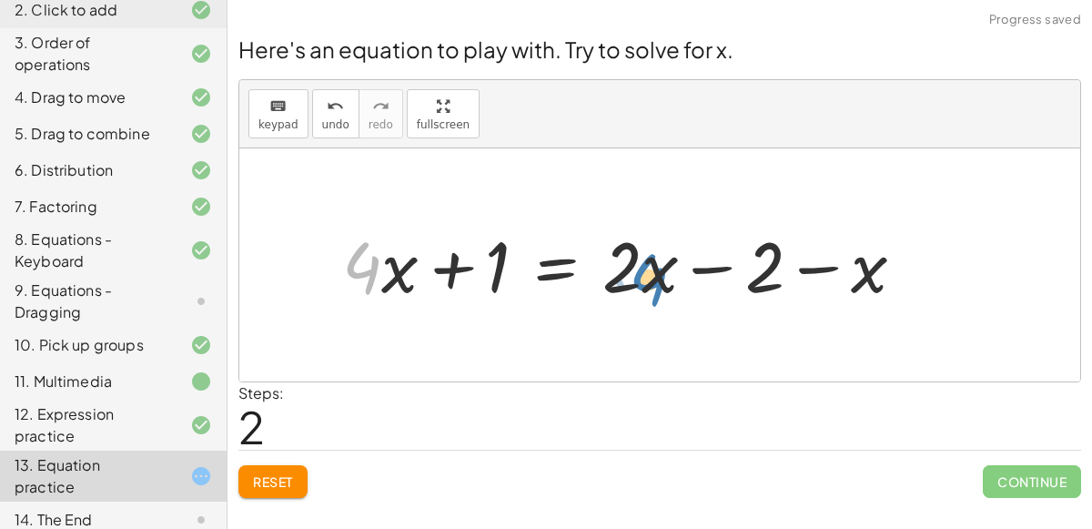
drag, startPoint x: 378, startPoint y: 275, endPoint x: 665, endPoint y: 286, distance: 286.8
click at [665, 286] on div at bounding box center [630, 264] width 595 height 92
click at [453, 268] on div at bounding box center [630, 264] width 595 height 92
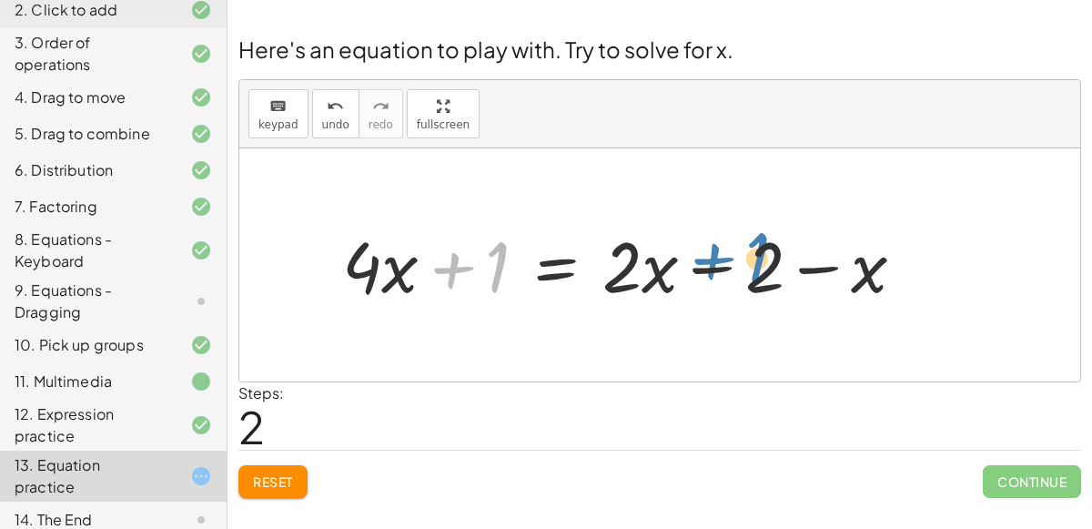
drag, startPoint x: 462, startPoint y: 267, endPoint x: 732, endPoint y: 265, distance: 270.2
click at [732, 265] on div at bounding box center [630, 264] width 595 height 92
drag, startPoint x: 753, startPoint y: 268, endPoint x: 489, endPoint y: 276, distance: 264.8
click at [489, 276] on div at bounding box center [630, 264] width 595 height 92
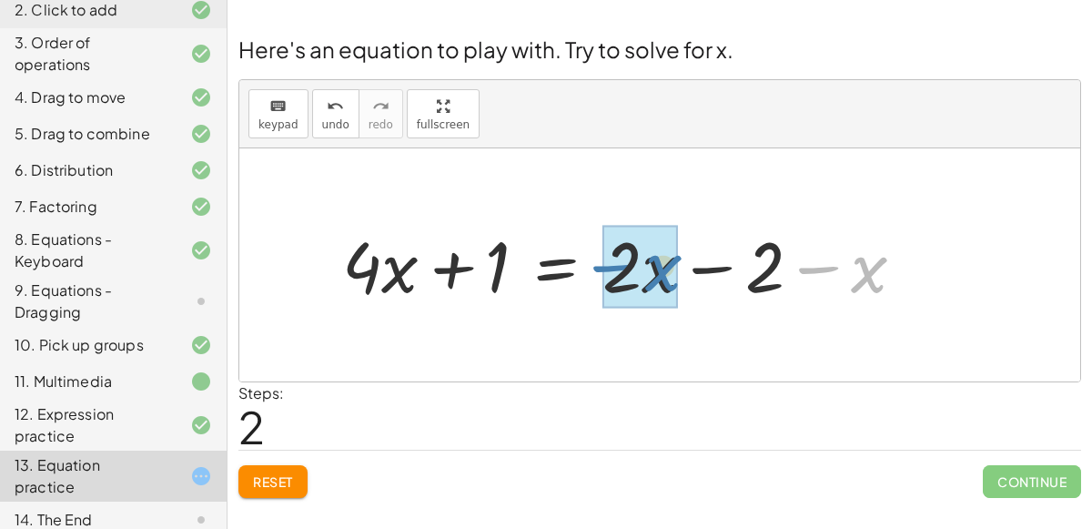
drag, startPoint x: 869, startPoint y: 265, endPoint x: 652, endPoint y: 262, distance: 216.5
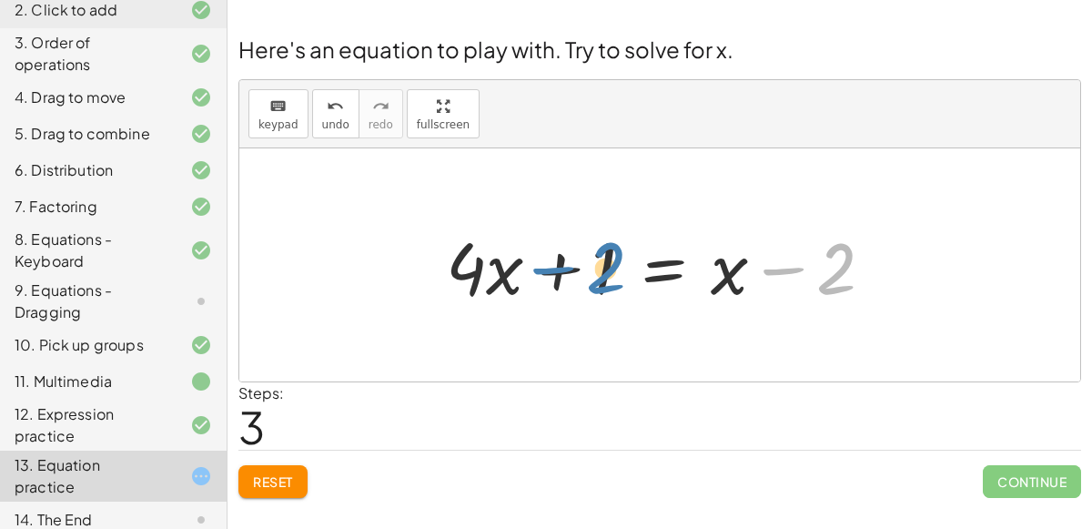
drag, startPoint x: 841, startPoint y: 272, endPoint x: 610, endPoint y: 273, distance: 230.2
click at [610, 273] on div at bounding box center [667, 265] width 460 height 94
drag, startPoint x: 594, startPoint y: 267, endPoint x: 875, endPoint y: 265, distance: 281.1
click at [875, 265] on div at bounding box center [667, 265] width 460 height 94
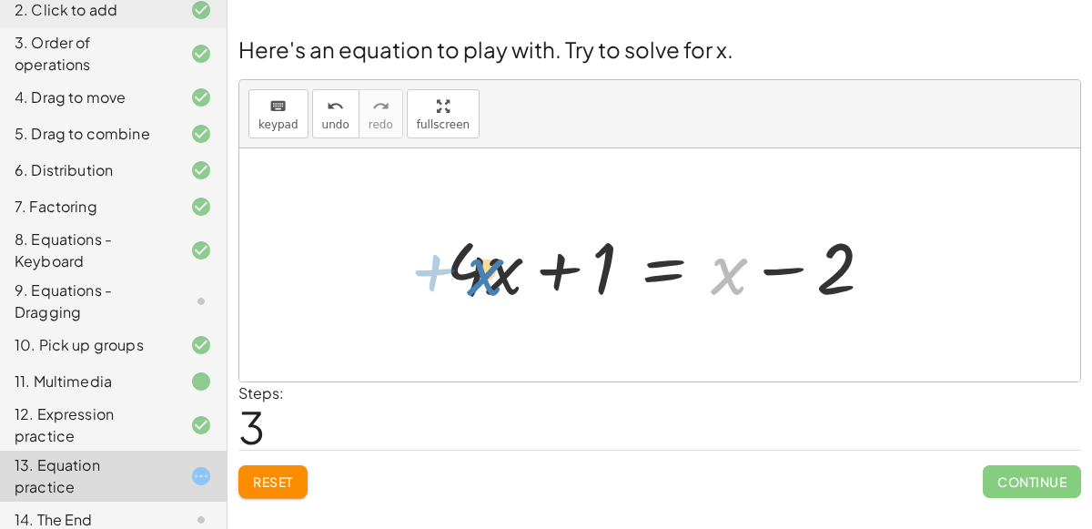
drag, startPoint x: 723, startPoint y: 274, endPoint x: 481, endPoint y: 275, distance: 242.0
click at [481, 275] on div at bounding box center [667, 265] width 460 height 94
drag, startPoint x: 482, startPoint y: 274, endPoint x: 615, endPoint y: 278, distance: 132.9
click at [615, 278] on div at bounding box center [667, 265] width 460 height 94
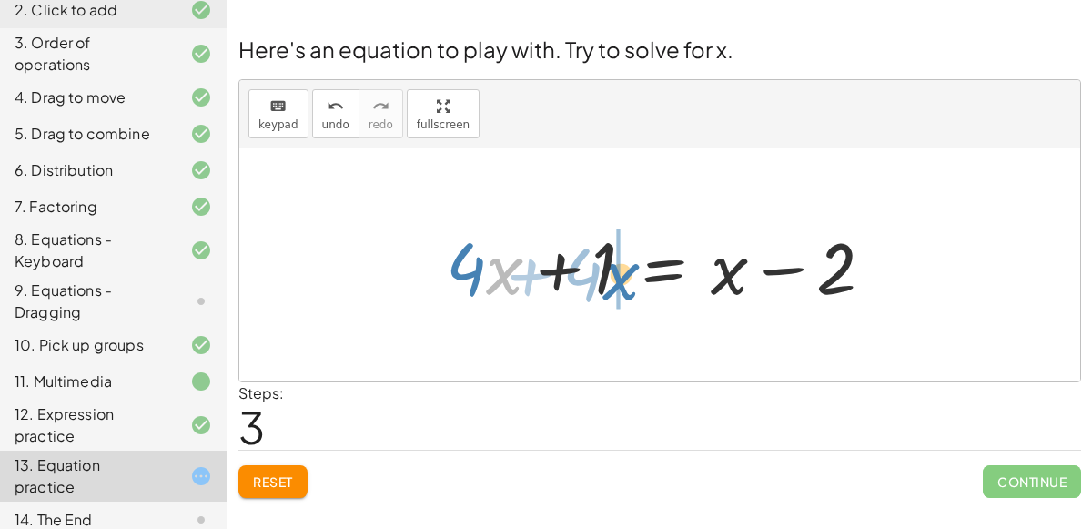
drag, startPoint x: 499, startPoint y: 277, endPoint x: 615, endPoint y: 282, distance: 116.6
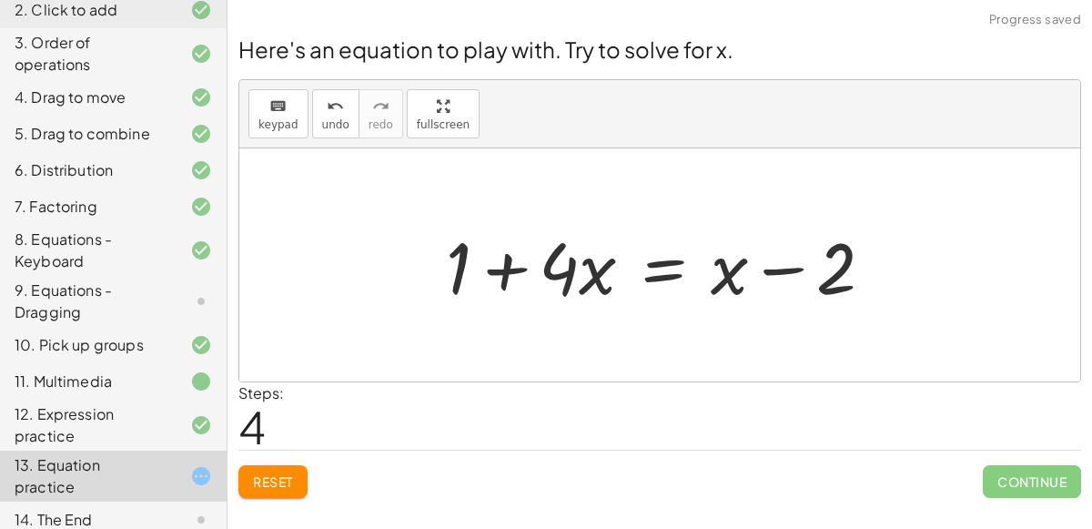
click at [498, 272] on div at bounding box center [667, 265] width 460 height 94
drag, startPoint x: 457, startPoint y: 262, endPoint x: 728, endPoint y: 280, distance: 271.7
click at [728, 280] on div at bounding box center [667, 265] width 460 height 94
click at [740, 276] on div at bounding box center [667, 265] width 460 height 94
drag, startPoint x: 730, startPoint y: 270, endPoint x: 595, endPoint y: 275, distance: 134.7
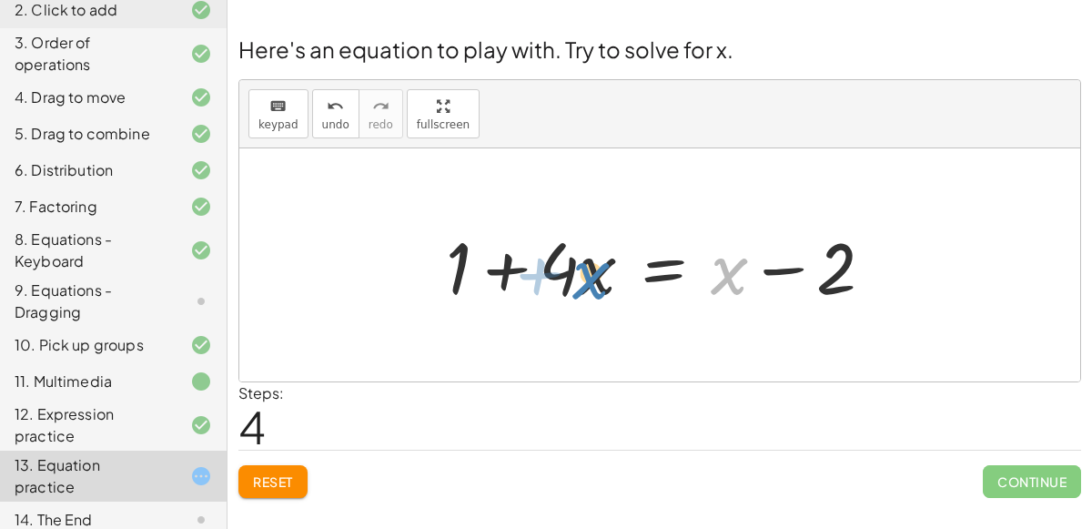
click at [595, 275] on div at bounding box center [667, 265] width 460 height 94
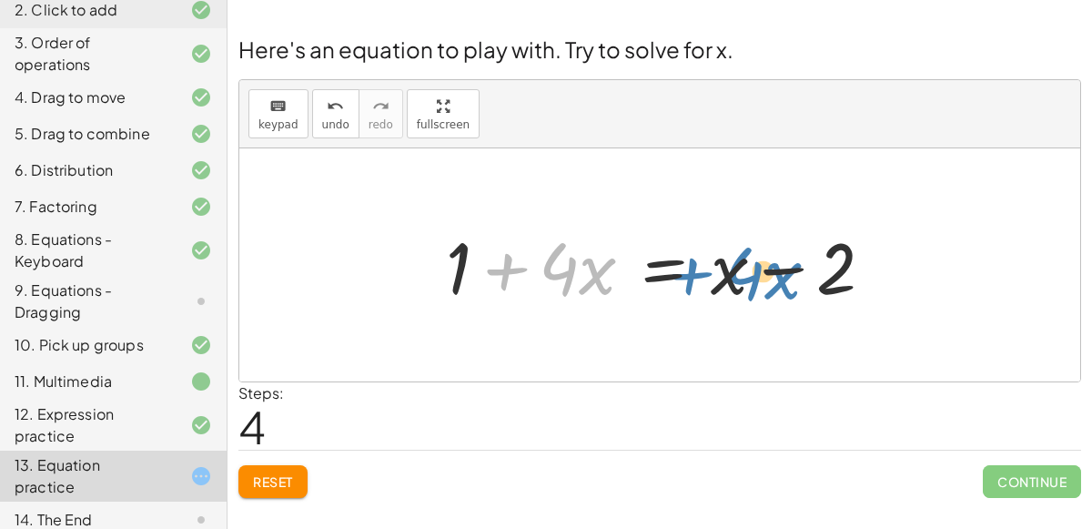
drag, startPoint x: 499, startPoint y: 262, endPoint x: 681, endPoint y: 265, distance: 181.1
click at [681, 265] on div at bounding box center [667, 265] width 460 height 94
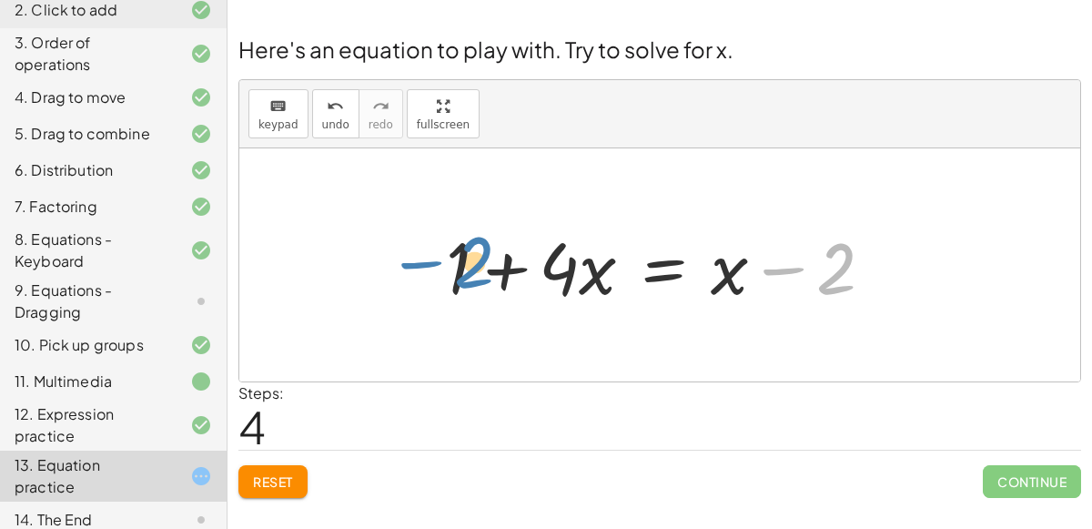
drag, startPoint x: 842, startPoint y: 262, endPoint x: 478, endPoint y: 256, distance: 364.0
click at [478, 256] on div at bounding box center [667, 265] width 460 height 94
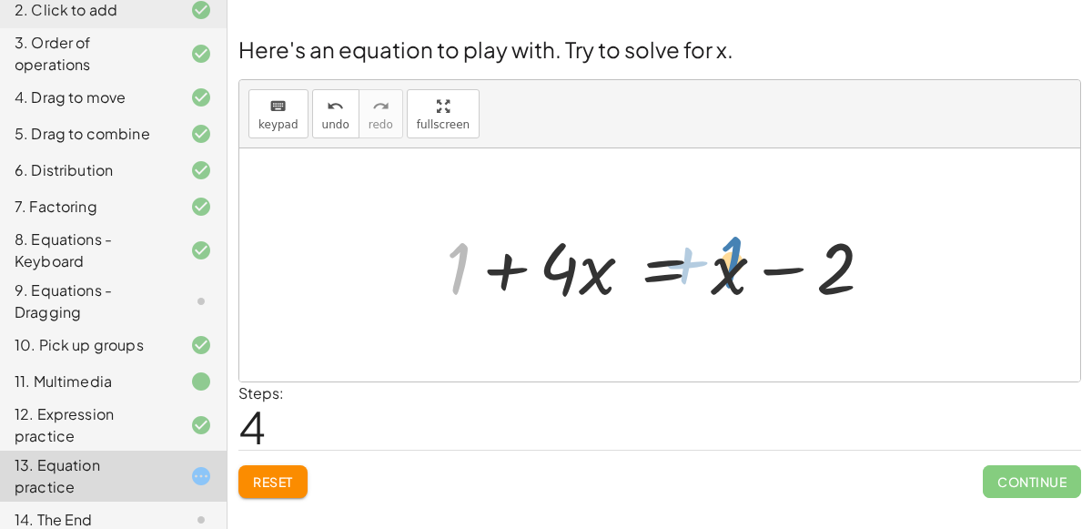
drag, startPoint x: 461, startPoint y: 257, endPoint x: 733, endPoint y: 254, distance: 272.0
click at [733, 254] on div at bounding box center [667, 265] width 460 height 94
drag, startPoint x: 458, startPoint y: 260, endPoint x: 855, endPoint y: 257, distance: 397.6
click at [855, 257] on div at bounding box center [667, 265] width 460 height 94
click at [778, 271] on div at bounding box center [667, 265] width 460 height 94
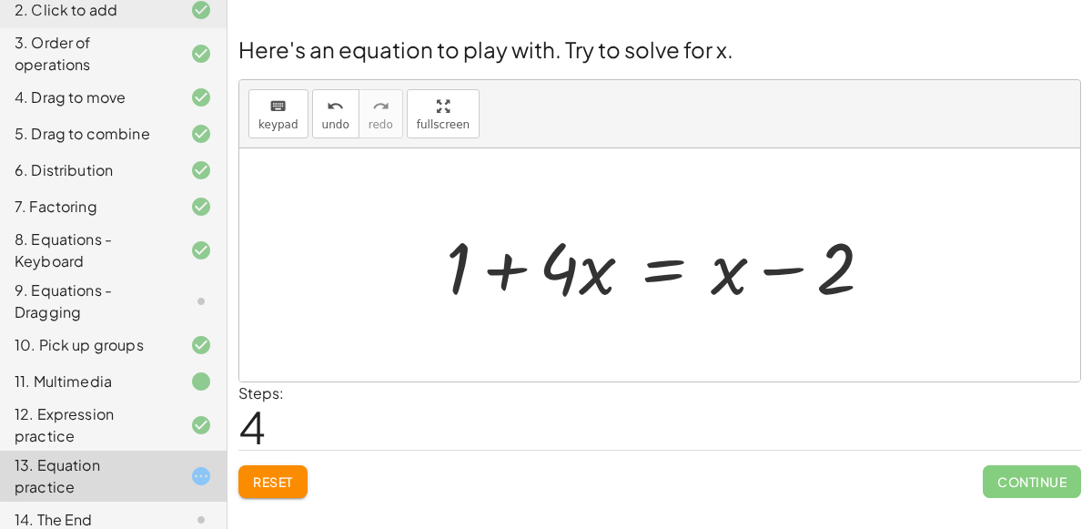
click at [507, 267] on div at bounding box center [667, 265] width 460 height 94
click at [565, 272] on div at bounding box center [667, 265] width 460 height 94
click at [582, 267] on div at bounding box center [667, 265] width 460 height 94
drag, startPoint x: 590, startPoint y: 271, endPoint x: 727, endPoint y: 270, distance: 137.4
click at [727, 270] on div at bounding box center [667, 265] width 460 height 94
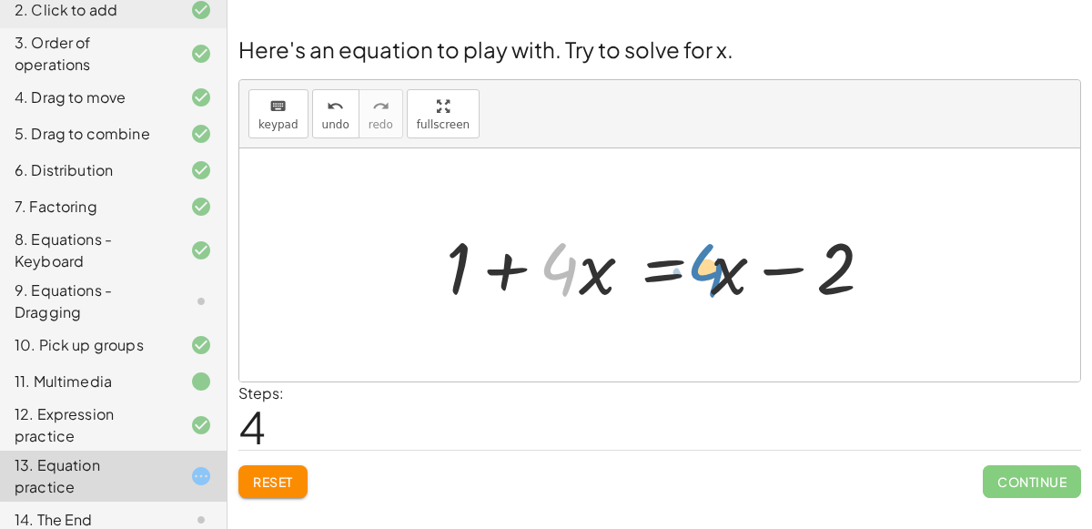
drag, startPoint x: 560, startPoint y: 271, endPoint x: 704, endPoint y: 270, distance: 143.7
click at [704, 270] on div at bounding box center [667, 265] width 460 height 94
click at [656, 273] on div at bounding box center [667, 265] width 460 height 94
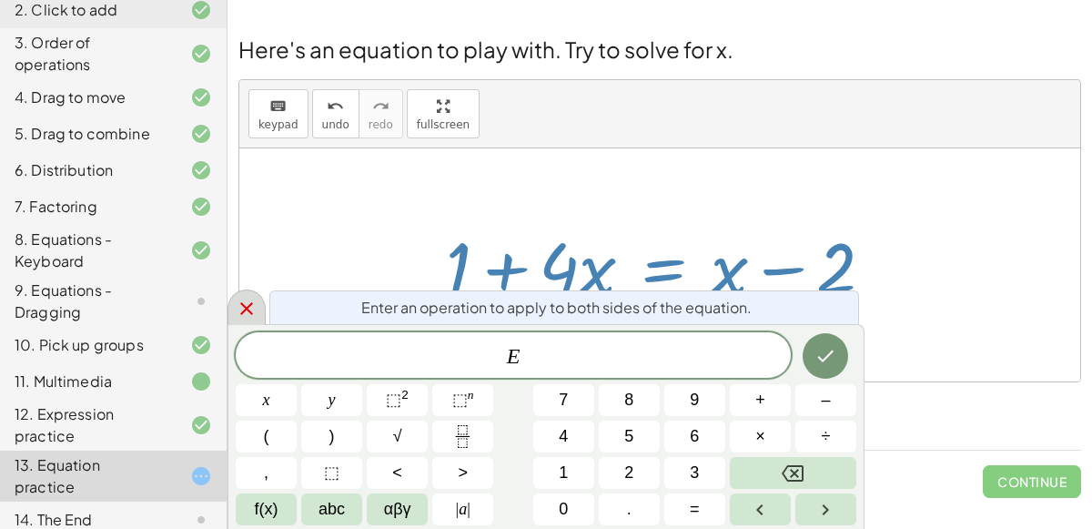
click at [243, 304] on icon at bounding box center [247, 308] width 22 height 22
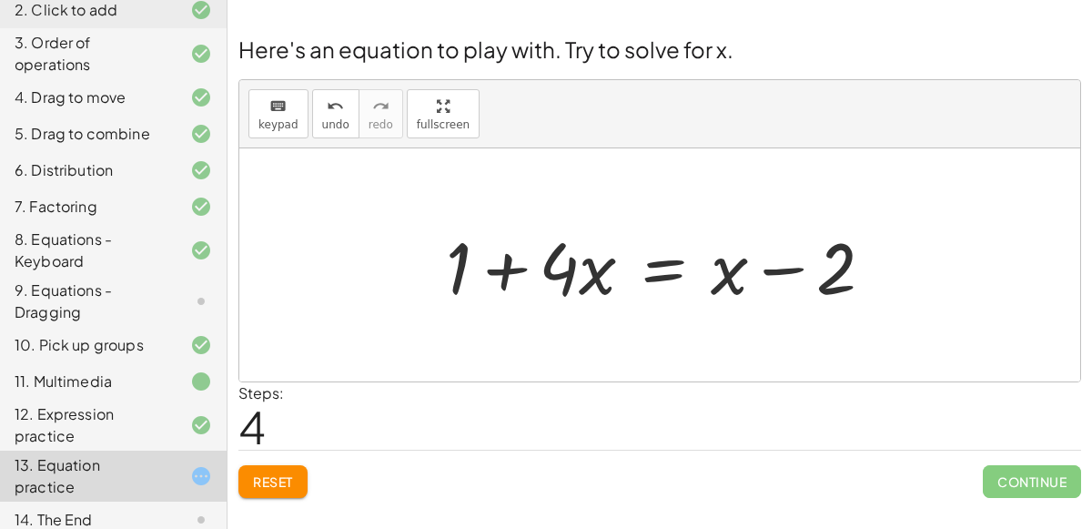
click at [123, 509] on div "14. The End" at bounding box center [88, 520] width 146 height 22
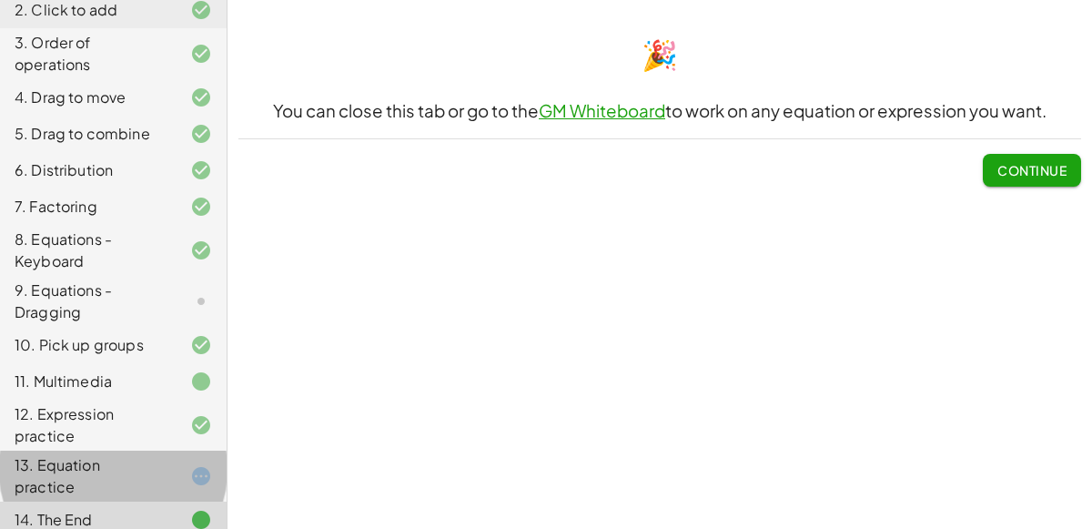
click at [86, 466] on div "13. Equation practice" at bounding box center [88, 476] width 146 height 44
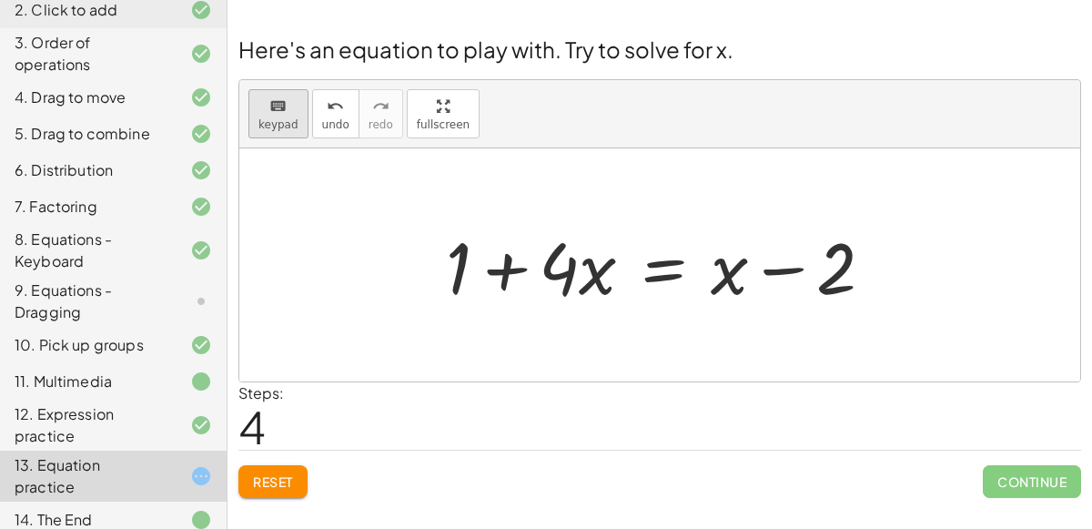
click at [271, 101] on icon "keyboard" at bounding box center [277, 107] width 17 height 22
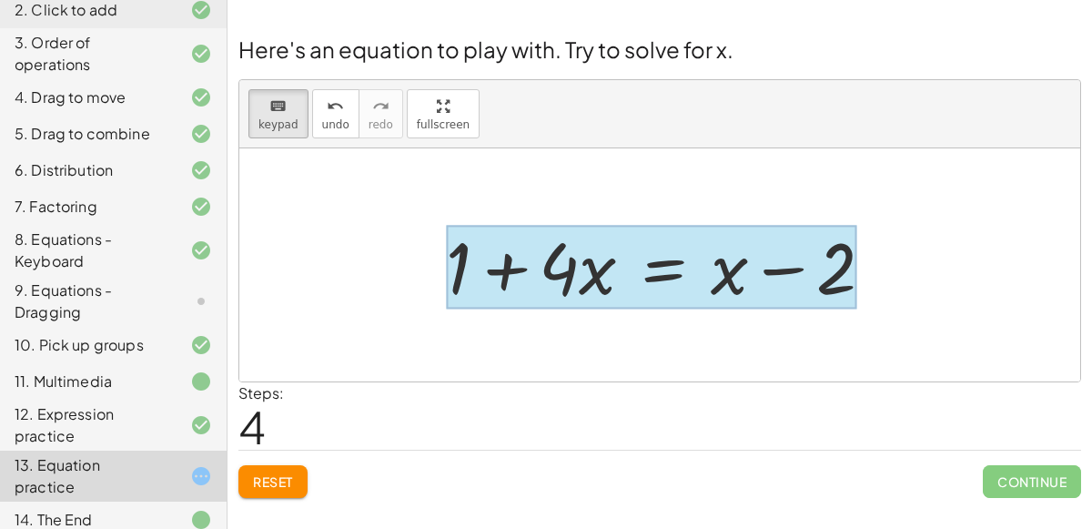
click at [663, 267] on div at bounding box center [651, 267] width 410 height 85
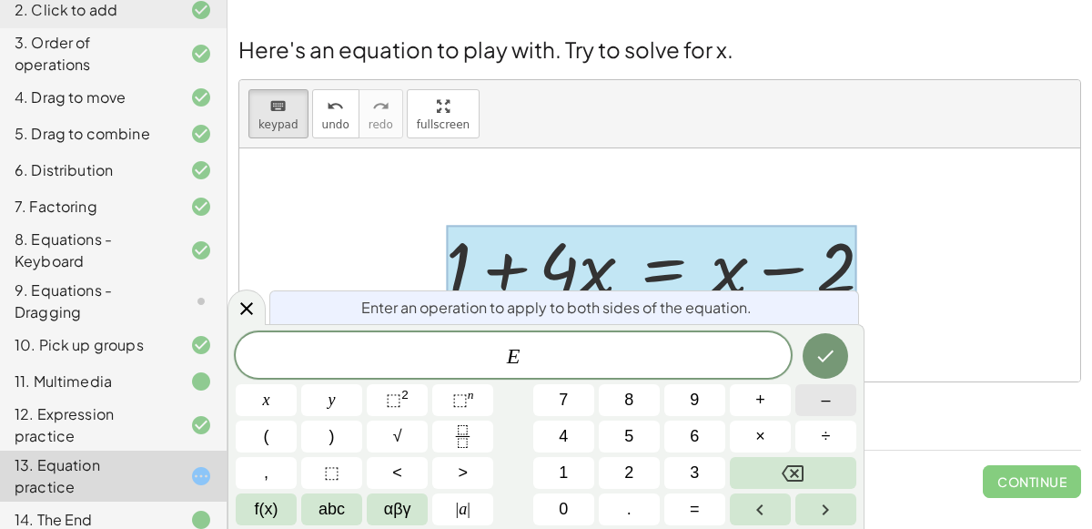
click at [818, 394] on button "–" at bounding box center [825, 400] width 61 height 32
click at [607, 476] on button "2" at bounding box center [629, 473] width 61 height 32
click at [826, 351] on icon "Done" at bounding box center [825, 356] width 22 height 22
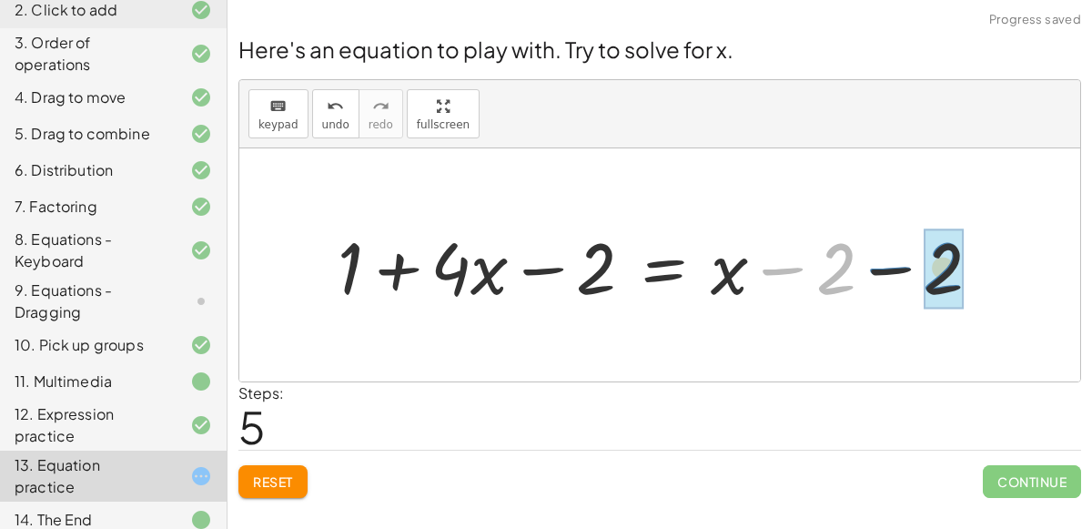
drag, startPoint x: 838, startPoint y: 268, endPoint x: 934, endPoint y: 267, distance: 96.4
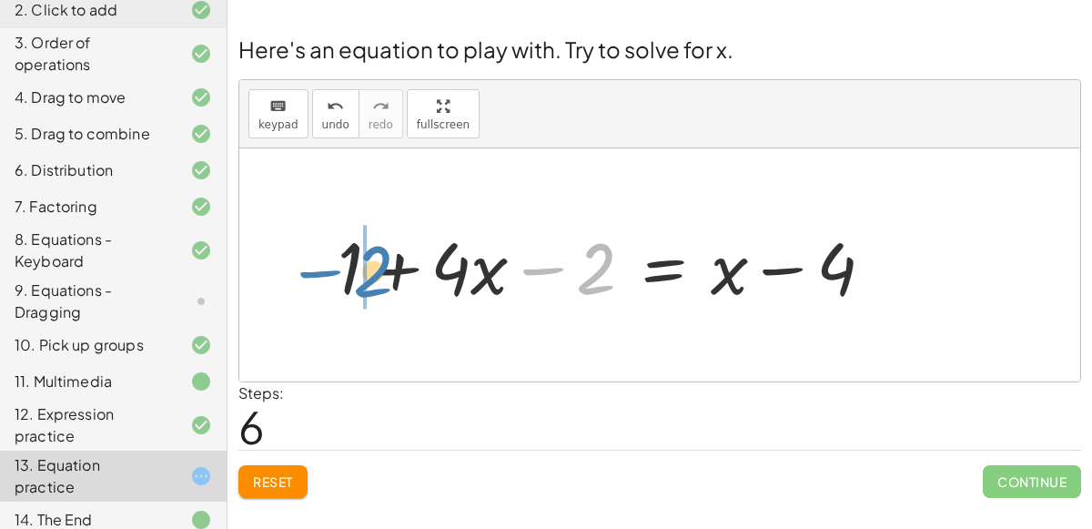
drag, startPoint x: 532, startPoint y: 267, endPoint x: 318, endPoint y: 268, distance: 213.8
click at [318, 268] on div "+ · 4 · x + 1 = + · 2 · ( + x − 1 ) − x + · 4 · x + 1 = + · 2 · x − · 2 · 1 − x…" at bounding box center [605, 265] width 591 height 103
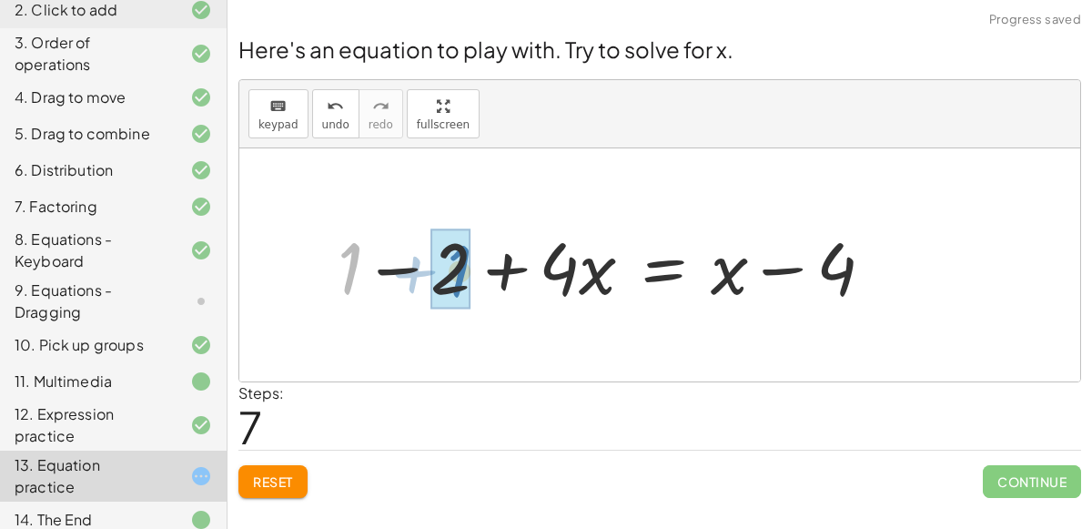
drag, startPoint x: 352, startPoint y: 267, endPoint x: 465, endPoint y: 269, distance: 112.8
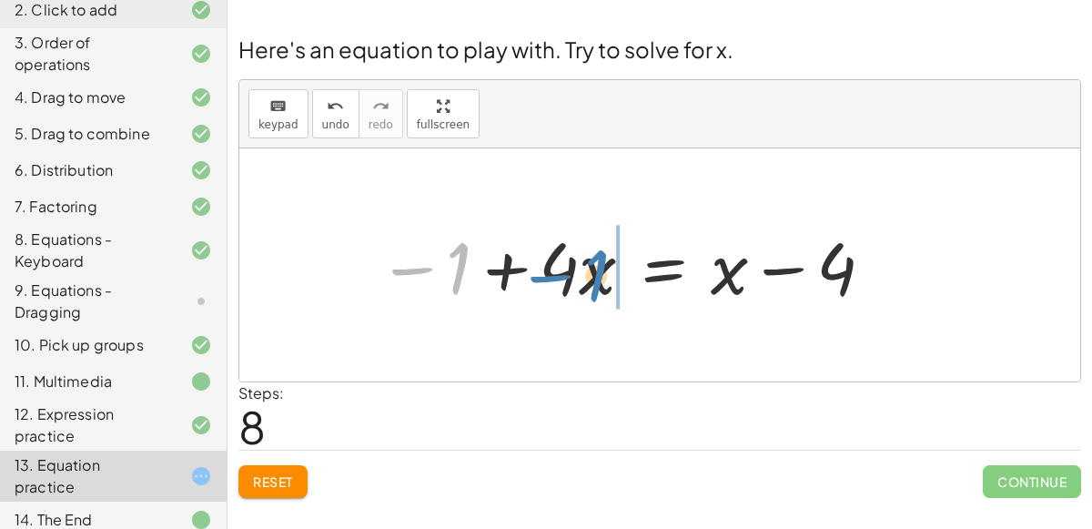
drag, startPoint x: 457, startPoint y: 267, endPoint x: 597, endPoint y: 273, distance: 140.2
click at [597, 273] on div at bounding box center [626, 265] width 517 height 94
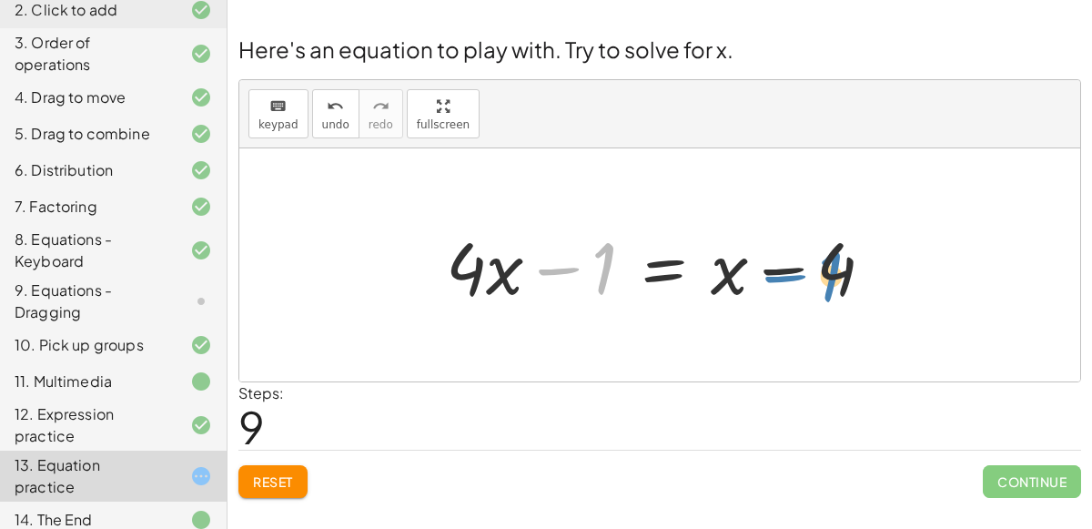
drag, startPoint x: 603, startPoint y: 269, endPoint x: 831, endPoint y: 277, distance: 227.6
click at [831, 277] on div at bounding box center [667, 265] width 460 height 94
drag, startPoint x: 850, startPoint y: 273, endPoint x: 612, endPoint y: 269, distance: 237.5
click at [612, 269] on div at bounding box center [667, 265] width 460 height 94
drag, startPoint x: 477, startPoint y: 271, endPoint x: 714, endPoint y: 267, distance: 237.5
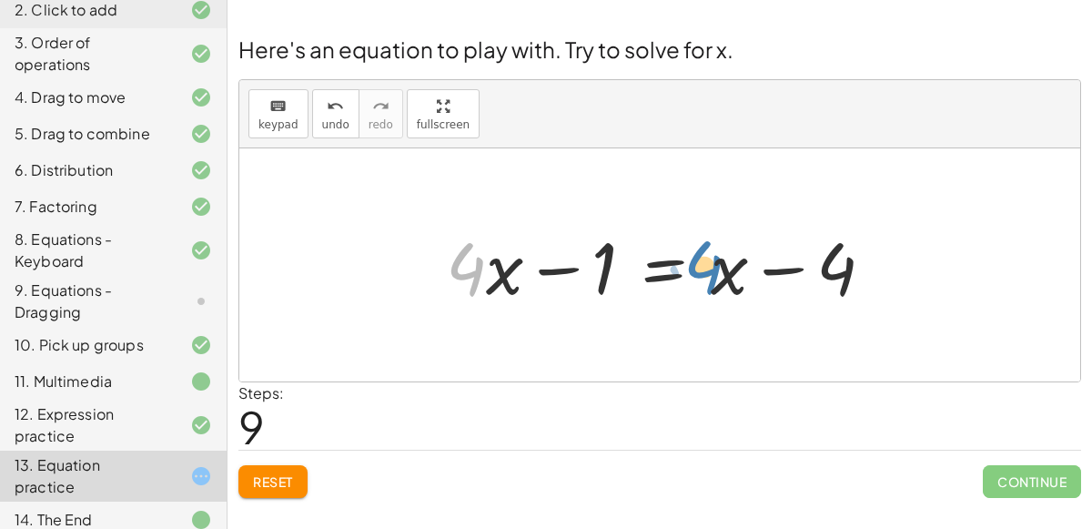
click at [714, 267] on div at bounding box center [667, 265] width 460 height 94
drag, startPoint x: 474, startPoint y: 273, endPoint x: 852, endPoint y: 272, distance: 377.6
click at [852, 272] on div at bounding box center [667, 265] width 460 height 94
drag, startPoint x: 508, startPoint y: 280, endPoint x: 727, endPoint y: 279, distance: 219.3
click at [727, 279] on div at bounding box center [667, 265] width 460 height 94
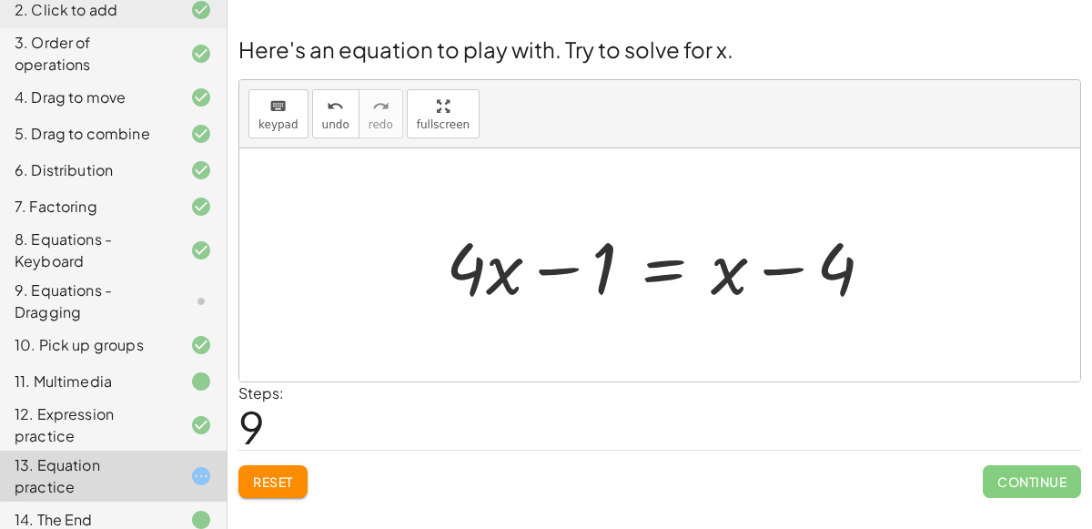
click at [603, 273] on div at bounding box center [667, 265] width 460 height 94
click at [163, 509] on div at bounding box center [186, 520] width 51 height 22
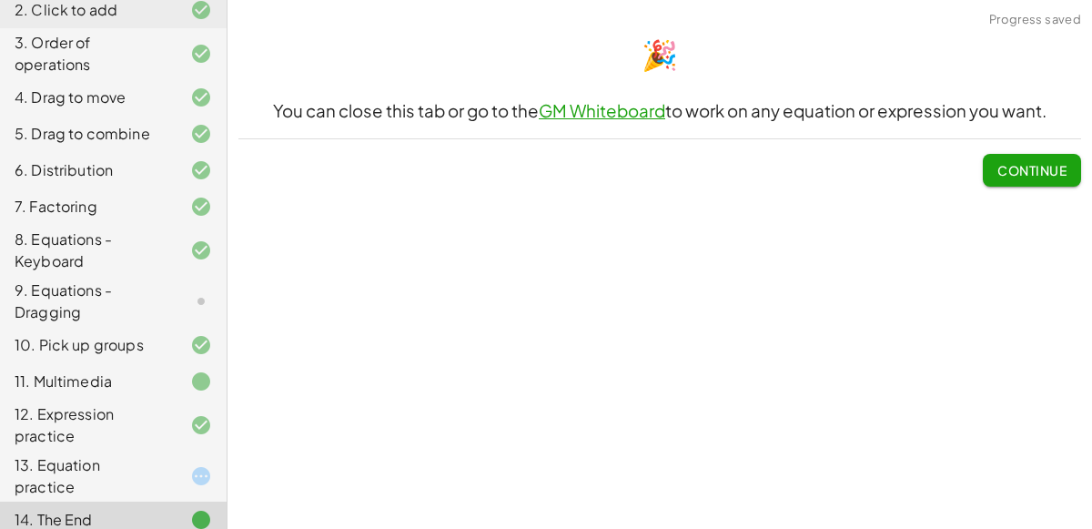
click at [1073, 166] on button "Continue" at bounding box center [1032, 170] width 98 height 33
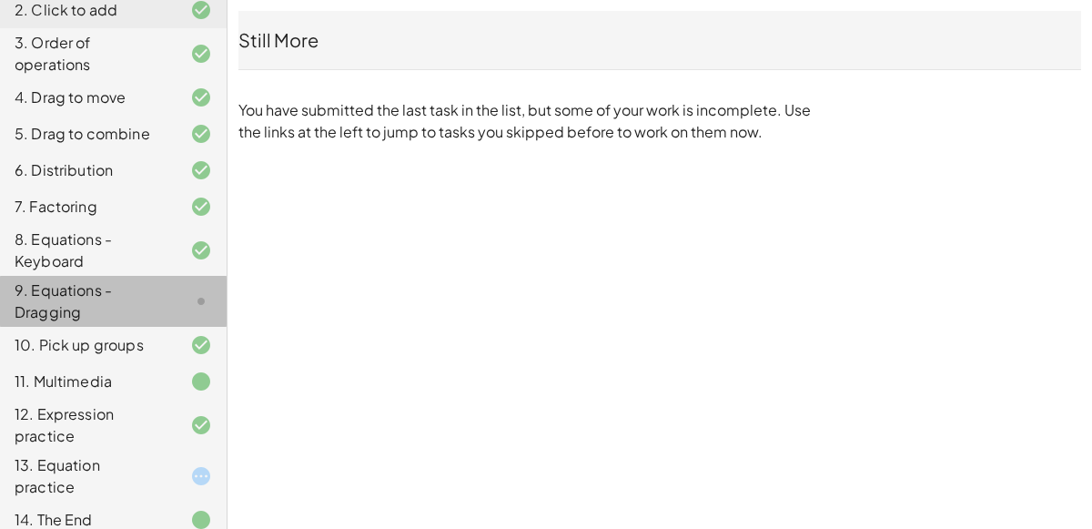
click at [108, 297] on div "9. Equations - Dragging" at bounding box center [88, 301] width 146 height 44
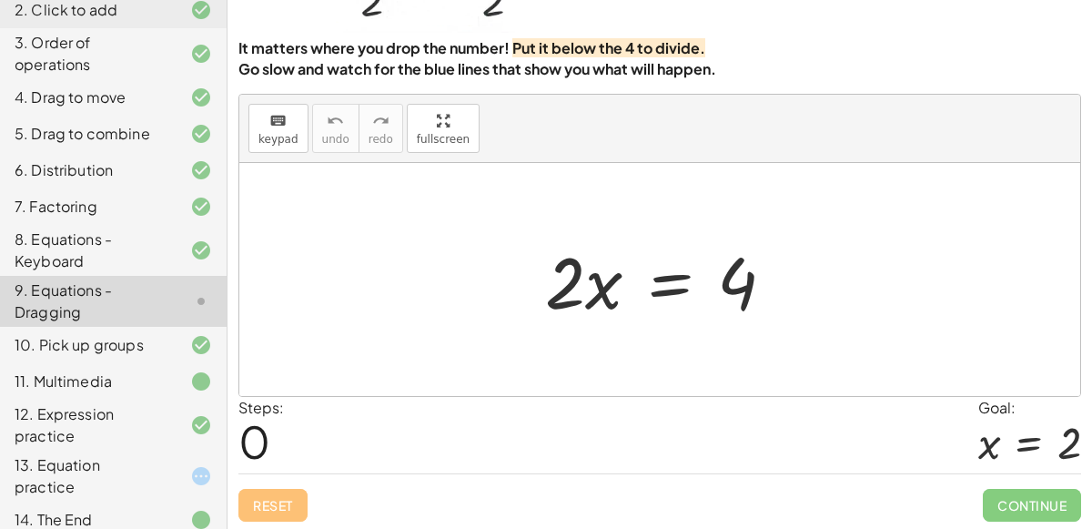
scroll to position [139, 0]
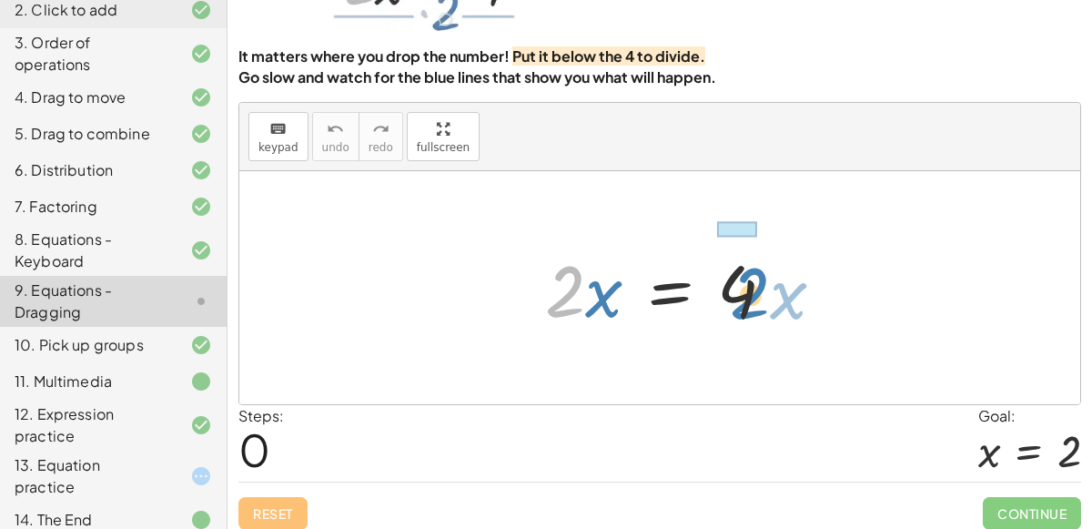
drag, startPoint x: 566, startPoint y: 297, endPoint x: 748, endPoint y: 300, distance: 182.0
click at [748, 300] on div at bounding box center [667, 288] width 262 height 94
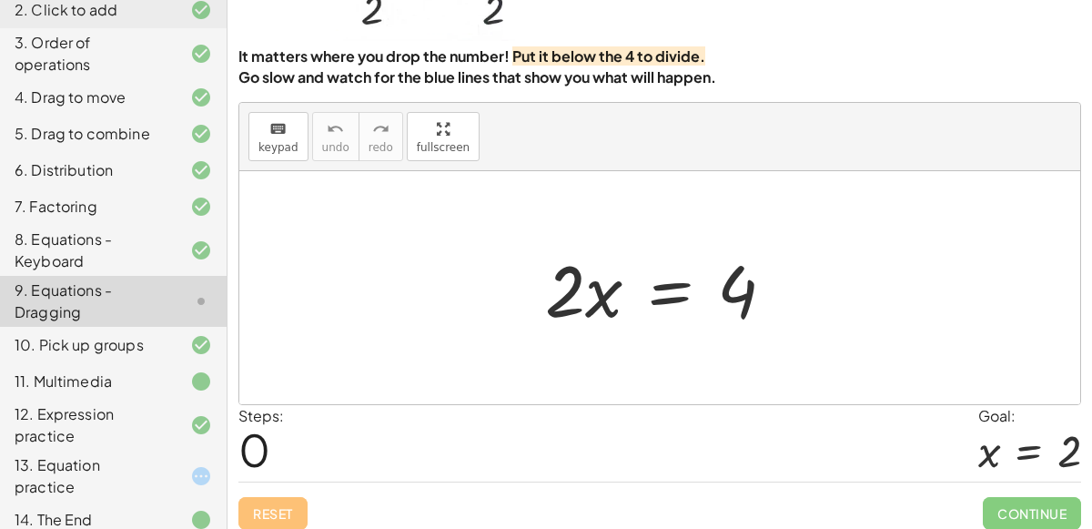
click at [150, 458] on div "13. Equation practice" at bounding box center [88, 476] width 146 height 44
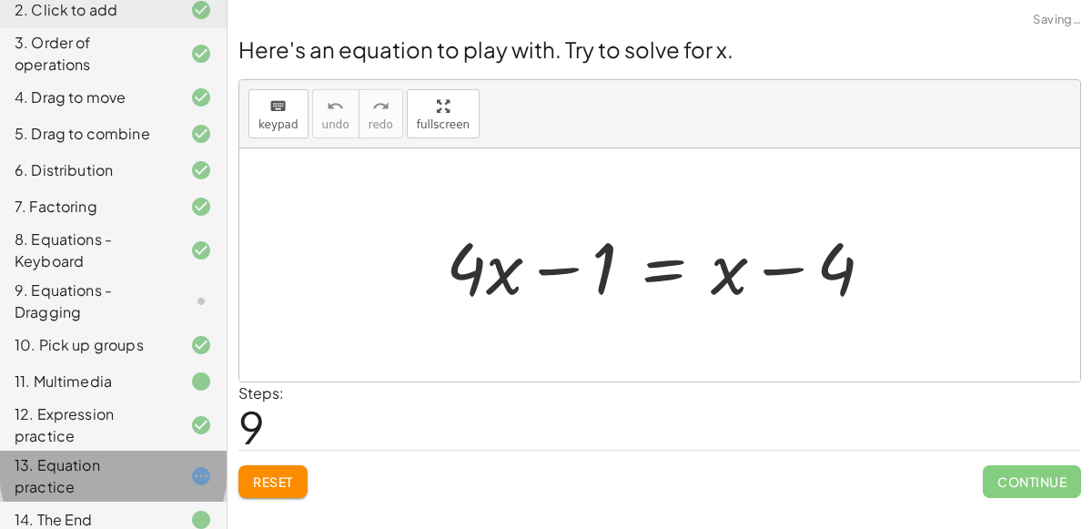
scroll to position [0, 0]
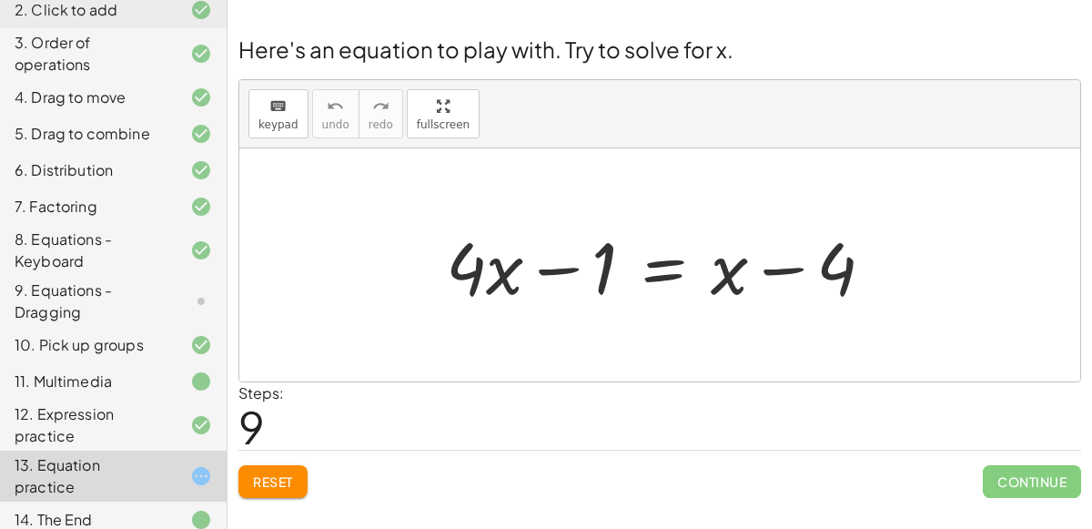
click at [295, 469] on button "Reset" at bounding box center [272, 481] width 69 height 33
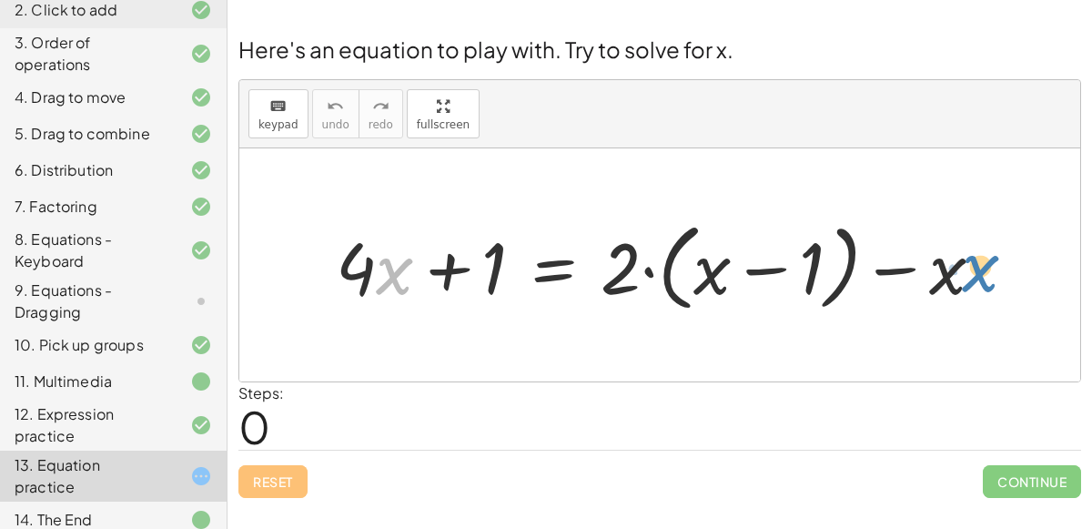
drag, startPoint x: 383, startPoint y: 270, endPoint x: 938, endPoint y: 277, distance: 555.0
click at [938, 277] on div at bounding box center [667, 265] width 681 height 105
drag, startPoint x: 944, startPoint y: 280, endPoint x: 382, endPoint y: 274, distance: 562.3
click at [382, 274] on div at bounding box center [667, 265] width 681 height 105
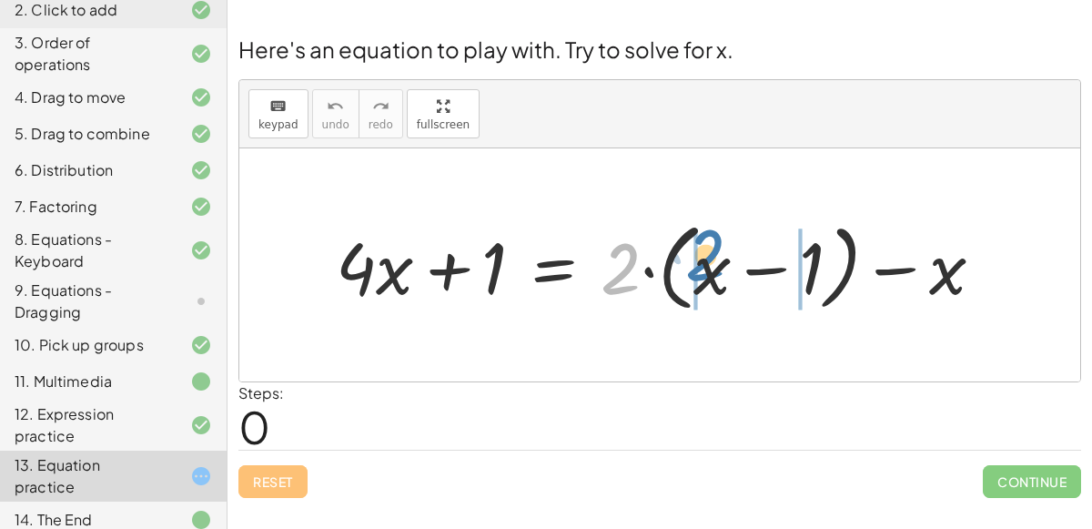
drag, startPoint x: 634, startPoint y: 257, endPoint x: 714, endPoint y: 246, distance: 80.8
click at [714, 246] on div at bounding box center [667, 265] width 681 height 105
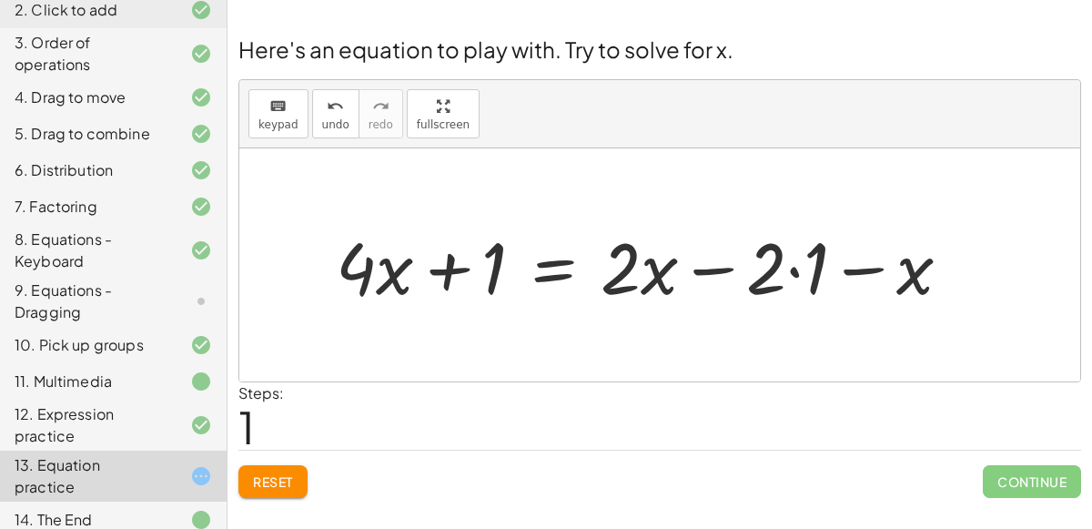
click at [449, 282] on div at bounding box center [651, 265] width 648 height 94
click at [396, 276] on div at bounding box center [651, 265] width 648 height 94
drag, startPoint x: 439, startPoint y: 272, endPoint x: 764, endPoint y: 280, distance: 325.8
click at [764, 280] on div at bounding box center [651, 265] width 648 height 94
drag, startPoint x: 468, startPoint y: 268, endPoint x: 632, endPoint y: 325, distance: 174.1
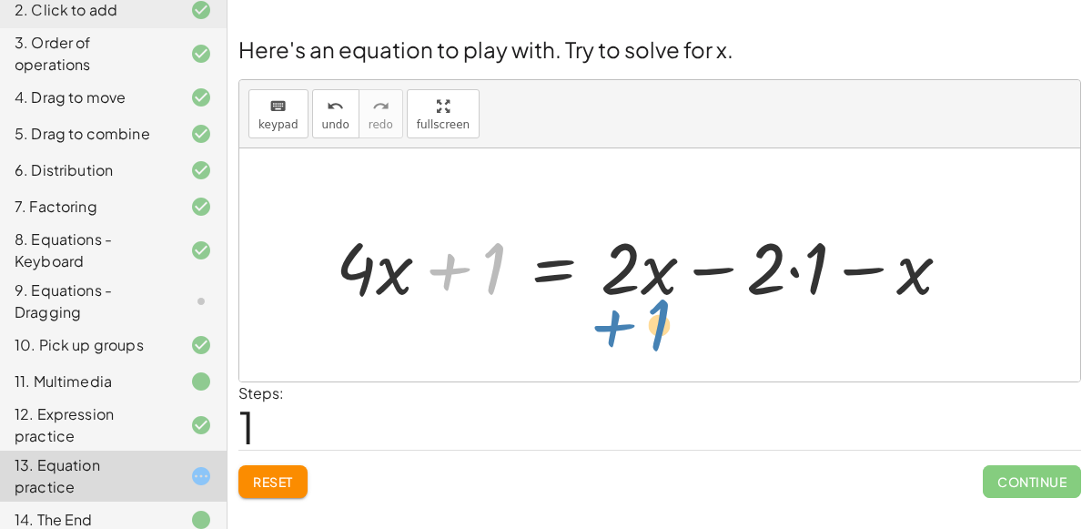
click at [632, 325] on div "+ · 4 · x + 1 = + · 2 · ( + x − 1 ) − x + 1 + · 4 · x + 1 = + x − 1 − x · 2 · ·…" at bounding box center [659, 264] width 841 height 233
click at [855, 271] on div at bounding box center [651, 265] width 648 height 94
click at [801, 275] on div at bounding box center [651, 265] width 648 height 94
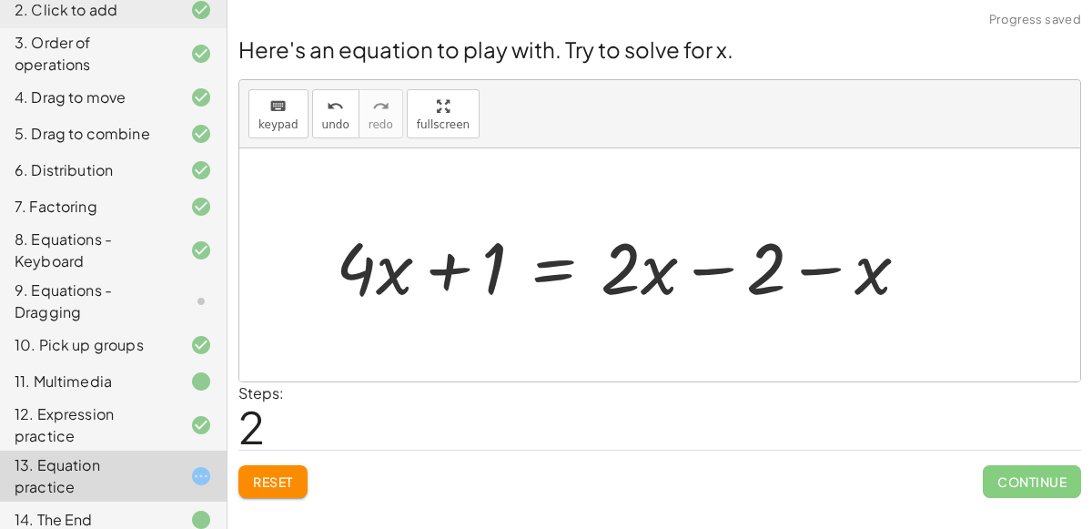
click at [725, 270] on div at bounding box center [630, 265] width 606 height 94
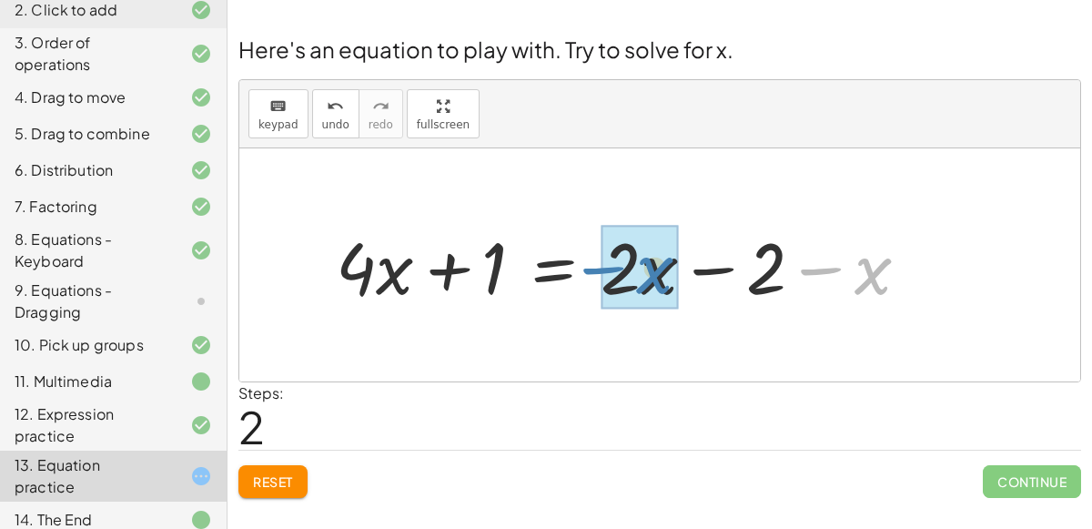
drag, startPoint x: 868, startPoint y: 288, endPoint x: 650, endPoint y: 287, distance: 218.3
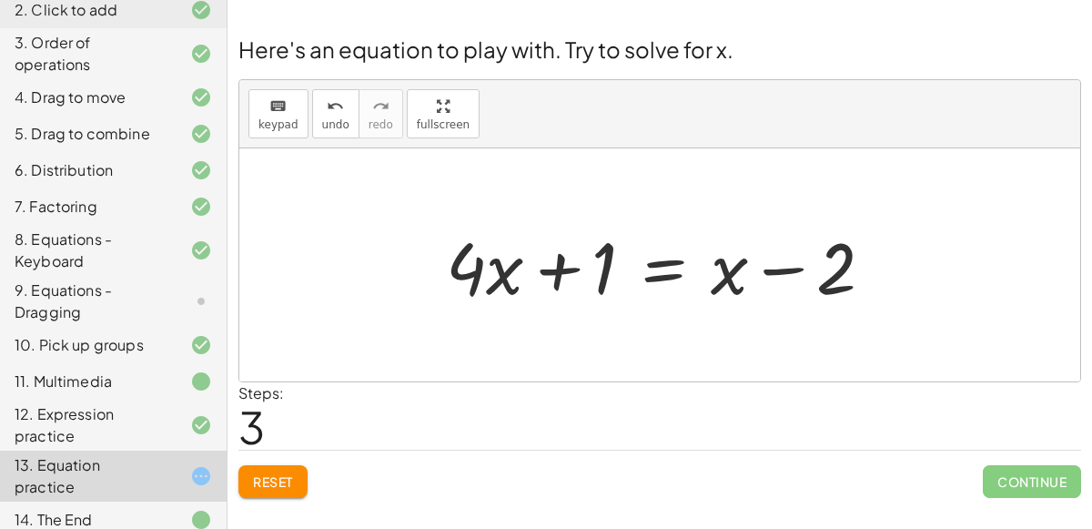
click at [560, 271] on div at bounding box center [667, 265] width 460 height 94
click at [549, 271] on div at bounding box center [667, 265] width 460 height 94
click at [655, 267] on div at bounding box center [667, 265] width 460 height 94
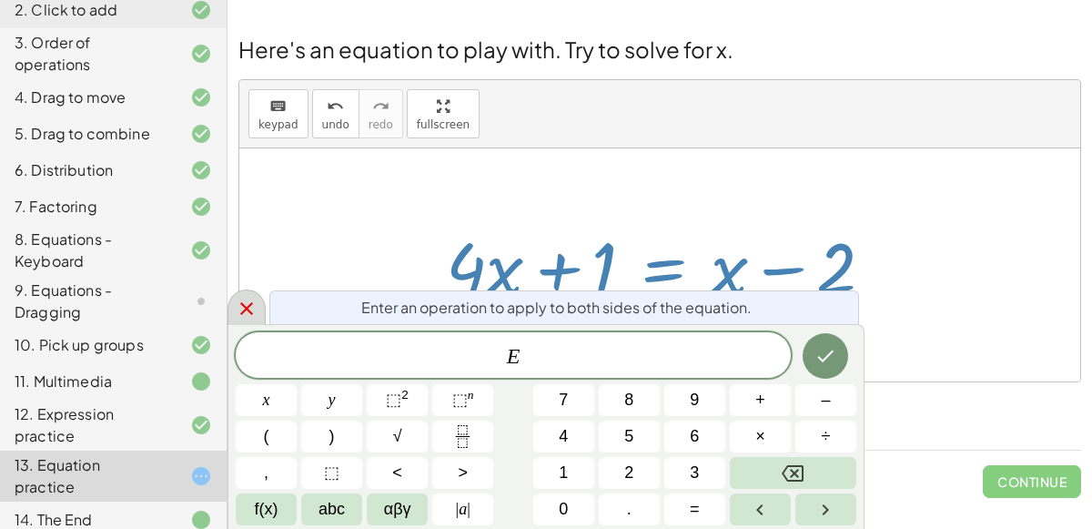
click at [248, 305] on icon at bounding box center [246, 308] width 13 height 13
